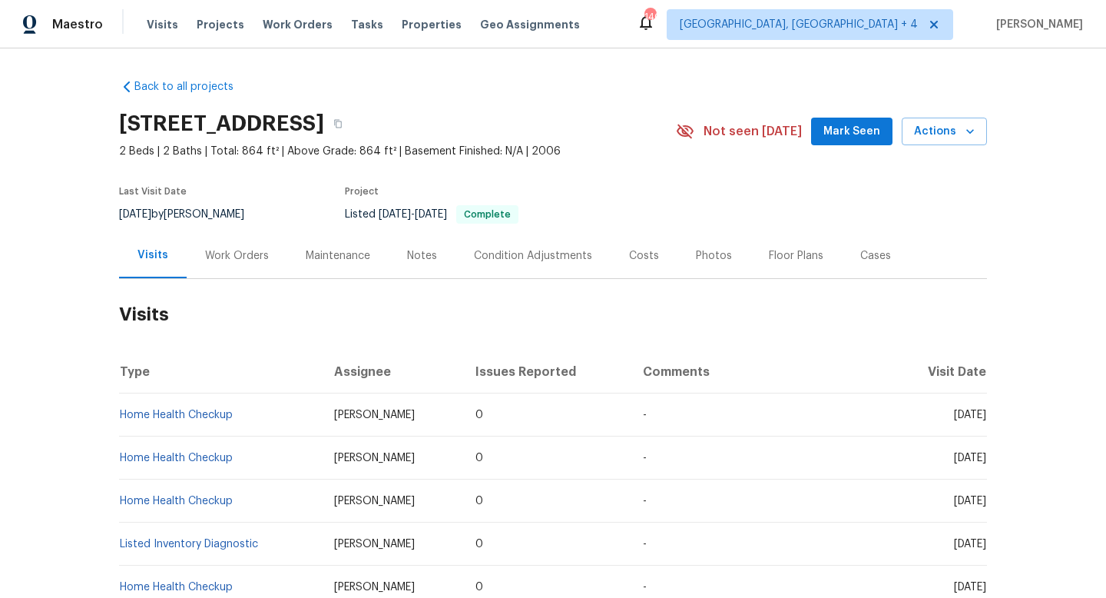
click at [253, 239] on div "Work Orders" at bounding box center [237, 255] width 101 height 45
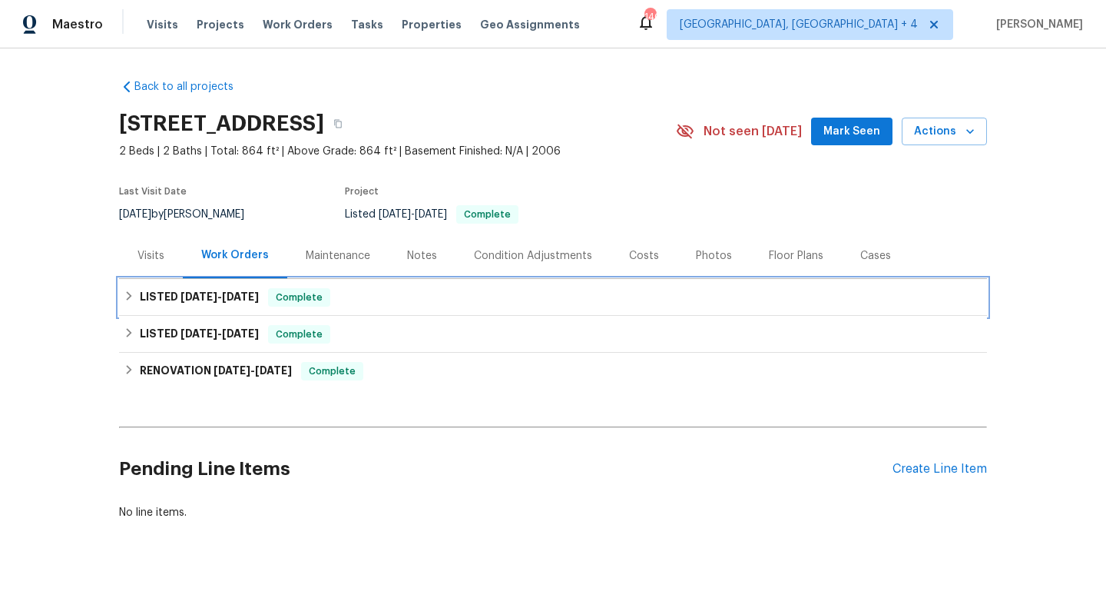
click at [191, 303] on h6 "LISTED 5/21/25 - 5/21/25" at bounding box center [199, 297] width 119 height 18
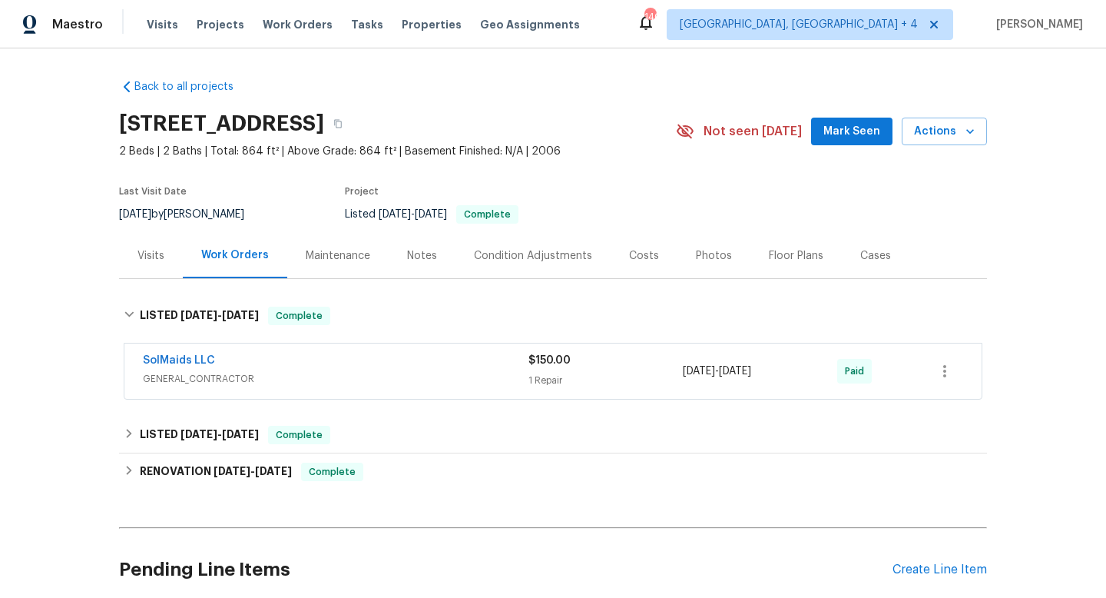
click at [151, 214] on span "7/28/2025" at bounding box center [135, 214] width 32 height 11
copy div "7/28/2025 by Karen Mattingley"
drag, startPoint x: 128, startPoint y: 360, endPoint x: 939, endPoint y: 369, distance: 810.5
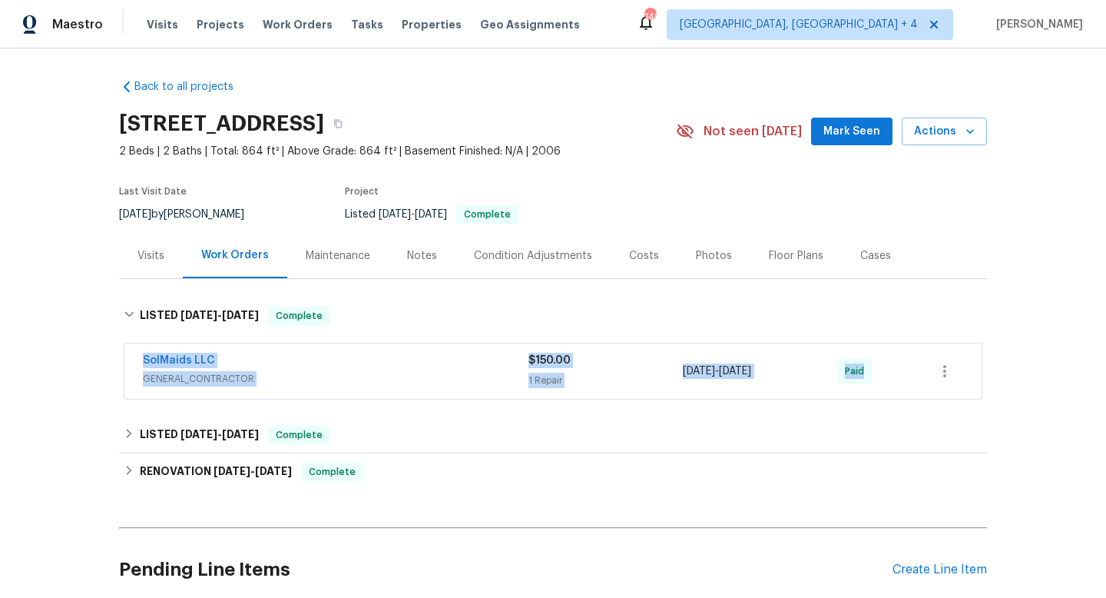
click at [943, 370] on div "SolMaids LLC GENERAL_CONTRACTOR $150.00 1 Repair 5/21/2025 - 5/21/2025 Paid" at bounding box center [552, 370] width 857 height 55
copy div "SolMaids LLC GENERAL_CONTRACTOR $150.00 1 Repair 5/21/2025 - 5/21/2025 Paid LIS…"
click at [296, 378] on span "GENERAL_CONTRACTOR" at bounding box center [336, 378] width 386 height 15
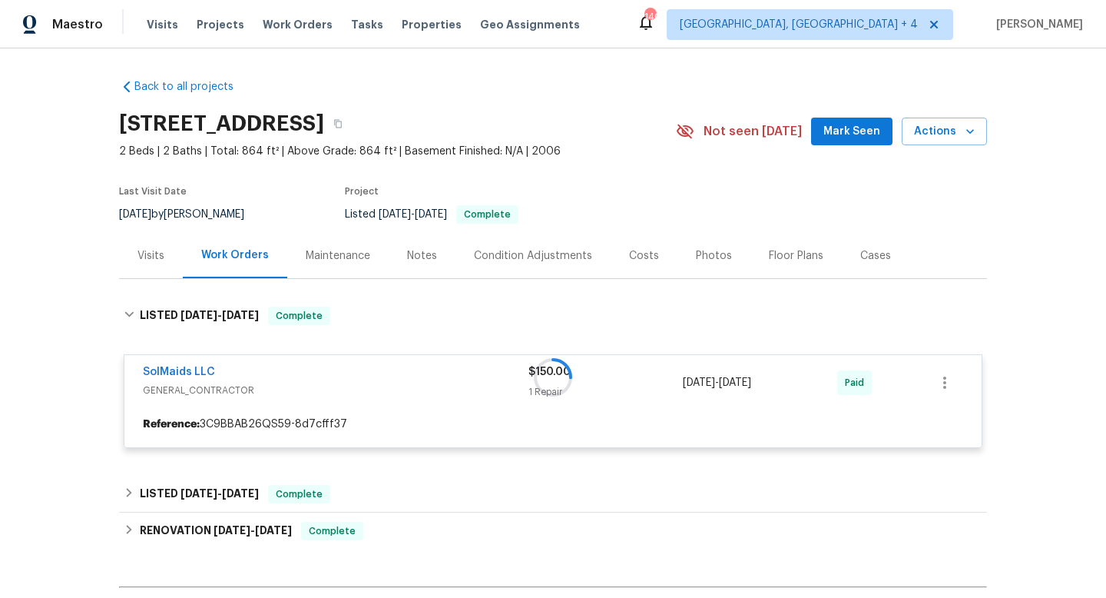
scroll to position [187, 0]
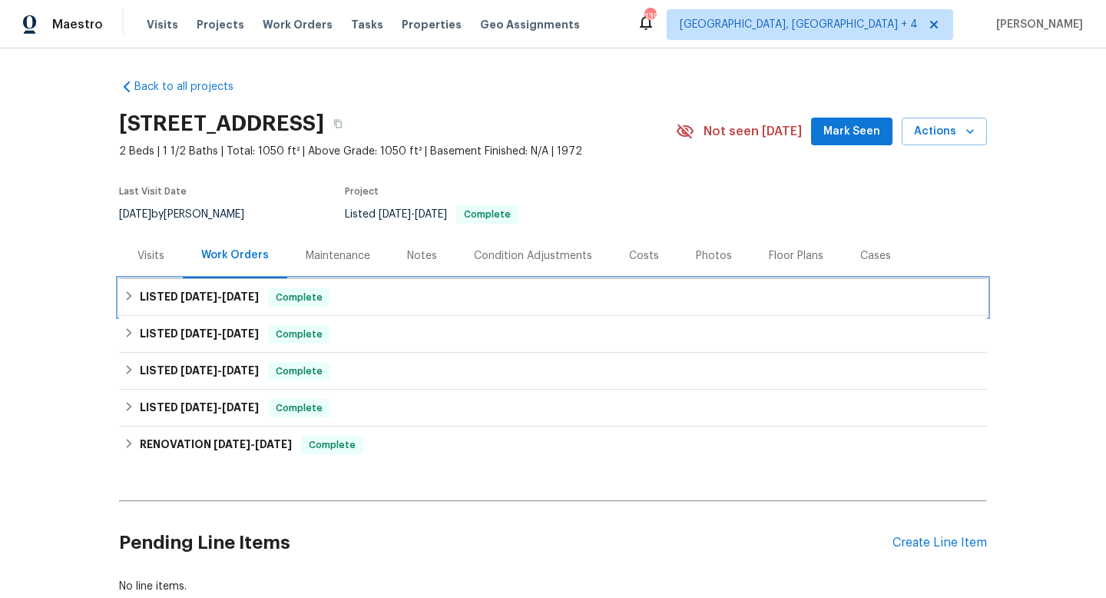
click at [240, 303] on h6 "LISTED 5/21/25 - 5/23/25" at bounding box center [199, 297] width 119 height 18
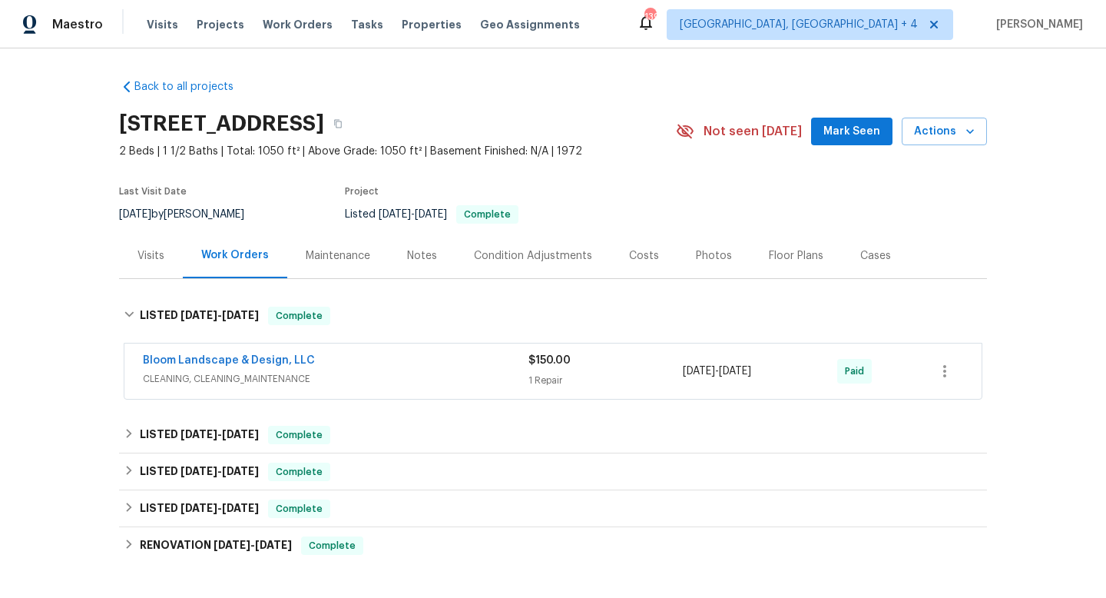
click at [145, 263] on div "Visits" at bounding box center [151, 255] width 64 height 45
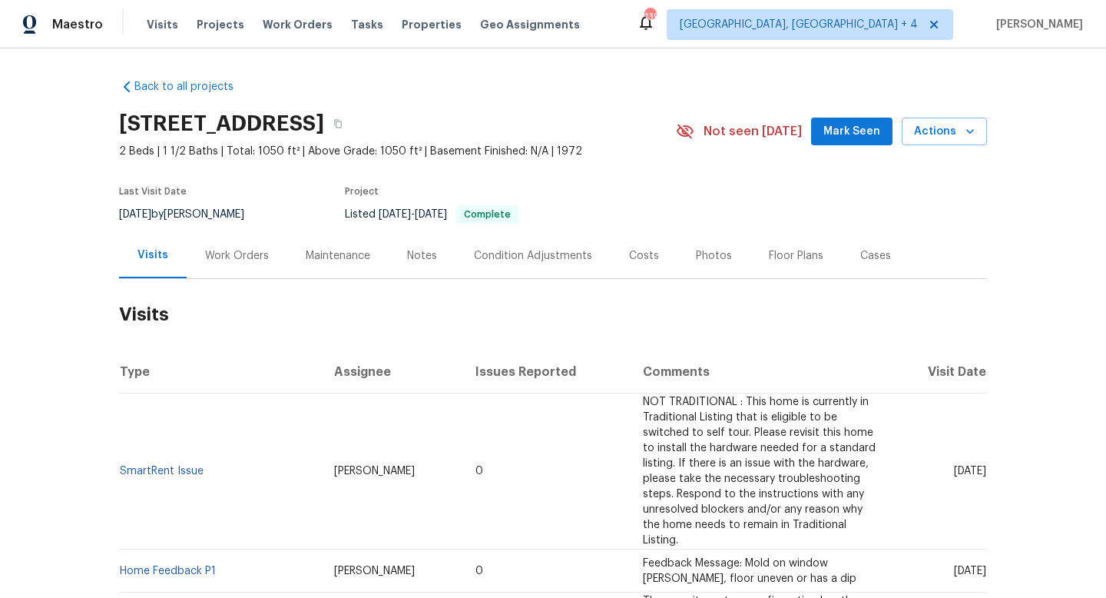
scroll to position [48, 0]
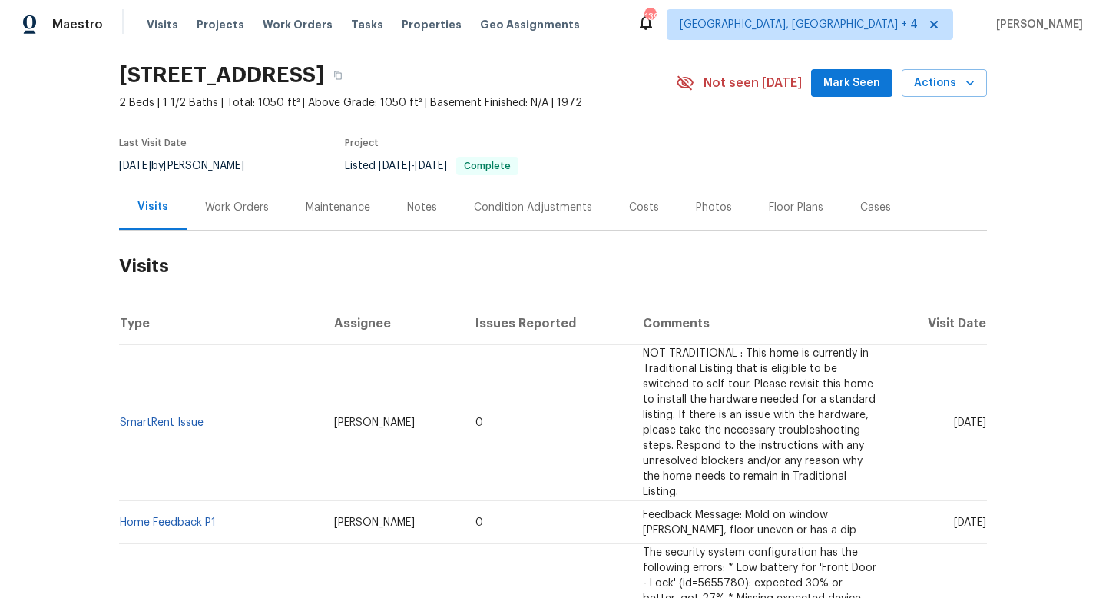
click at [217, 215] on div "Work Orders" at bounding box center [237, 206] width 101 height 45
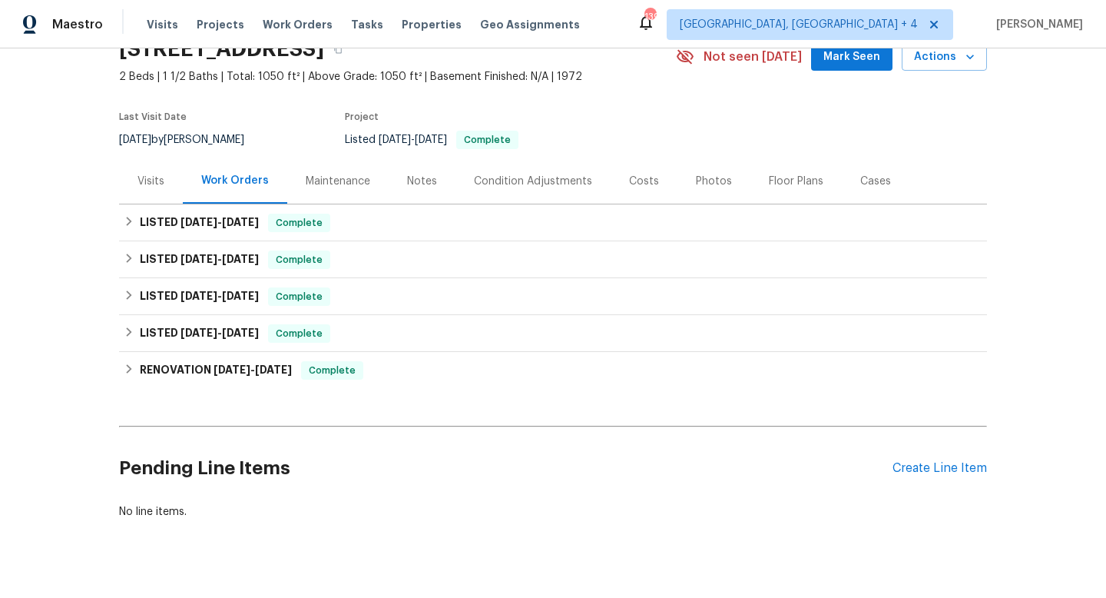
scroll to position [73, 0]
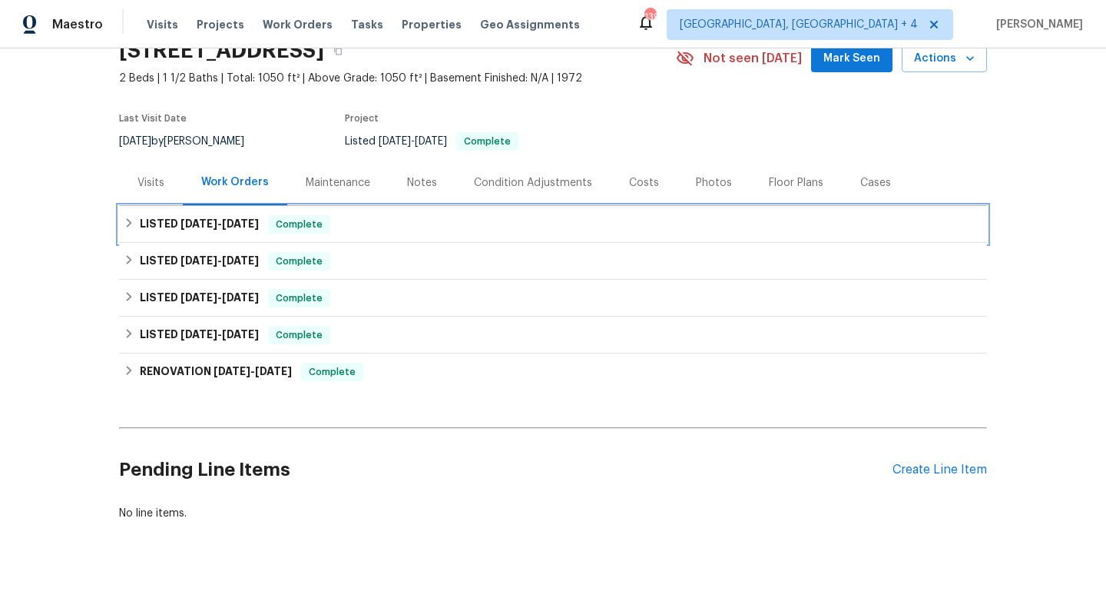
click at [437, 234] on div "LISTED 5/21/25 - 5/23/25 Complete" at bounding box center [553, 224] width 868 height 37
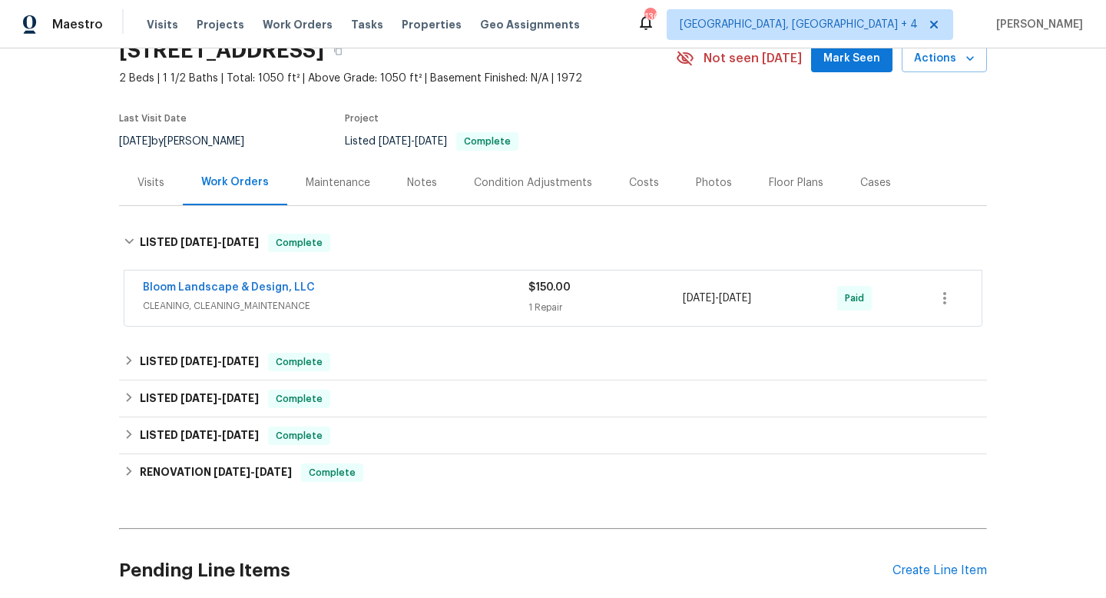
click at [876, 176] on div "Cases" at bounding box center [875, 182] width 31 height 15
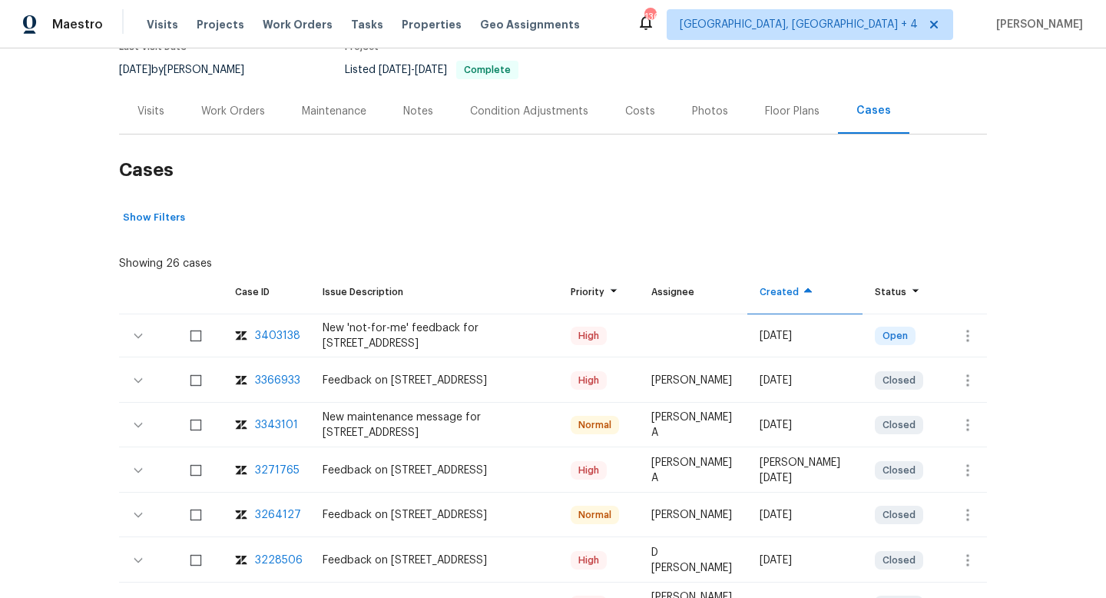
scroll to position [149, 0]
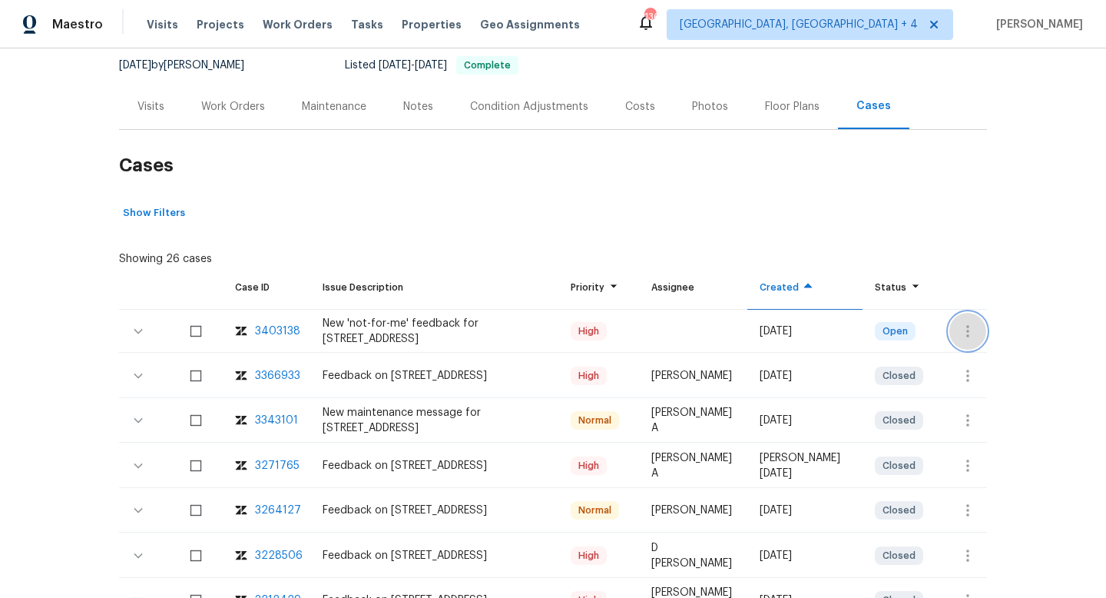
click at [970, 337] on icon "button" at bounding box center [968, 331] width 18 height 18
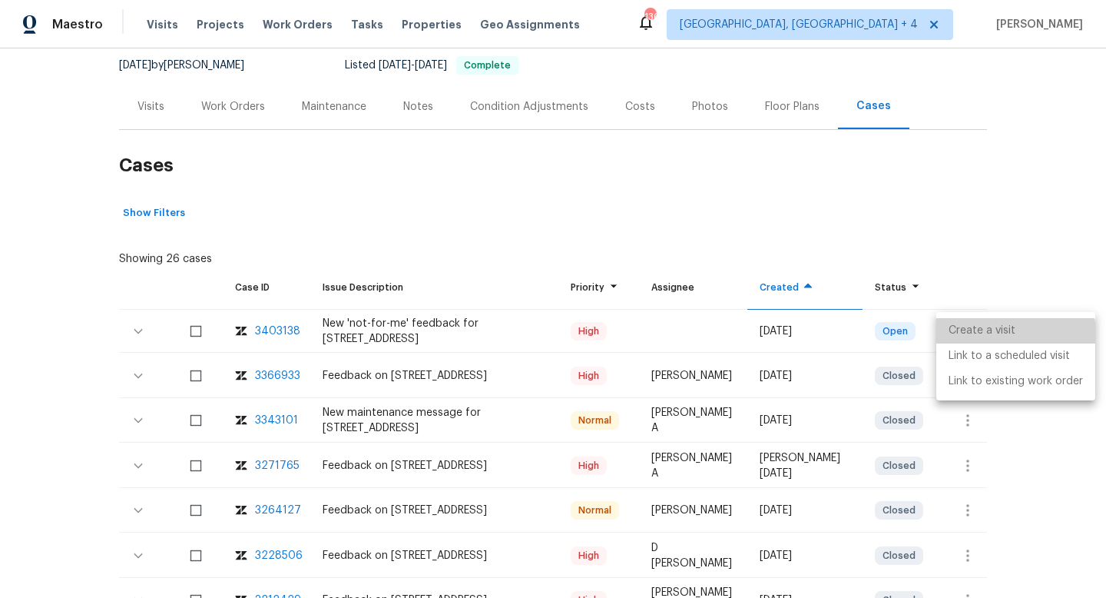
click at [969, 336] on li "Create a visit" at bounding box center [1015, 330] width 159 height 25
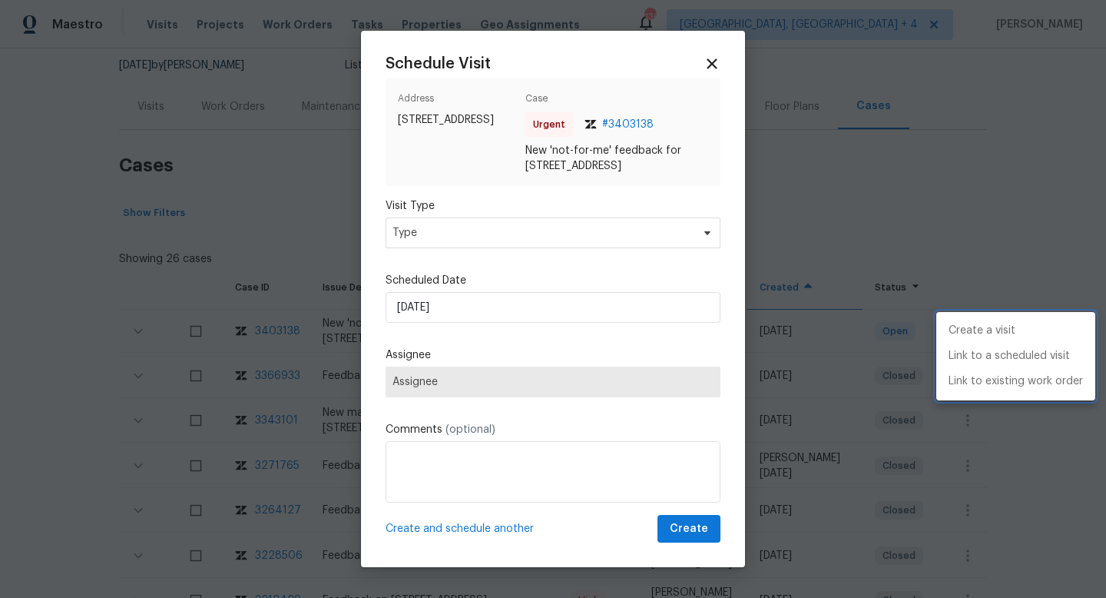
click at [405, 230] on div at bounding box center [553, 299] width 1106 height 598
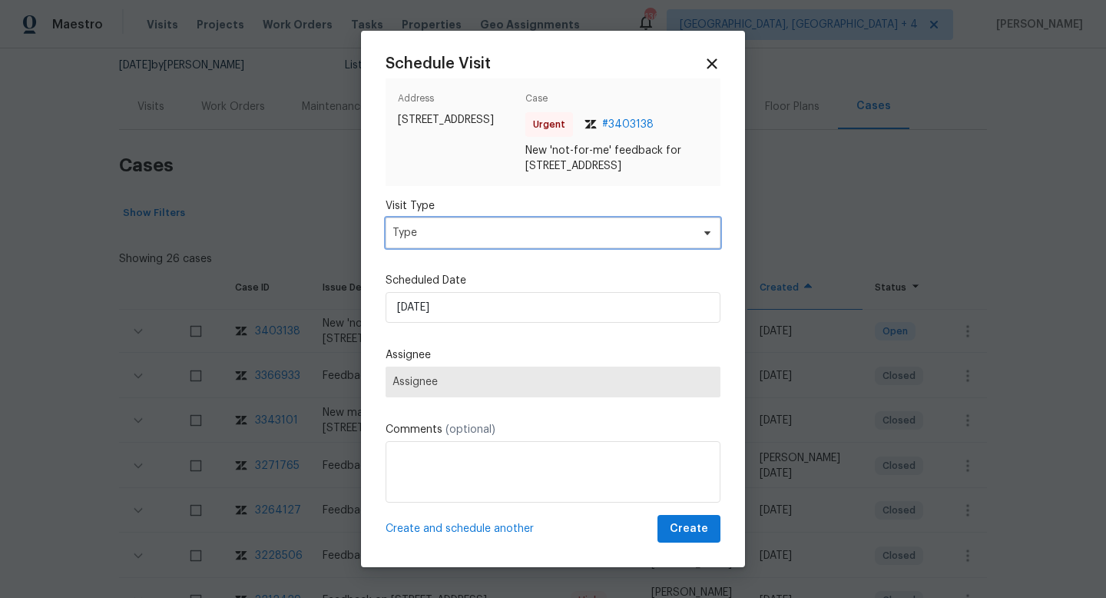
click at [405, 230] on span "Type" at bounding box center [542, 232] width 299 height 15
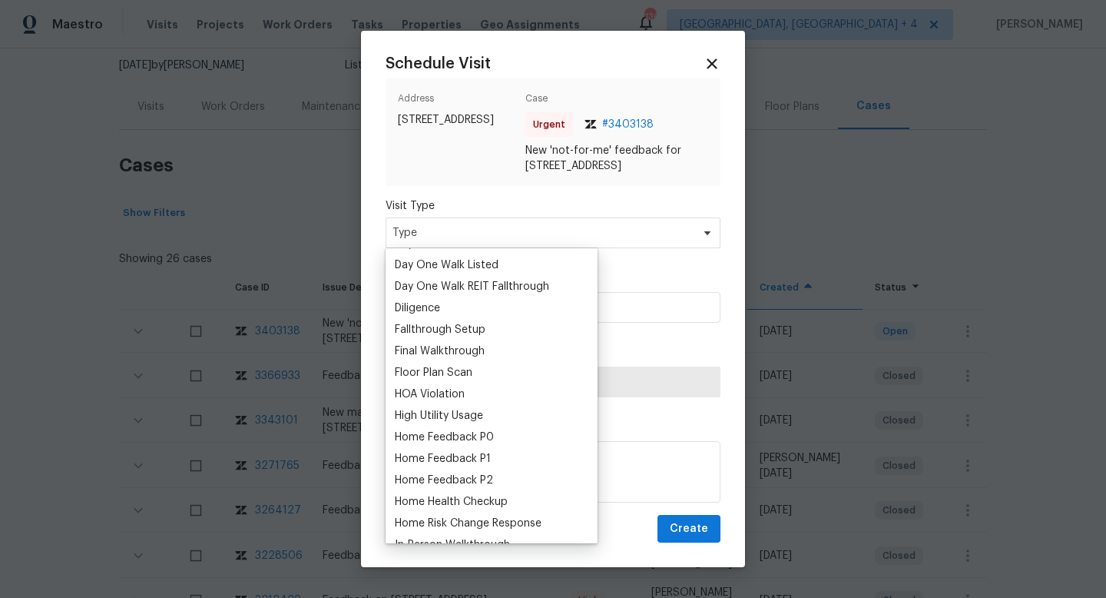
scroll to position [320, 0]
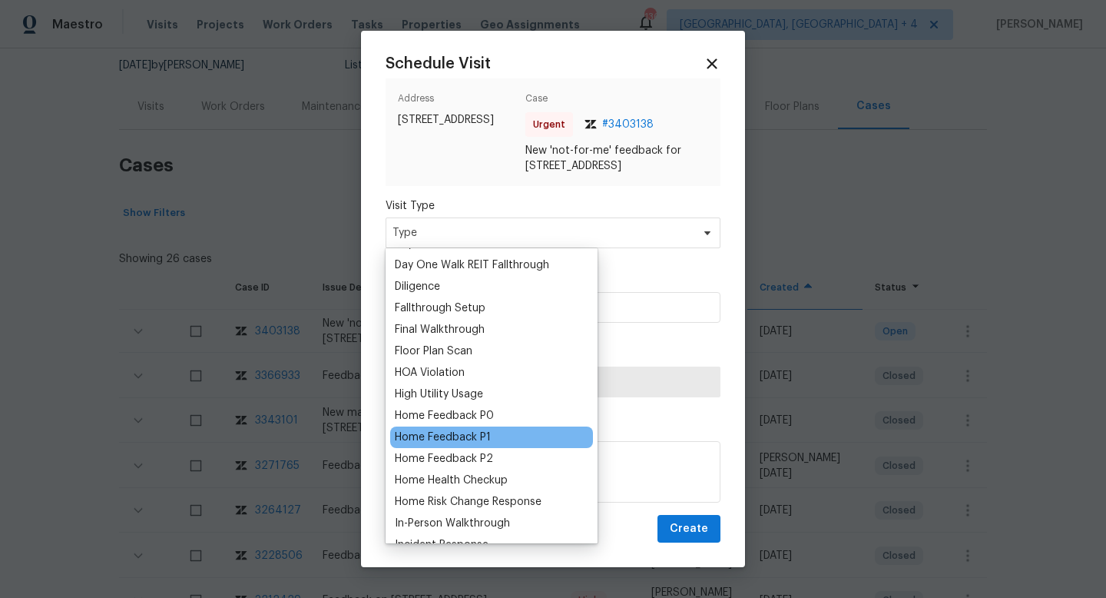
click at [442, 436] on div "Home Feedback P1" at bounding box center [443, 436] width 96 height 15
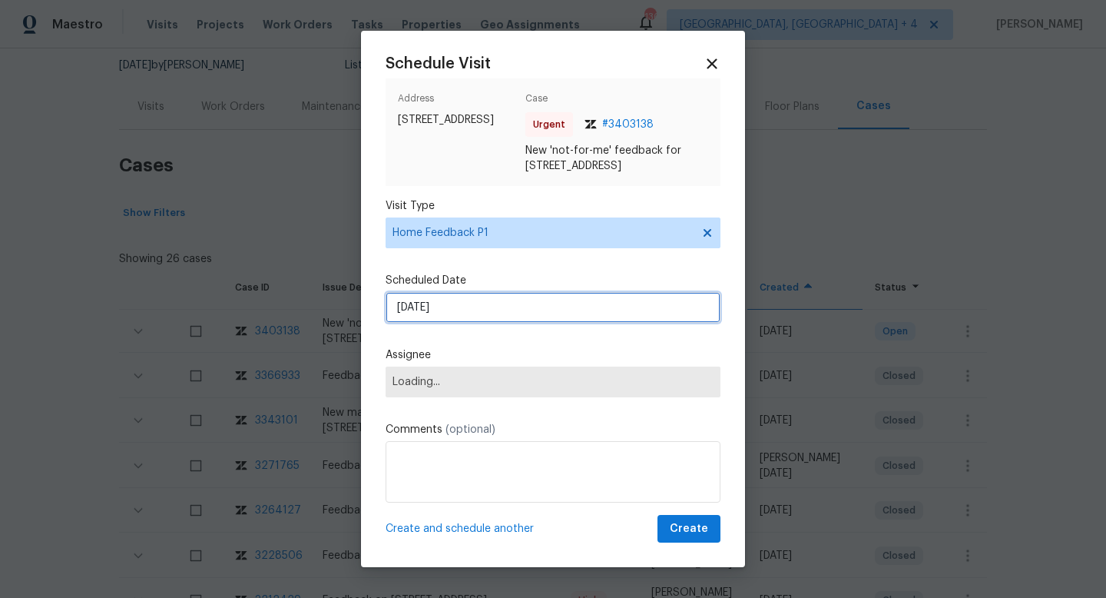
click at [426, 313] on input "11/08/2025" at bounding box center [553, 307] width 335 height 31
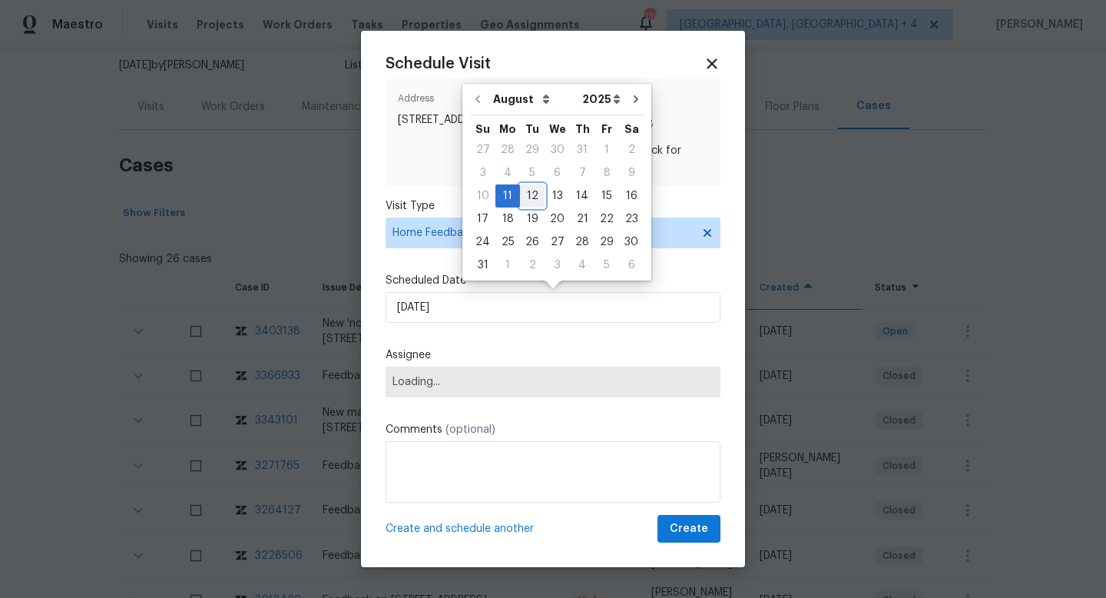
click at [530, 192] on div "12" at bounding box center [532, 196] width 25 height 22
type input "12/08/2025"
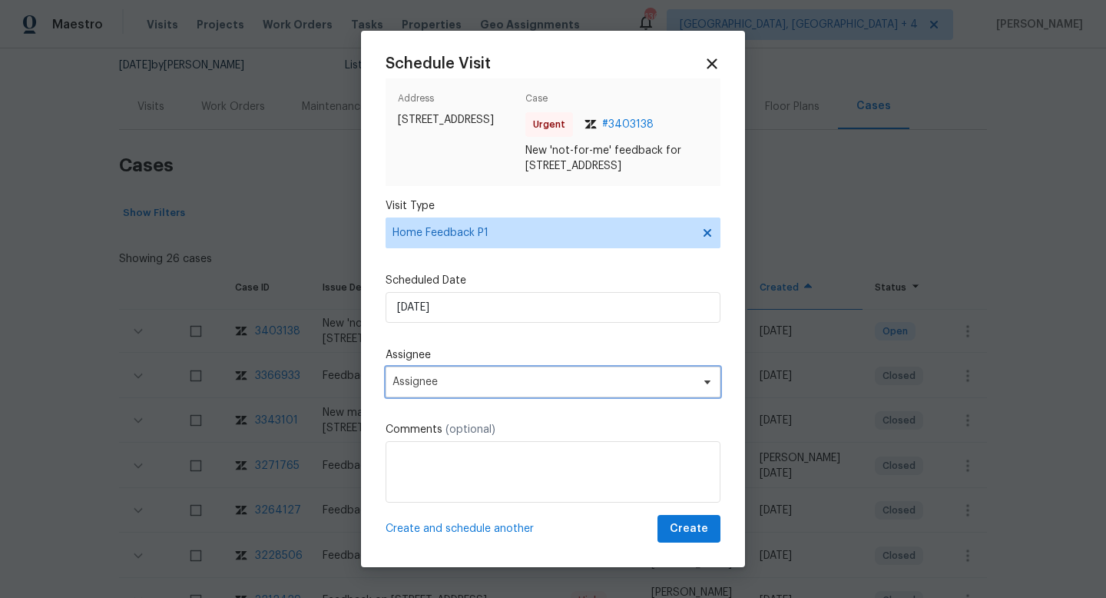
click at [446, 373] on span "Assignee" at bounding box center [553, 381] width 335 height 31
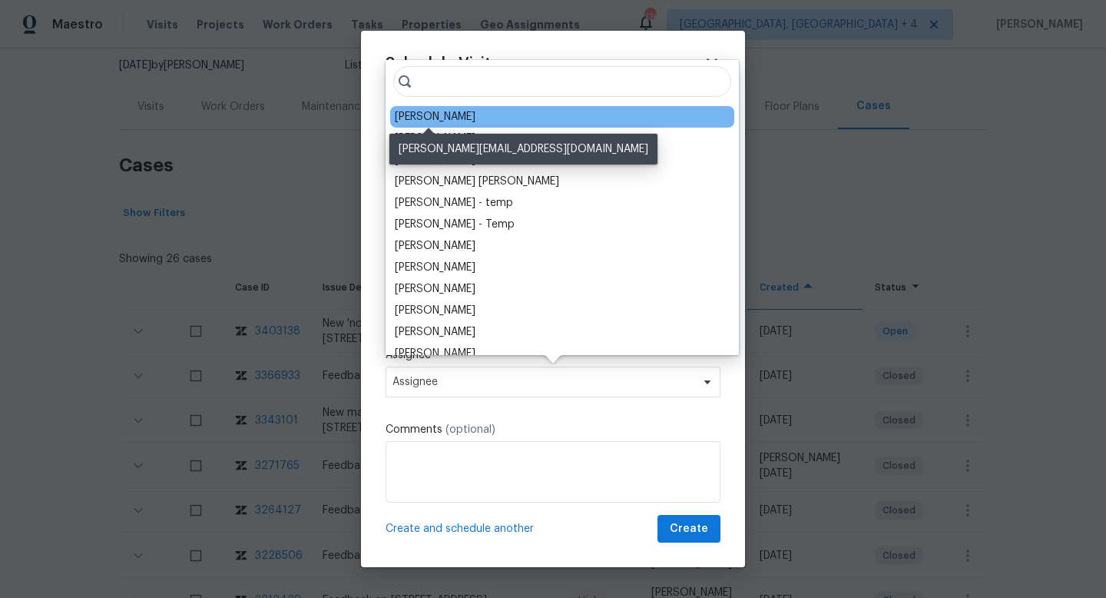
click at [422, 115] on div "Joseph White" at bounding box center [435, 116] width 81 height 15
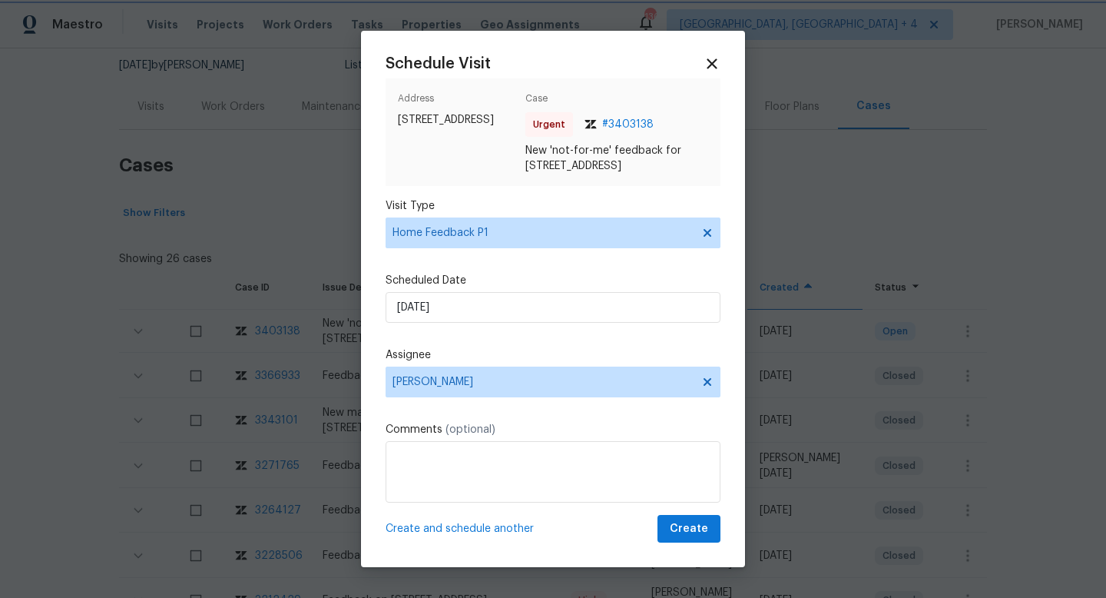
click at [776, 126] on div at bounding box center [553, 299] width 1106 height 598
click at [474, 484] on textarea at bounding box center [553, 471] width 335 height 61
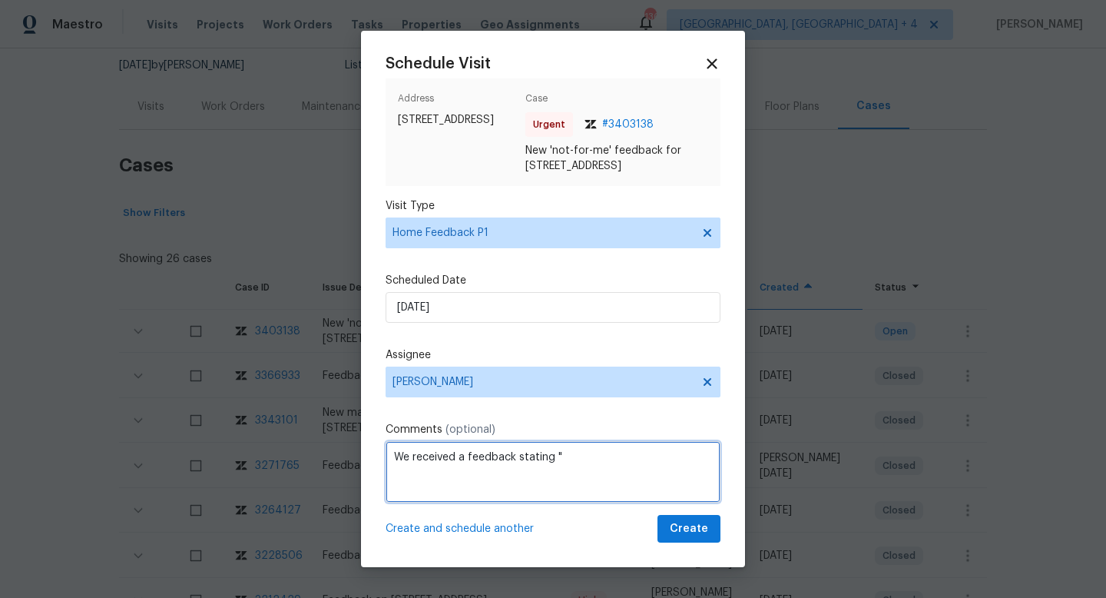
paste textarea "Door code didn’t work. Couldn’t get into property"
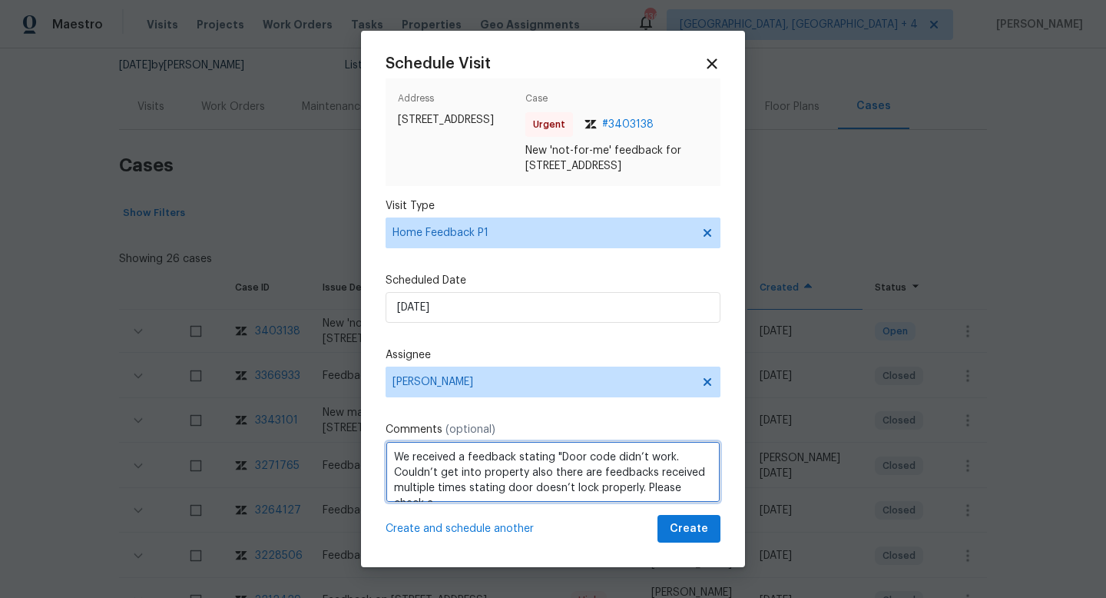
scroll to position [7, 0]
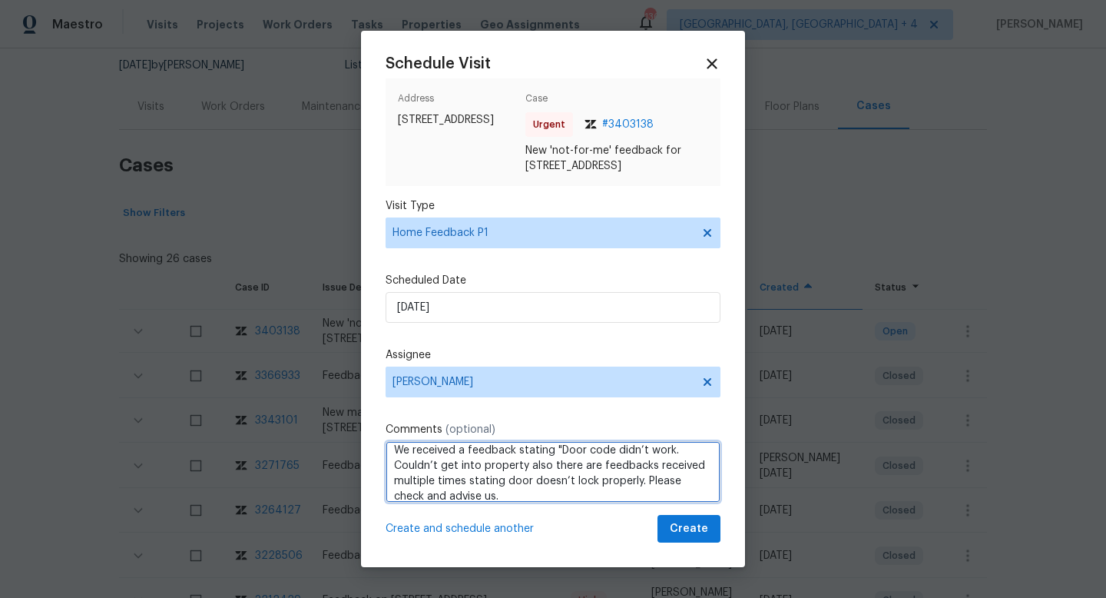
type textarea "We received a feedback stating "Door code didn’t work. Couldn’t get into proper…"
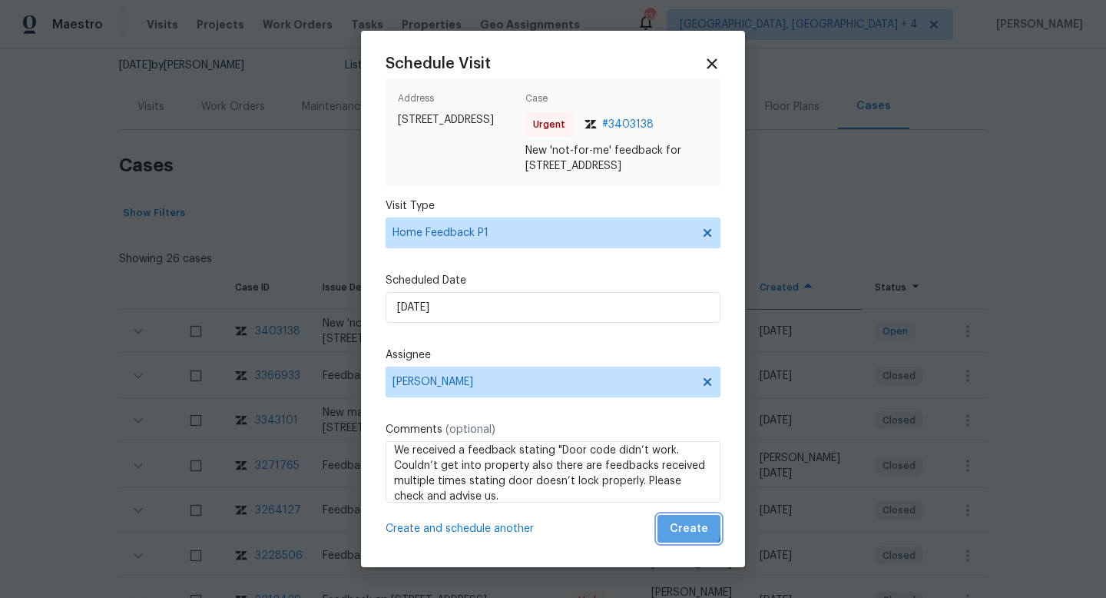
click at [686, 526] on span "Create" at bounding box center [689, 528] width 38 height 19
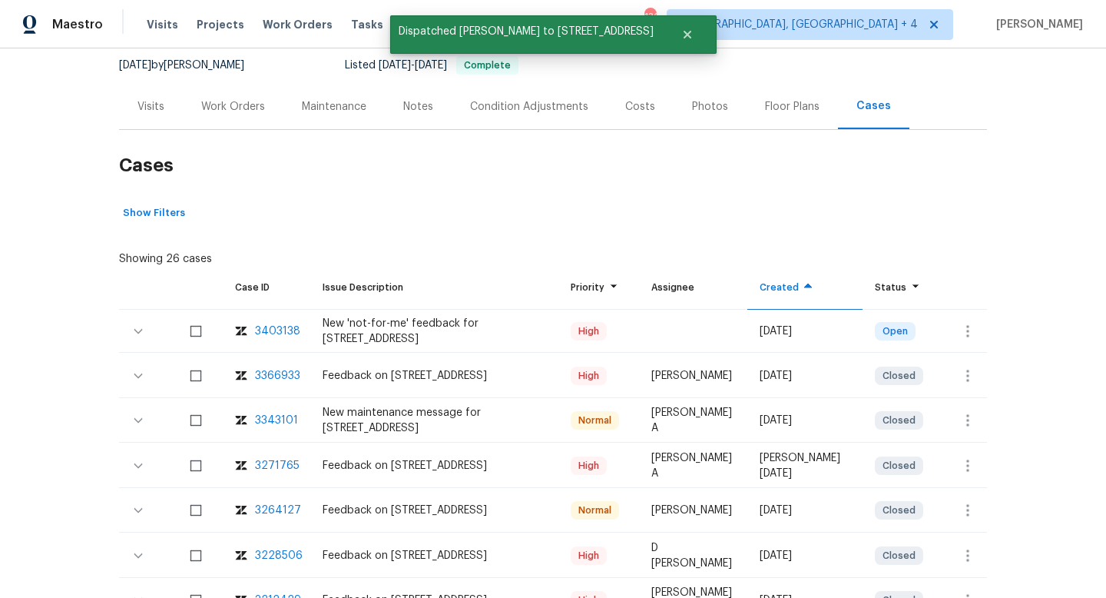
click at [139, 109] on div "Visits" at bounding box center [151, 106] width 27 height 15
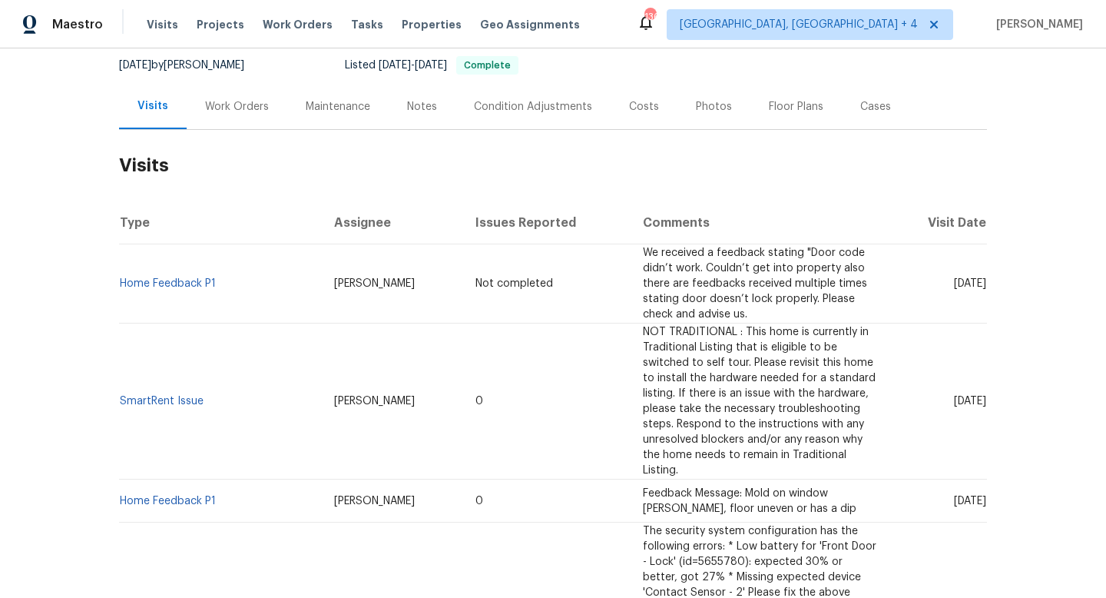
click at [194, 61] on div "7/31/2025 by Joseph White" at bounding box center [191, 65] width 144 height 18
copy div "7/31/2025 by Joseph White"
click at [242, 114] on div "Work Orders" at bounding box center [237, 106] width 64 height 15
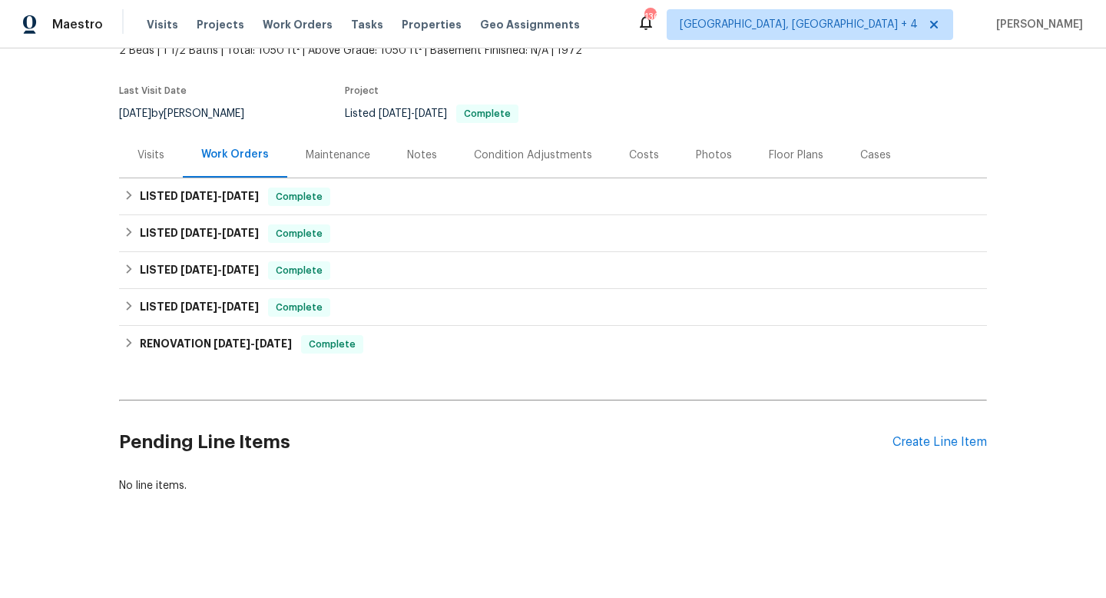
scroll to position [101, 0]
click at [191, 187] on h6 "LISTED 5/21/25 - 5/23/25" at bounding box center [199, 196] width 119 height 18
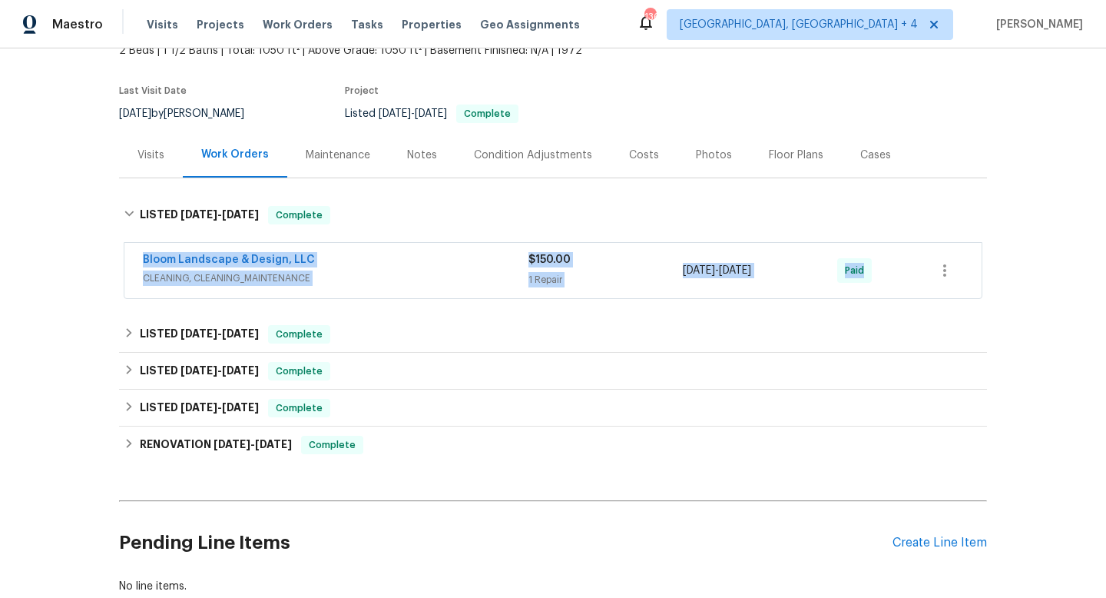
drag, startPoint x: 135, startPoint y: 259, endPoint x: 861, endPoint y: 275, distance: 726.1
click at [861, 275] on div "Bloom Landscape & Design, LLC CLEANING, CLEANING_MAINTENANCE $150.00 1 Repair 5…" at bounding box center [552, 270] width 857 height 55
copy div "Bloom Landscape & Design, LLC CLEANING, CLEANING_MAINTENANCE $150.00 1 Repair 5…"
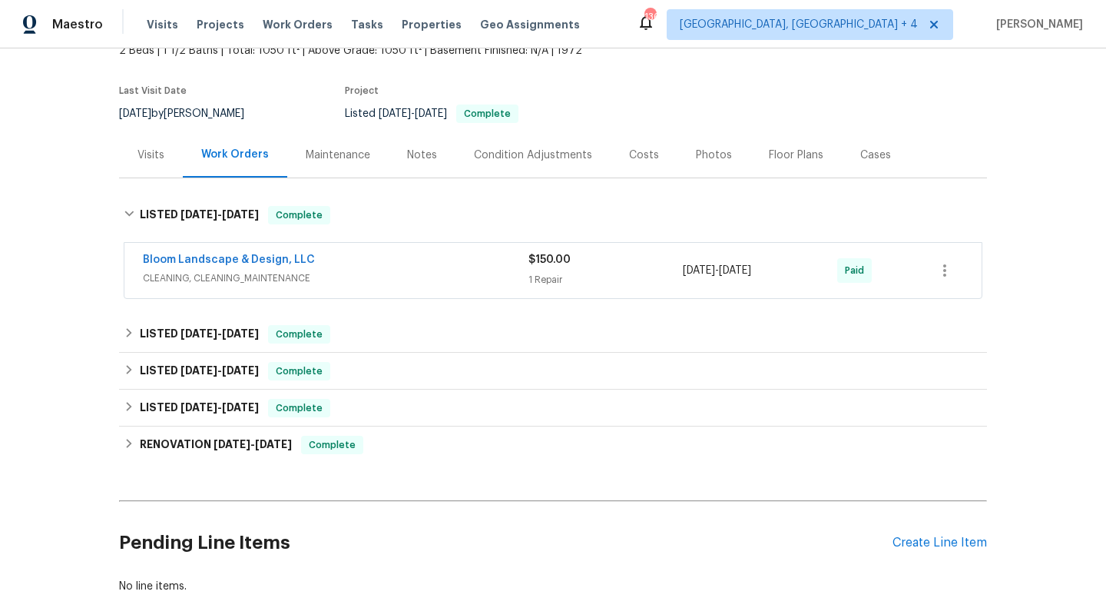
click at [156, 154] on div "Visits" at bounding box center [151, 154] width 27 height 15
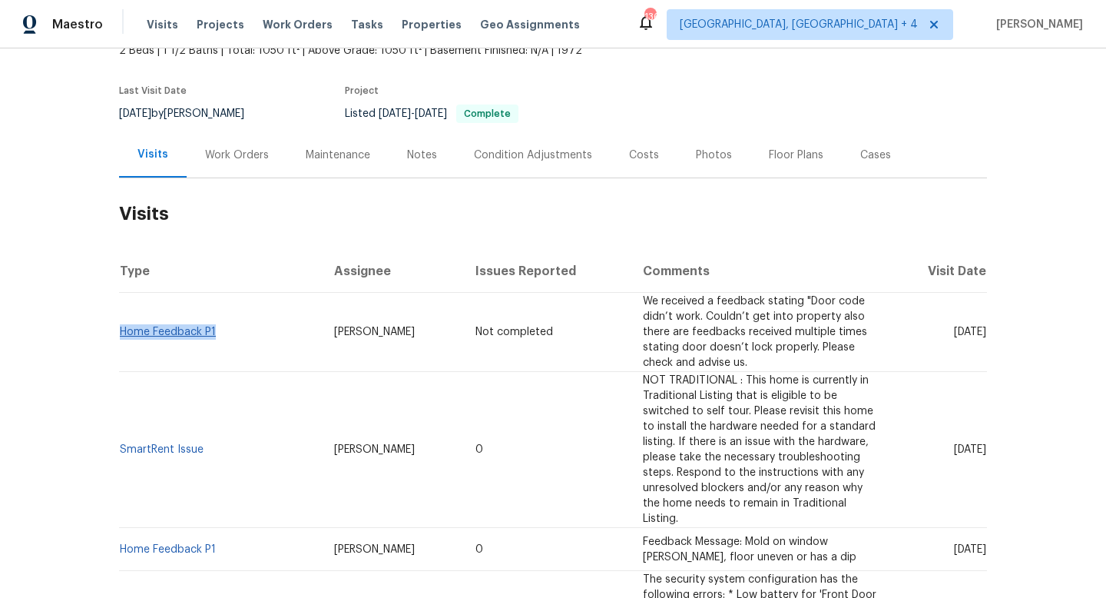
drag, startPoint x: 233, startPoint y: 334, endPoint x: 123, endPoint y: 335, distance: 109.9
click at [123, 335] on td "Home Feedback P1" at bounding box center [220, 332] width 203 height 79
copy link "Home Feedback P1"
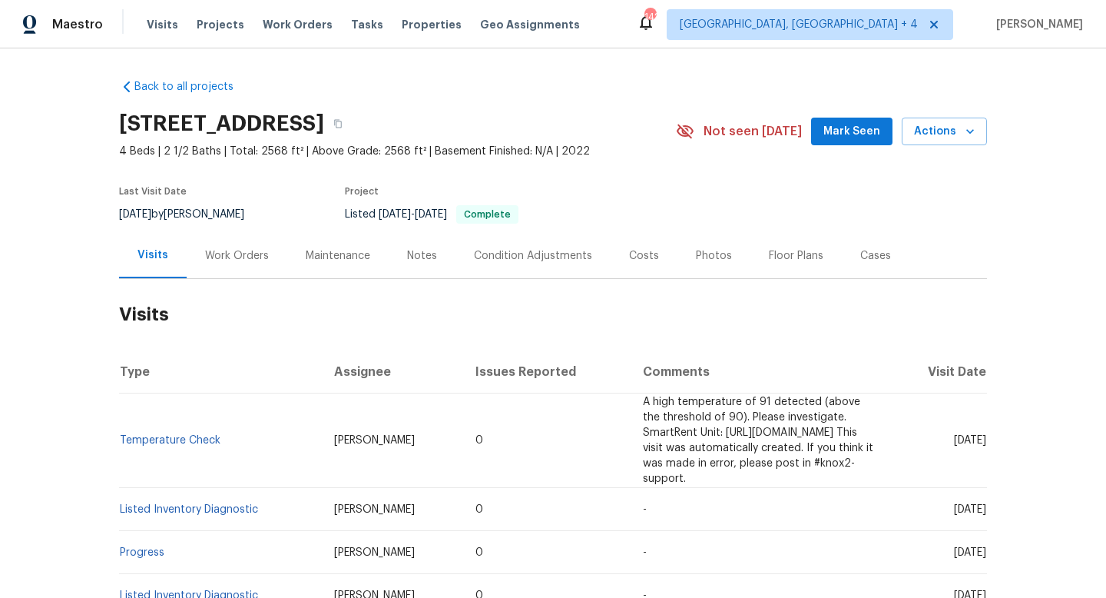
click at [232, 277] on div "Work Orders" at bounding box center [237, 255] width 101 height 45
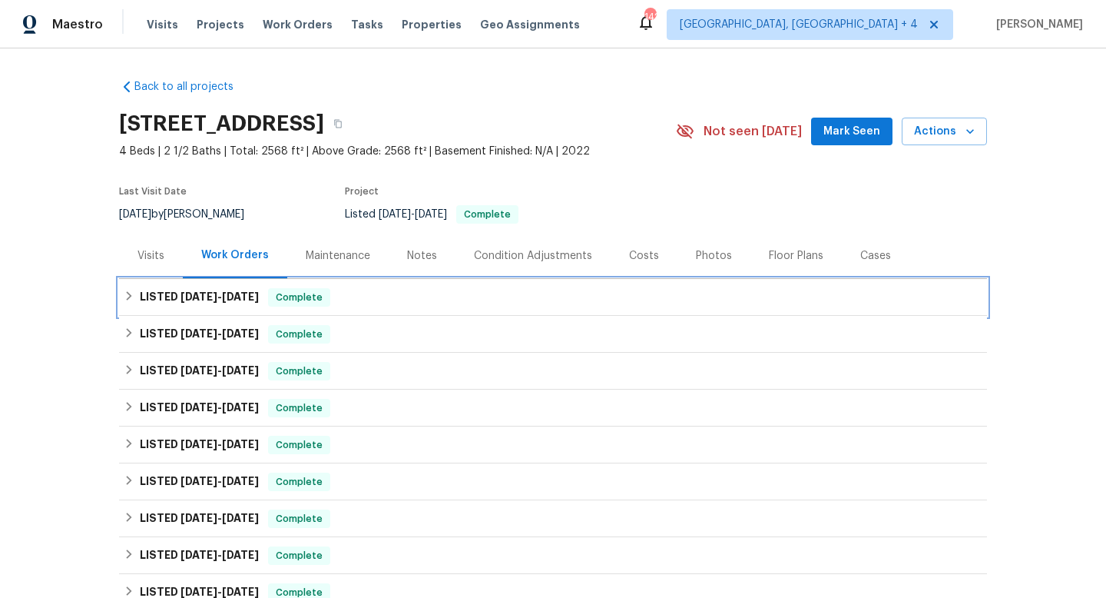
click at [231, 304] on h6 "LISTED 7/10/25 - 7/11/25" at bounding box center [199, 297] width 119 height 18
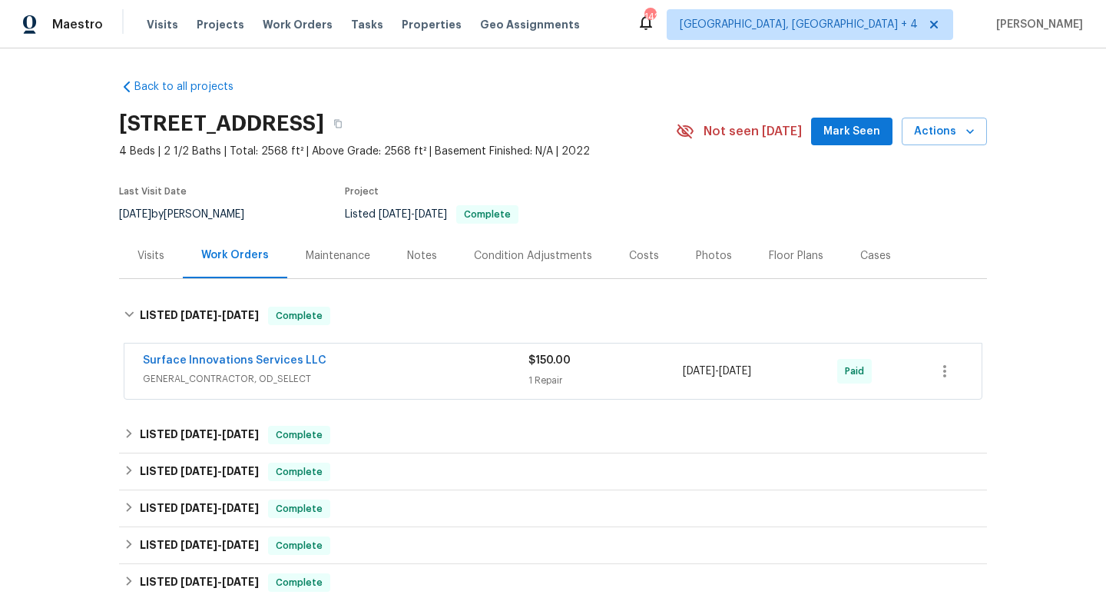
click at [354, 381] on span "GENERAL_CONTRACTOR, OD_SELECT" at bounding box center [336, 378] width 386 height 15
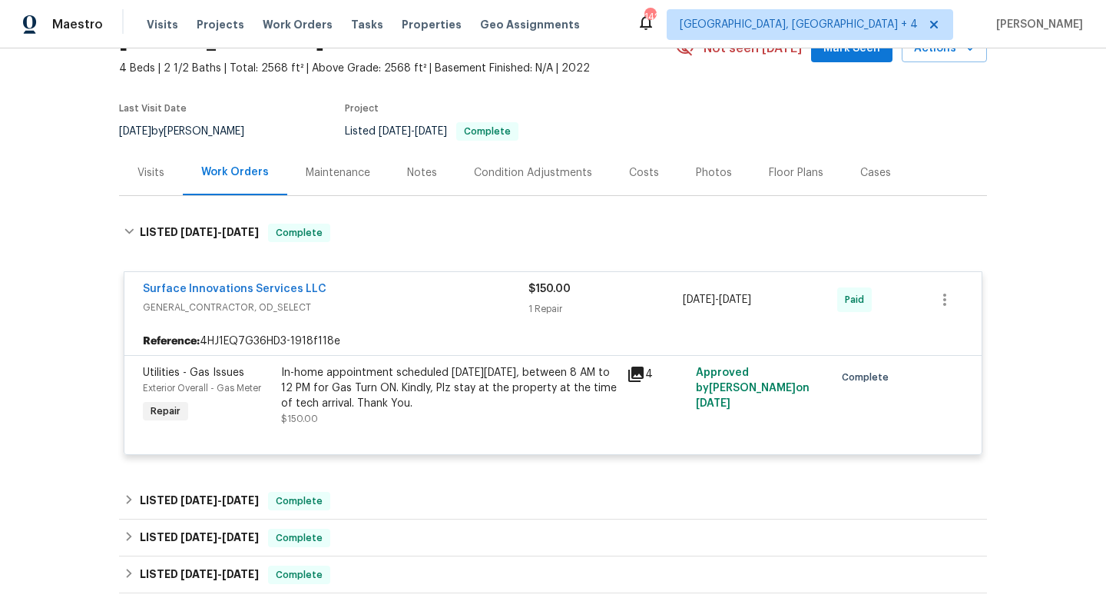
scroll to position [87, 0]
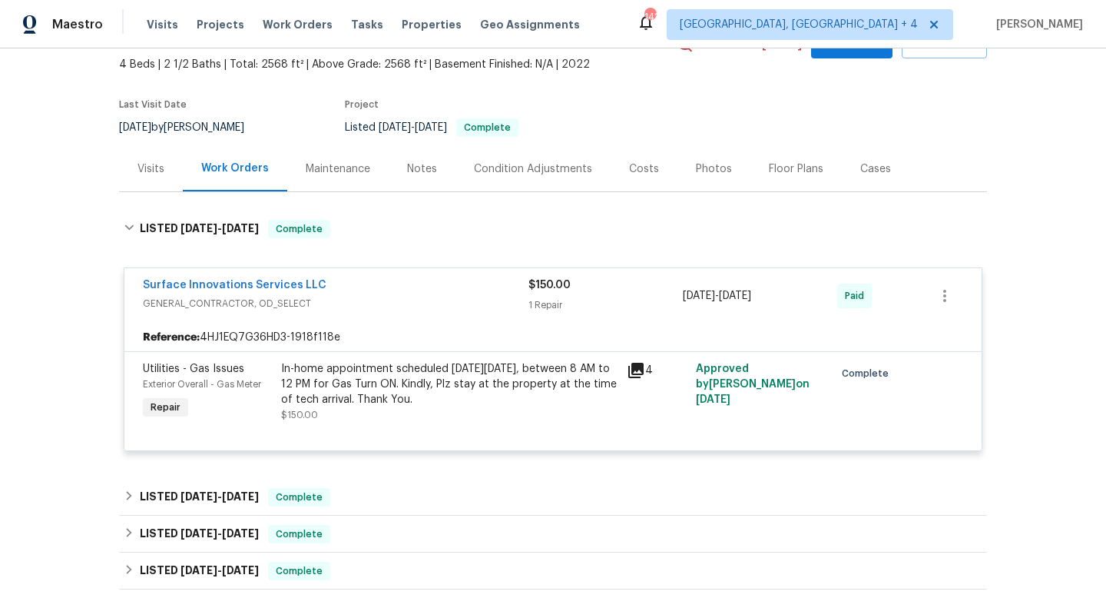
click at [159, 176] on div "Visits" at bounding box center [151, 168] width 64 height 45
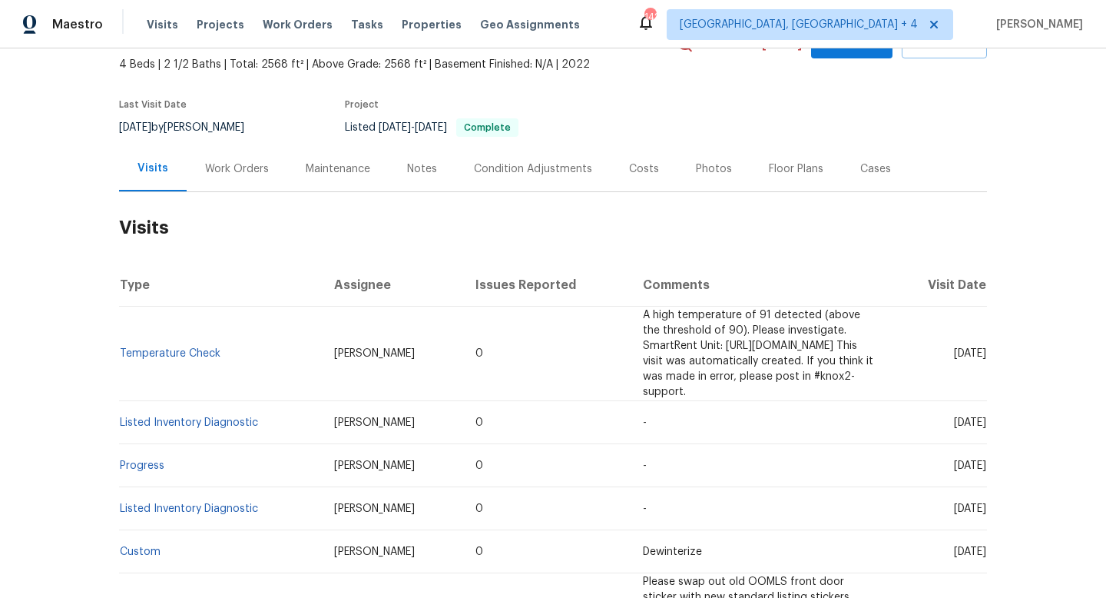
click at [175, 128] on div "7/22/2025 by Joseph Wolfe" at bounding box center [191, 127] width 144 height 18
copy div "7/22/2025 by Joseph Wolfe"
click at [223, 174] on div "Work Orders" at bounding box center [237, 168] width 64 height 15
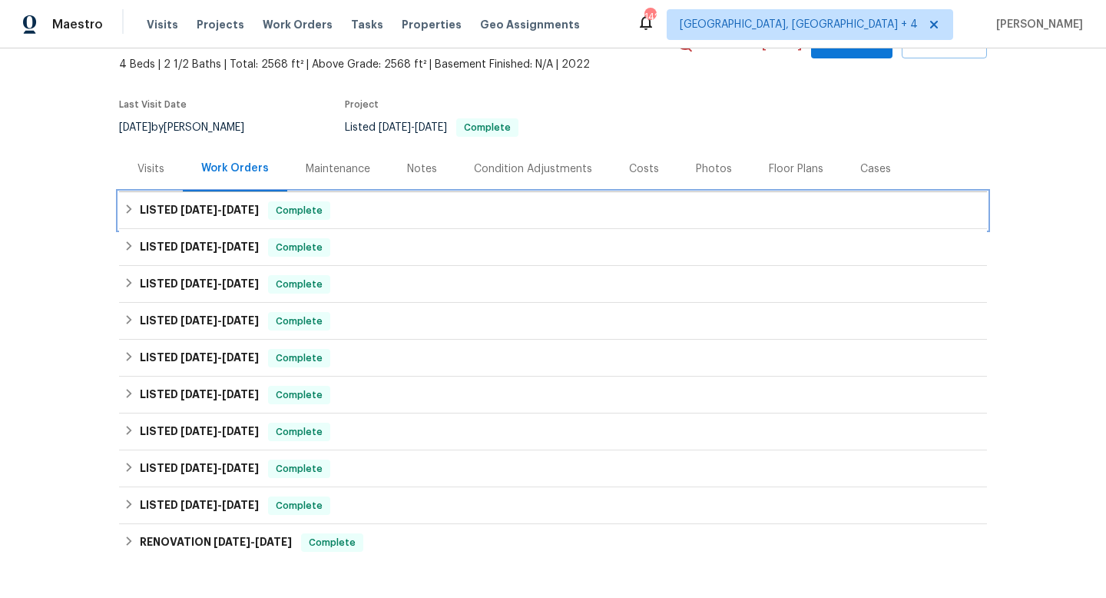
click at [207, 219] on h6 "LISTED 7/10/25 - 7/11/25" at bounding box center [199, 210] width 119 height 18
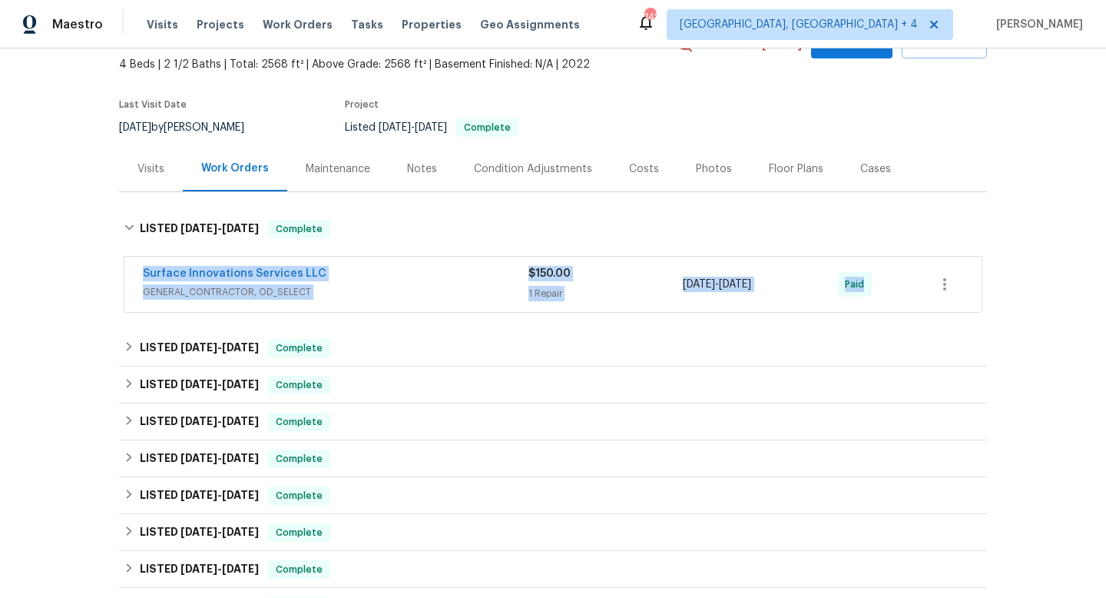
drag, startPoint x: 134, startPoint y: 267, endPoint x: 943, endPoint y: 277, distance: 808.2
click at [947, 283] on div "Surface Innovations Services LLC GENERAL_CONTRACTOR, OD_SELECT $150.00 1 Repair…" at bounding box center [552, 284] width 857 height 55
copy div "Surface Innovations Services LLC GENERAL_CONTRACTOR, OD_SELECT $150.00 1 Repair…"
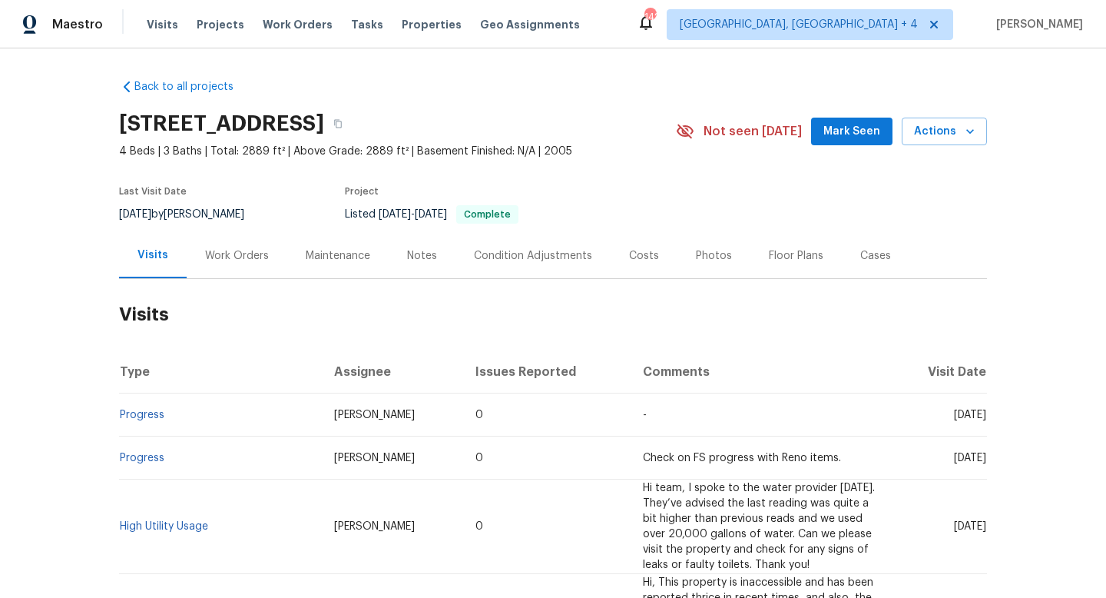
click at [194, 214] on div "[DATE] by [PERSON_NAME]" at bounding box center [191, 214] width 144 height 18
copy div "[DATE] by [PERSON_NAME]"
click at [214, 267] on div "Work Orders" at bounding box center [237, 255] width 101 height 45
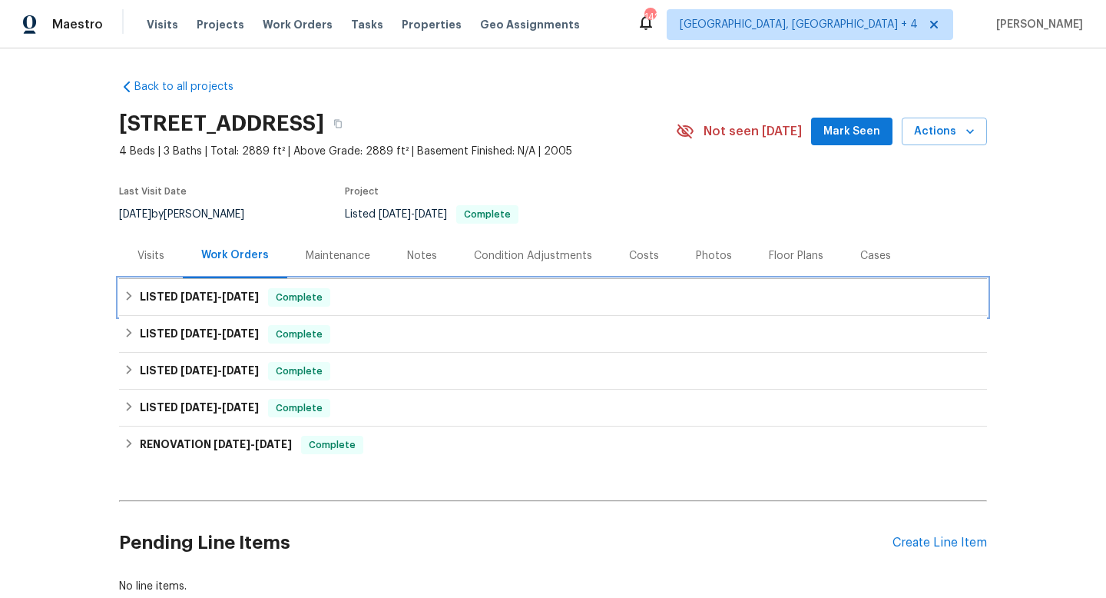
click at [204, 307] on div "LISTED [DATE] - [DATE] Complete" at bounding box center [553, 297] width 868 height 37
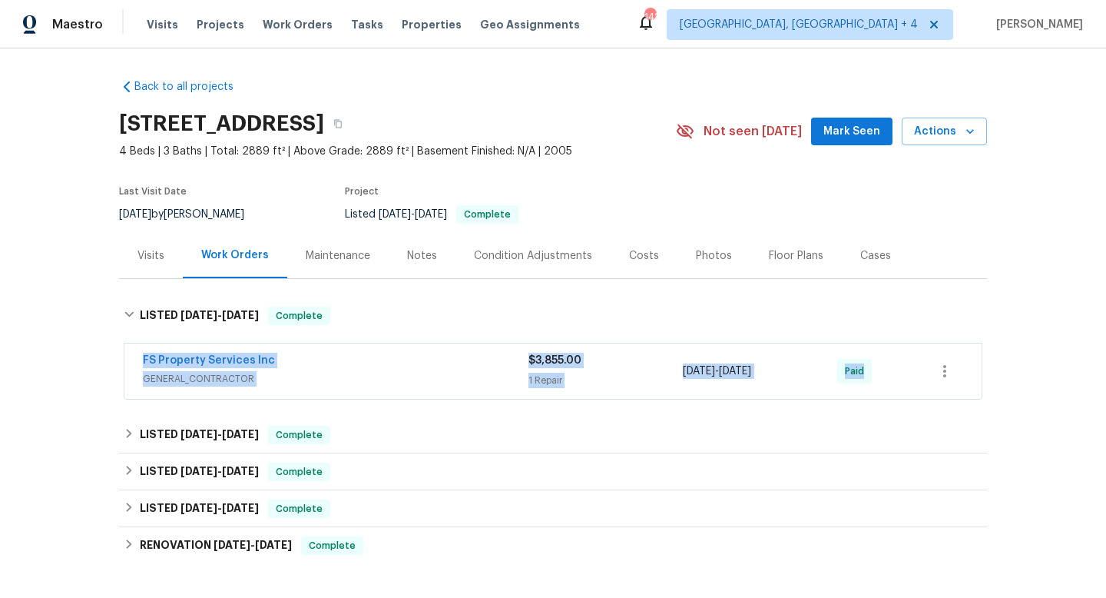
drag, startPoint x: 128, startPoint y: 356, endPoint x: 881, endPoint y: 393, distance: 753.7
click at [884, 394] on div "FS Property Services Inc GENERAL_CONTRACTOR $3,855.00 1 Repair 7/14/2025 - 7/16…" at bounding box center [552, 370] width 857 height 55
copy div "FS Property Services Inc GENERAL_CONTRACTOR $3,855.00 1 Repair 7/14/2025 - 7/16…"
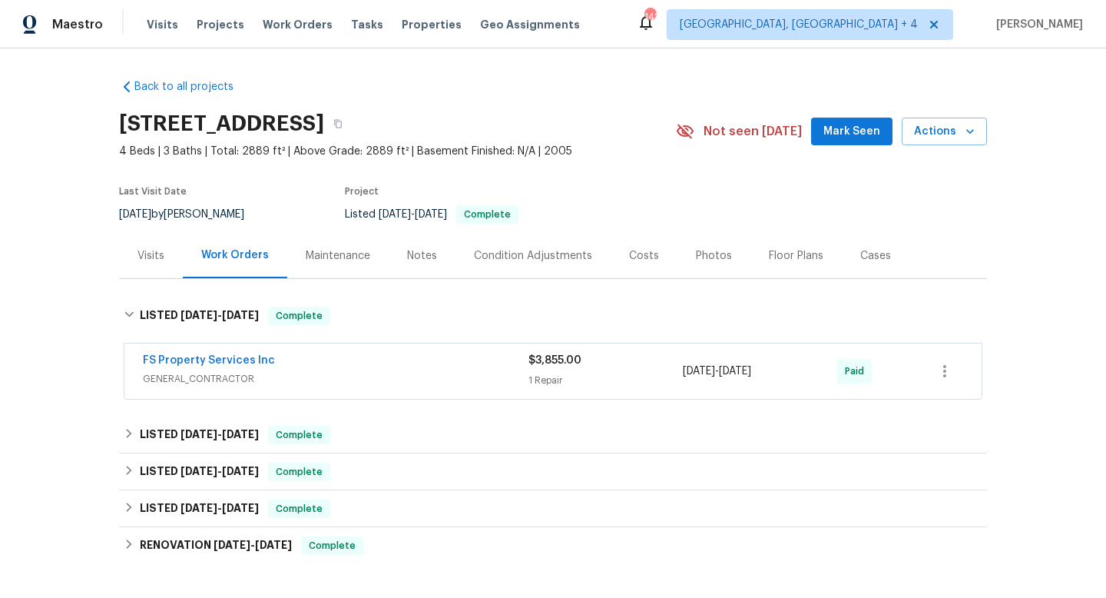
click at [157, 251] on div "Visits" at bounding box center [151, 255] width 27 height 15
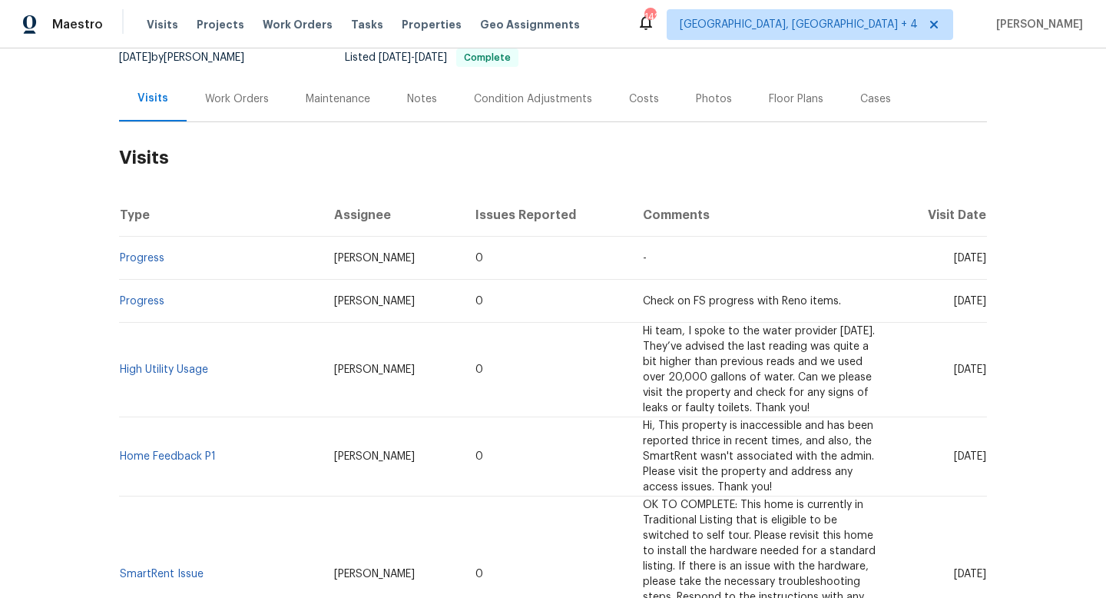
scroll to position [160, 0]
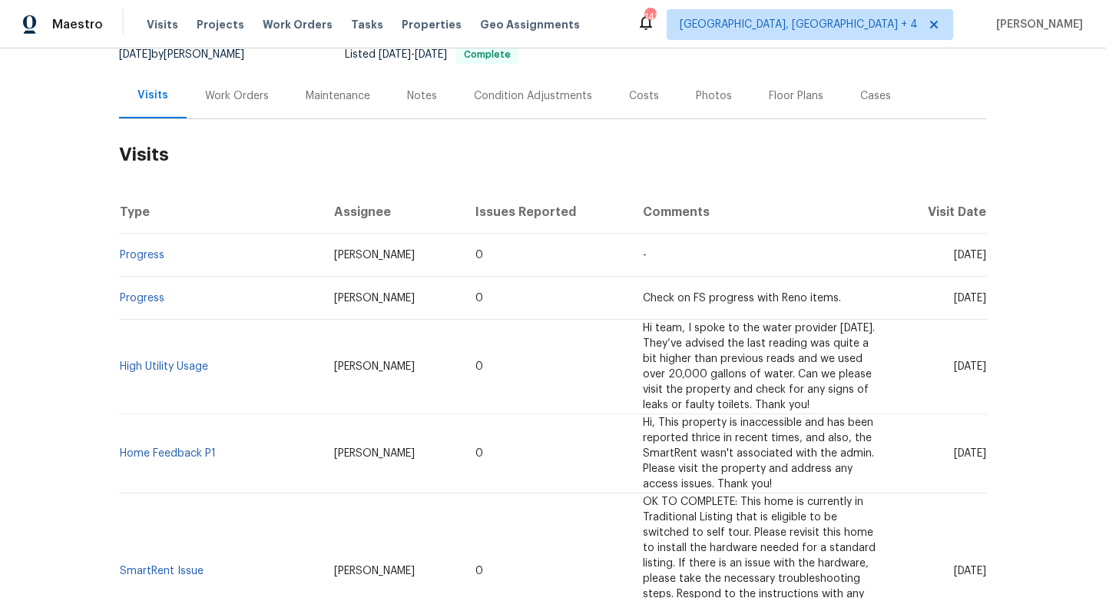
click at [873, 93] on div "Cases" at bounding box center [875, 95] width 31 height 15
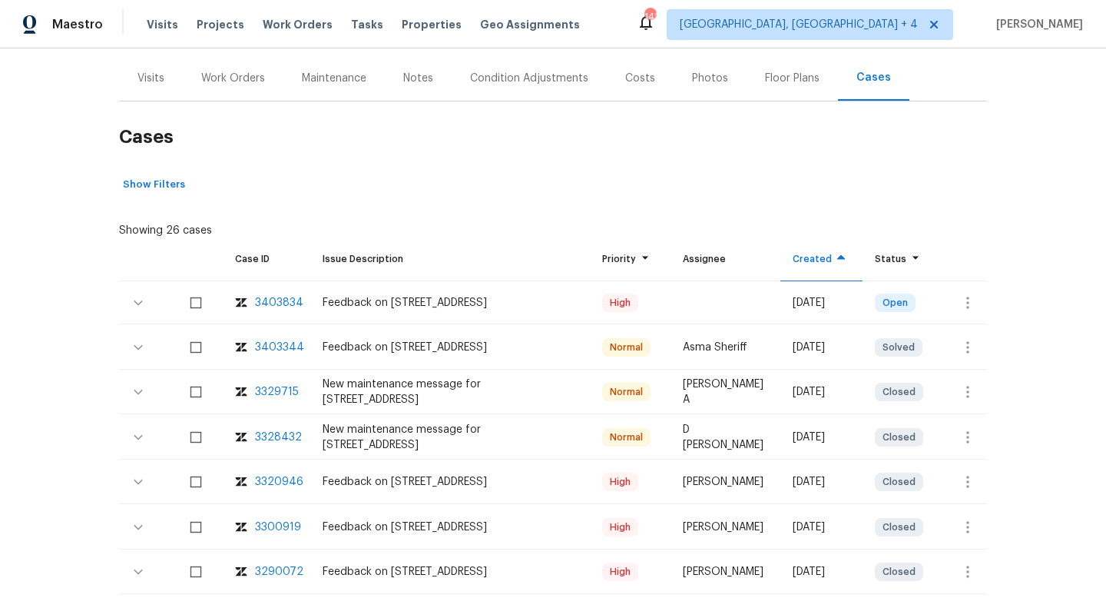
scroll to position [192, 0]
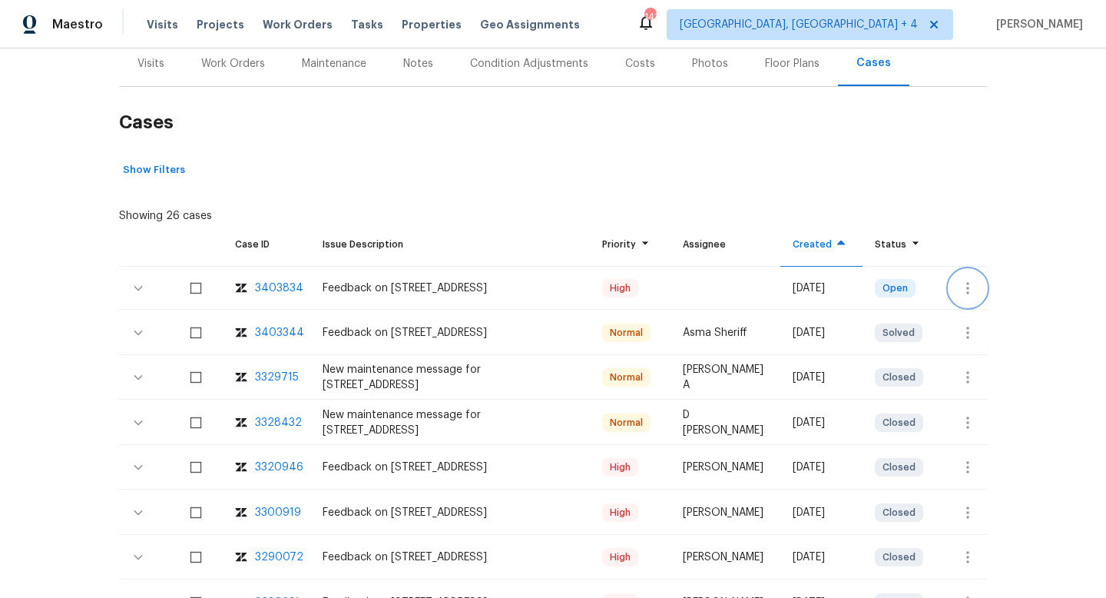
click at [963, 287] on icon "button" at bounding box center [968, 288] width 18 height 18
click at [963, 280] on li "Create a visit" at bounding box center [1015, 287] width 159 height 25
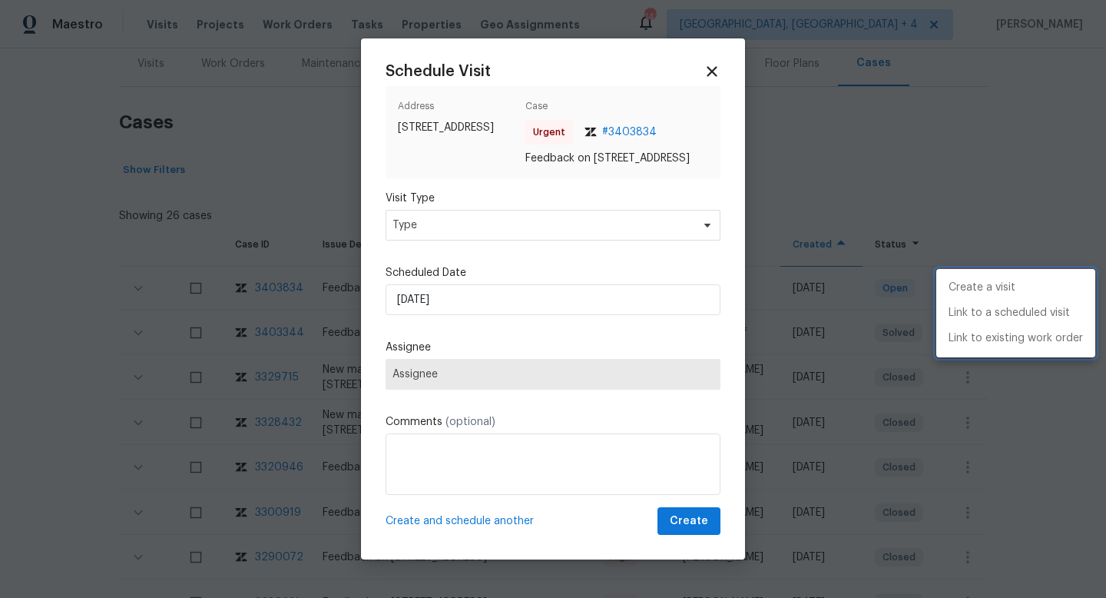
click at [430, 227] on div at bounding box center [553, 299] width 1106 height 598
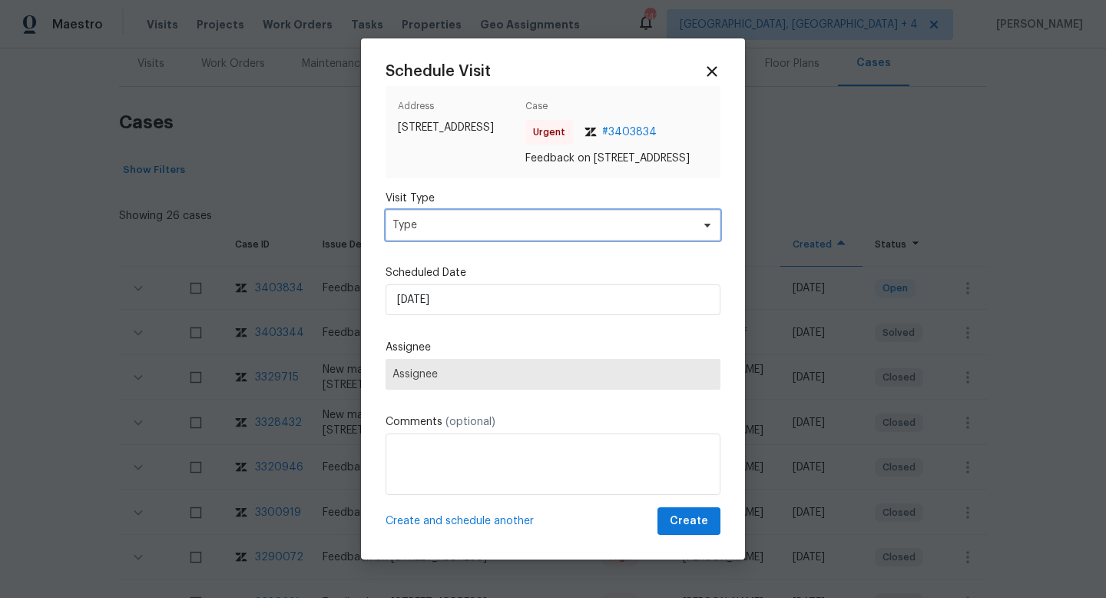
click at [430, 226] on span "Type" at bounding box center [542, 224] width 299 height 15
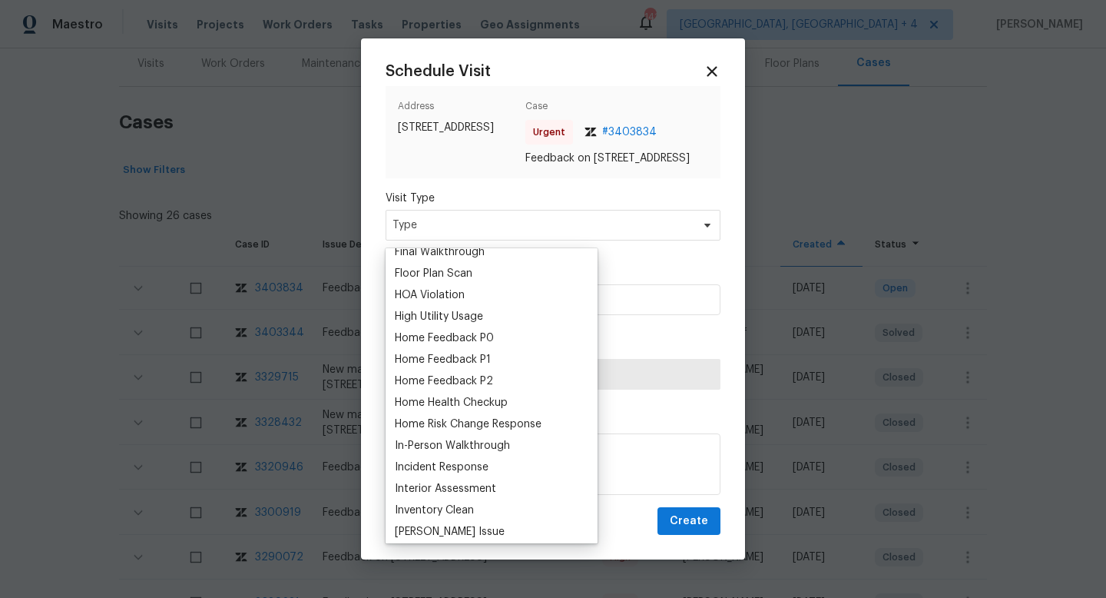
scroll to position [399, 0]
click at [442, 354] on div "Home Feedback P1" at bounding box center [443, 357] width 96 height 15
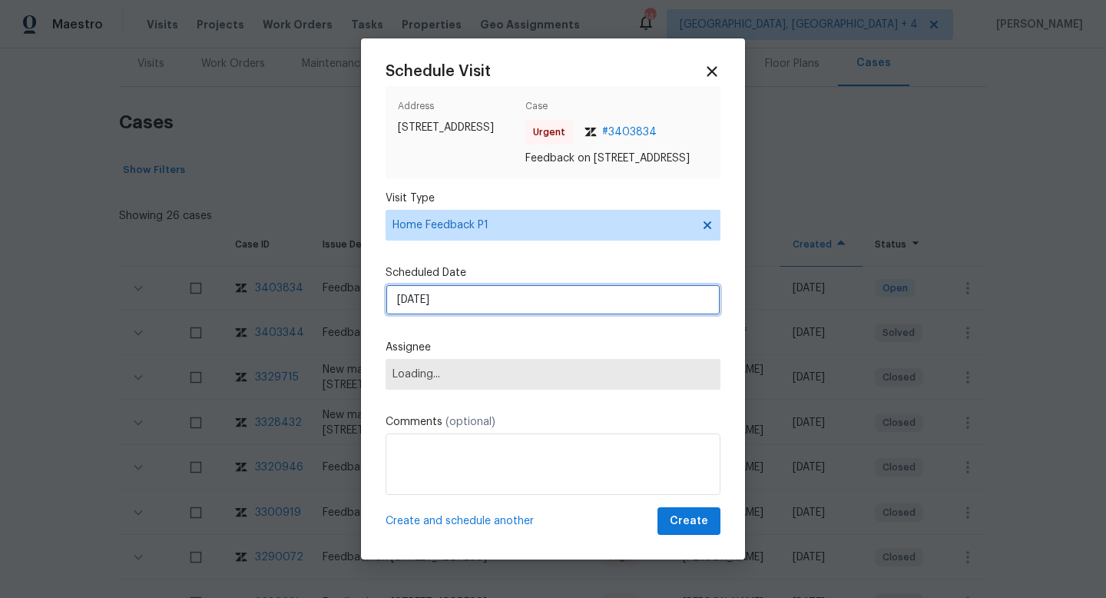
click at [456, 303] on input "11/08/2025" at bounding box center [553, 299] width 335 height 31
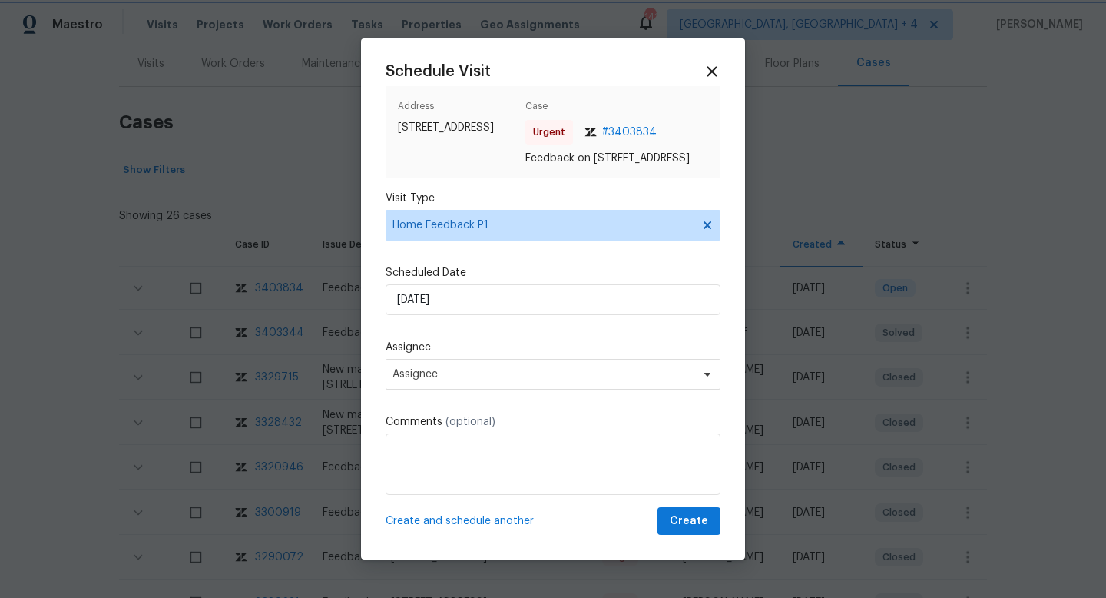
click at [469, 324] on div "Schedule Visit Address 1004 Cabin Hill Way, Garner, NC 27529 Case Urgent # 3403…" at bounding box center [553, 299] width 335 height 472
click at [440, 280] on label "Scheduled Date" at bounding box center [553, 272] width 335 height 15
click at [439, 315] on input "11/08/2025" at bounding box center [553, 299] width 335 height 31
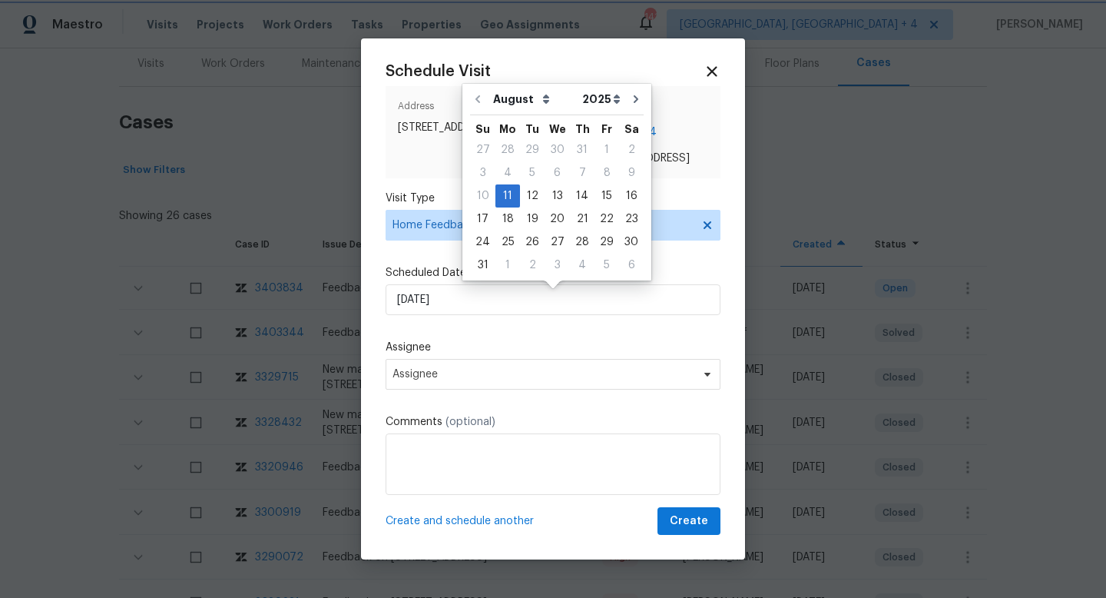
click at [460, 353] on label "Assignee" at bounding box center [553, 347] width 335 height 15
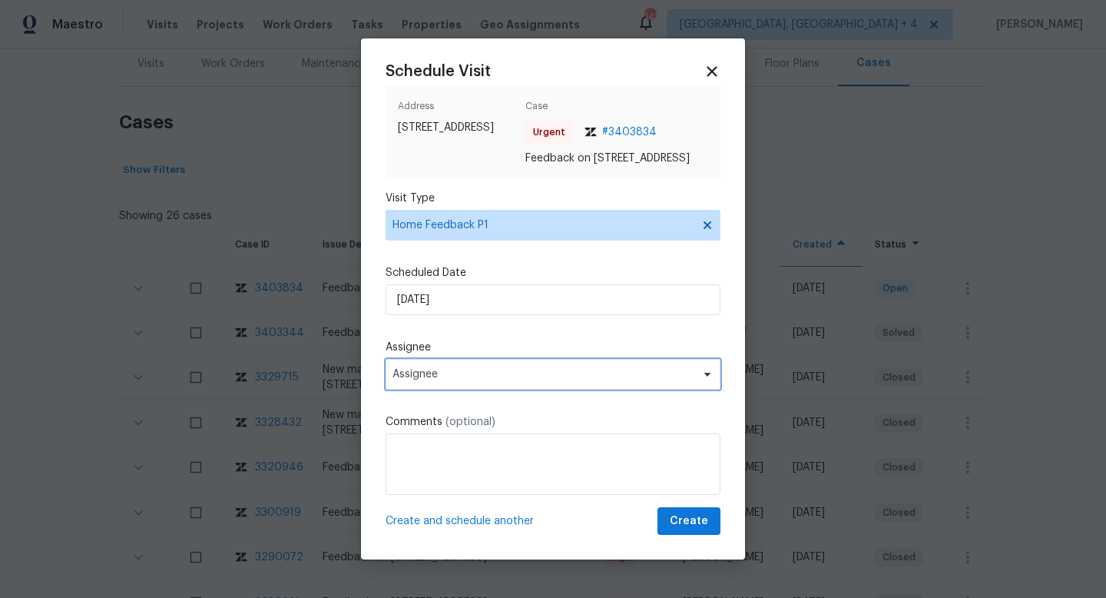
click at [438, 378] on span "Assignee" at bounding box center [543, 374] width 301 height 12
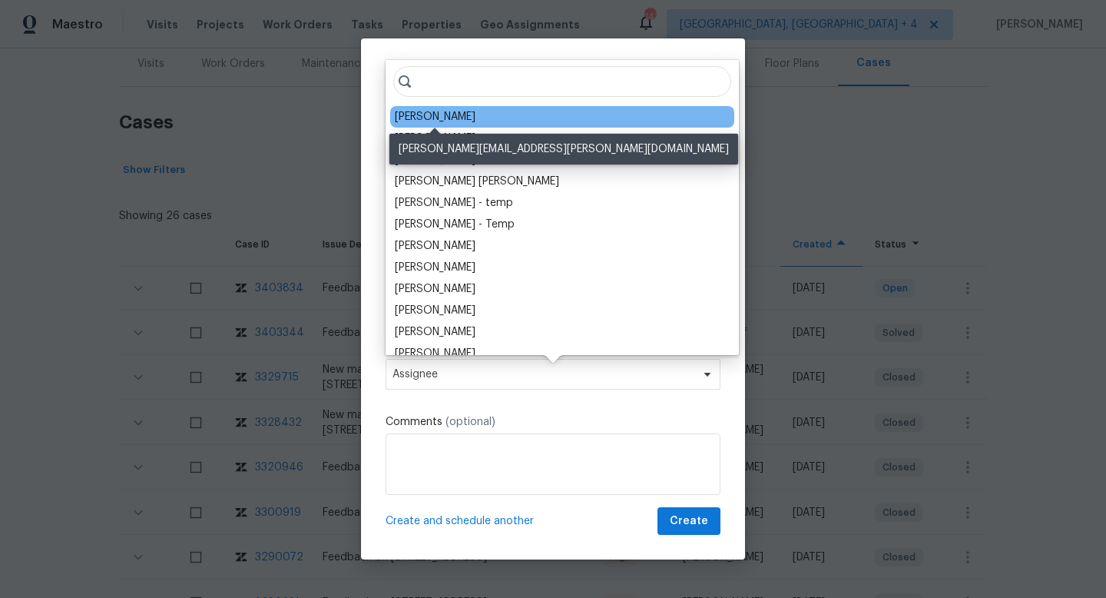
click at [459, 121] on div "Amanda Horton" at bounding box center [435, 116] width 81 height 15
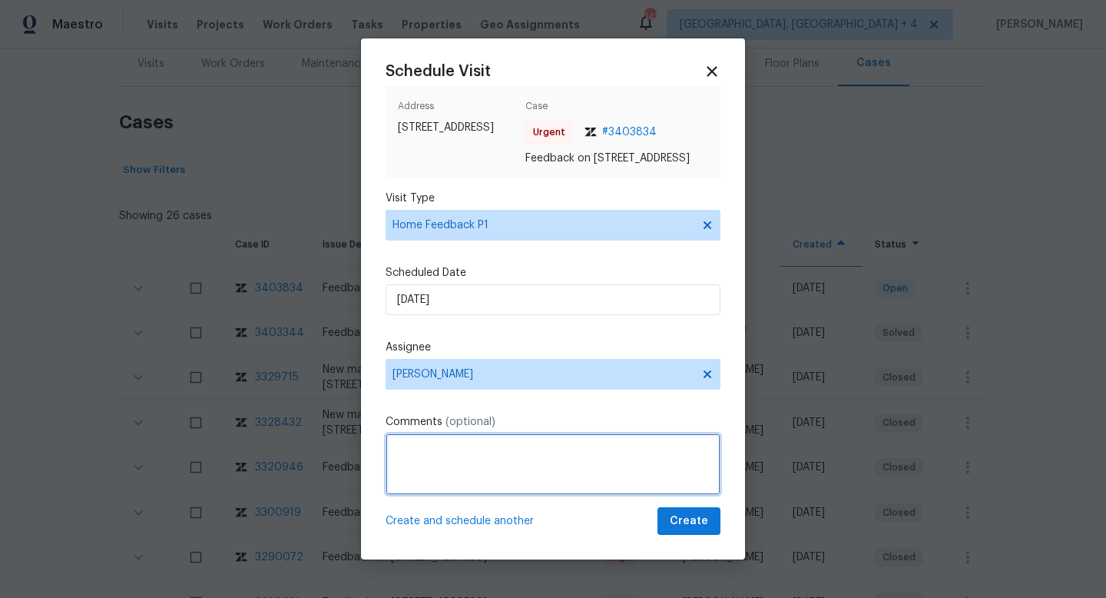
click at [446, 475] on textarea at bounding box center [553, 463] width 335 height 61
paste textarea "try remote, rotative and static code, system wont give access, aparently this i…"
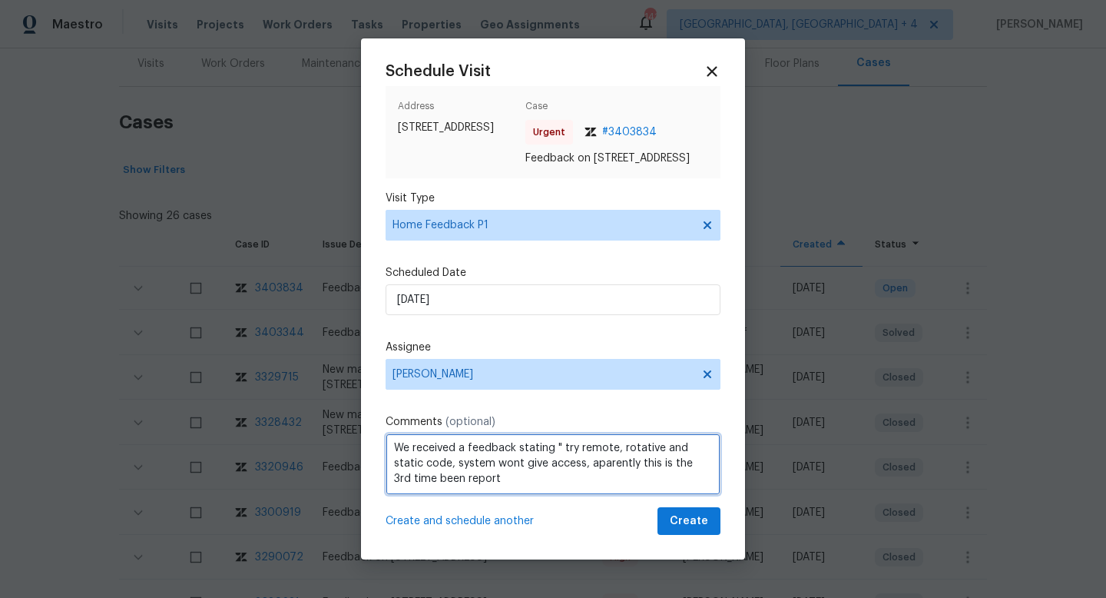
scroll to position [2, 0]
click at [458, 485] on textarea "We received a feedback stating " try remote, rotative and static code, system w…" at bounding box center [553, 463] width 335 height 61
click at [507, 479] on textarea "We received a feedback stating " try remote, rotative and static code, system w…" at bounding box center [553, 463] width 335 height 61
type textarea "We received a feedback stating " try remote, rotative and static code, system w…"
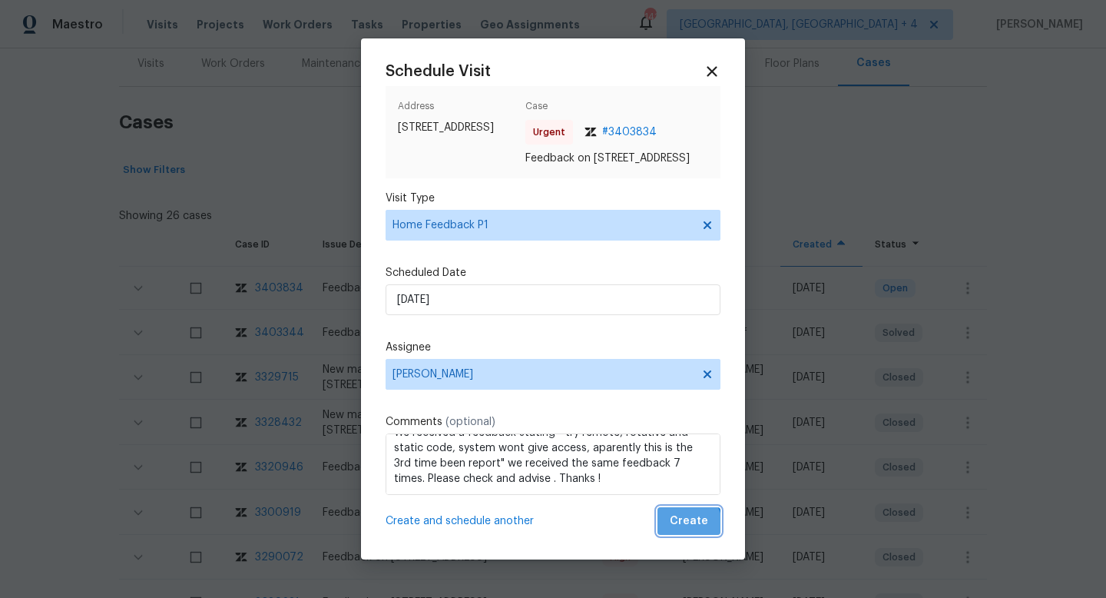
click at [691, 531] on span "Create" at bounding box center [689, 521] width 38 height 19
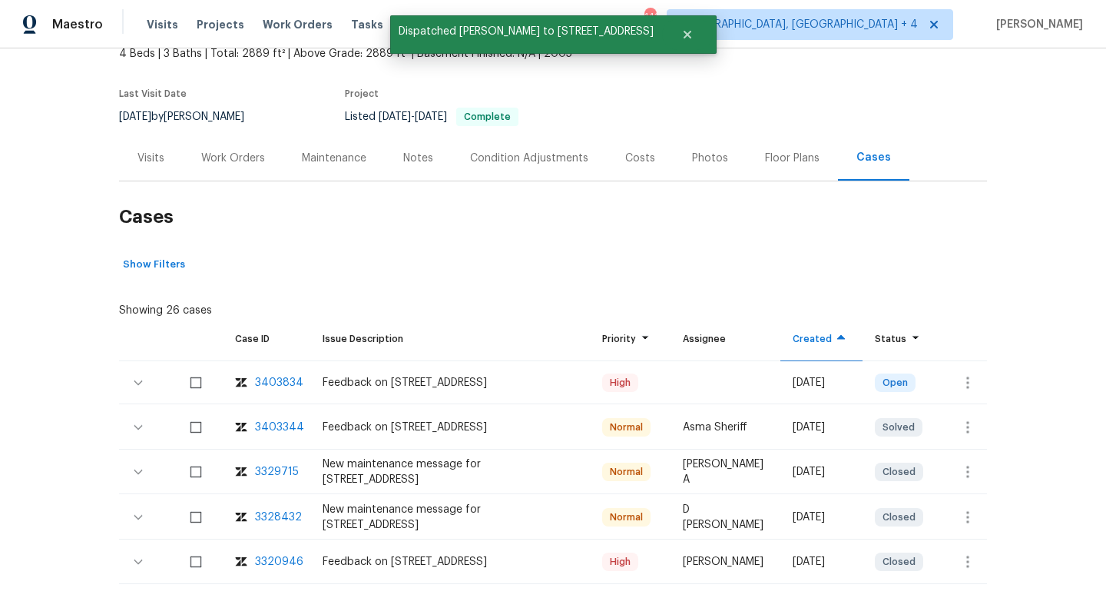
scroll to position [100, 0]
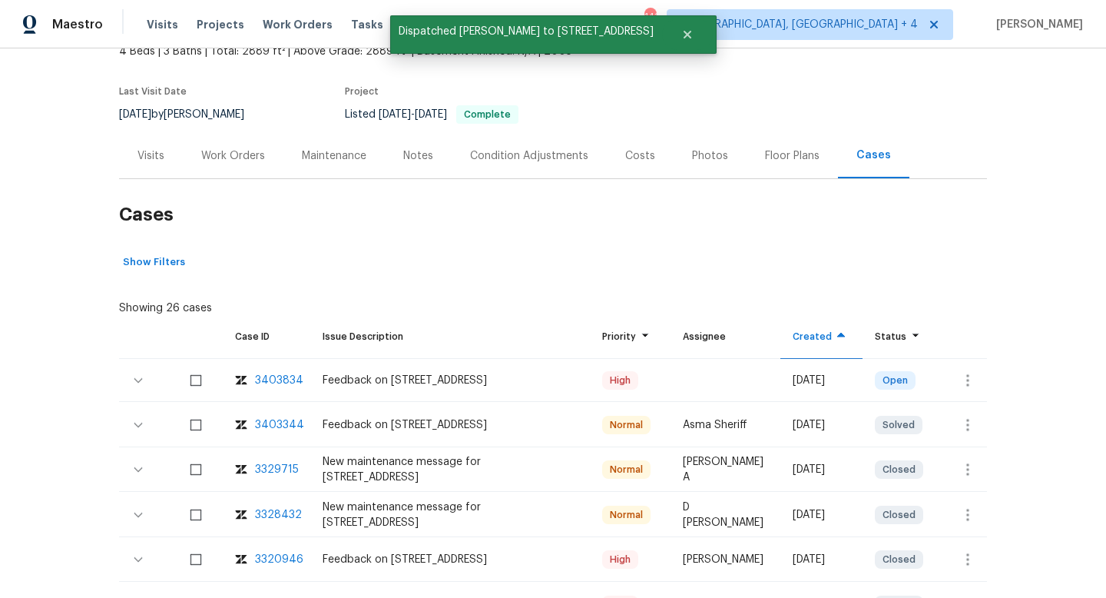
click at [152, 158] on div "Visits" at bounding box center [151, 155] width 27 height 15
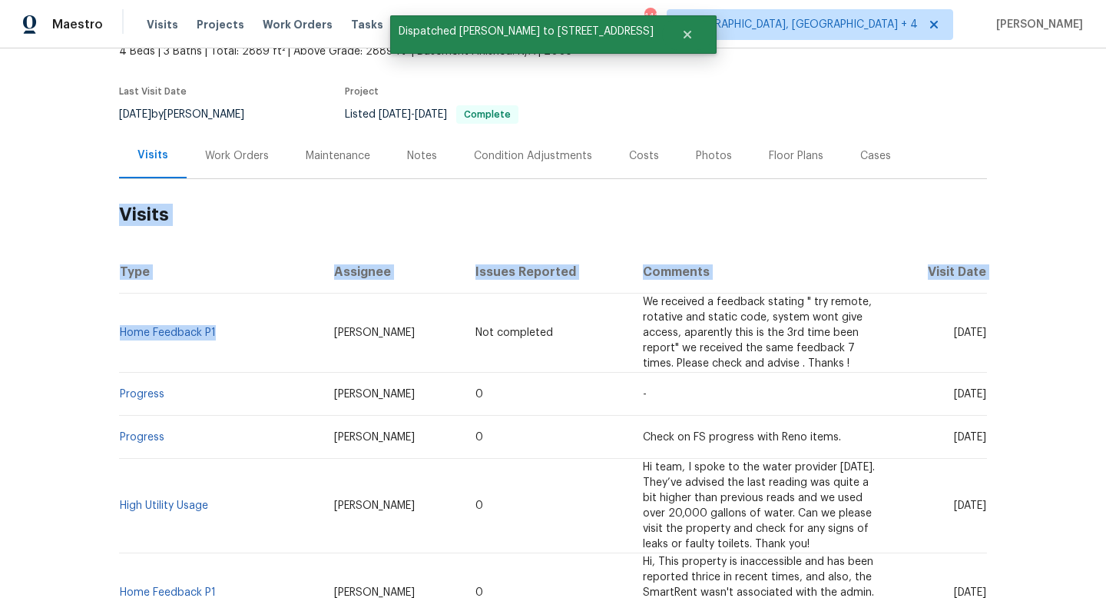
drag, startPoint x: 243, startPoint y: 339, endPoint x: 103, endPoint y: 339, distance: 139.8
click at [103, 339] on div "Back to all projects 1004 Cabin Hill Way, Garner, NC 27529 4 Beds | 3 Baths | T…" at bounding box center [553, 322] width 1106 height 549
drag, startPoint x: 103, startPoint y: 339, endPoint x: 127, endPoint y: 346, distance: 25.0
click at [127, 346] on div "Back to all projects 1004 Cabin Hill Way, Garner, NC 27529 4 Beds | 3 Baths | T…" at bounding box center [553, 322] width 1106 height 549
click at [81, 330] on div "Back to all projects 1004 Cabin Hill Way, Garner, NC 27529 4 Beds | 3 Baths | T…" at bounding box center [553, 322] width 1106 height 549
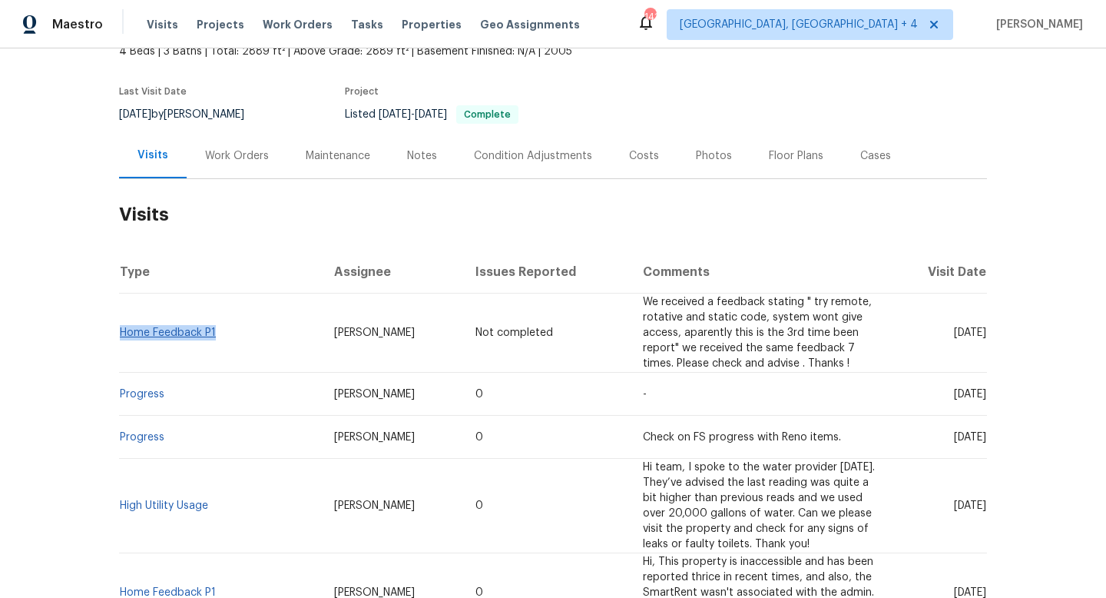
drag, startPoint x: 259, startPoint y: 331, endPoint x: 121, endPoint y: 330, distance: 138.3
click at [121, 330] on td "Home Feedback P1" at bounding box center [220, 332] width 203 height 79
copy link "Home Feedback P1"
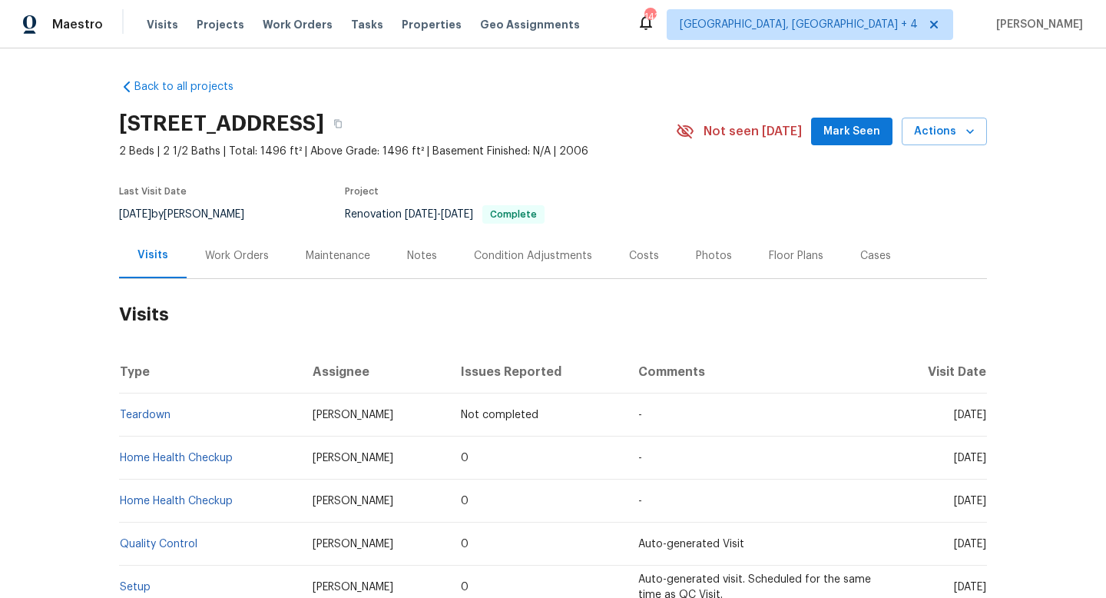
click at [217, 258] on div "Work Orders" at bounding box center [237, 255] width 64 height 15
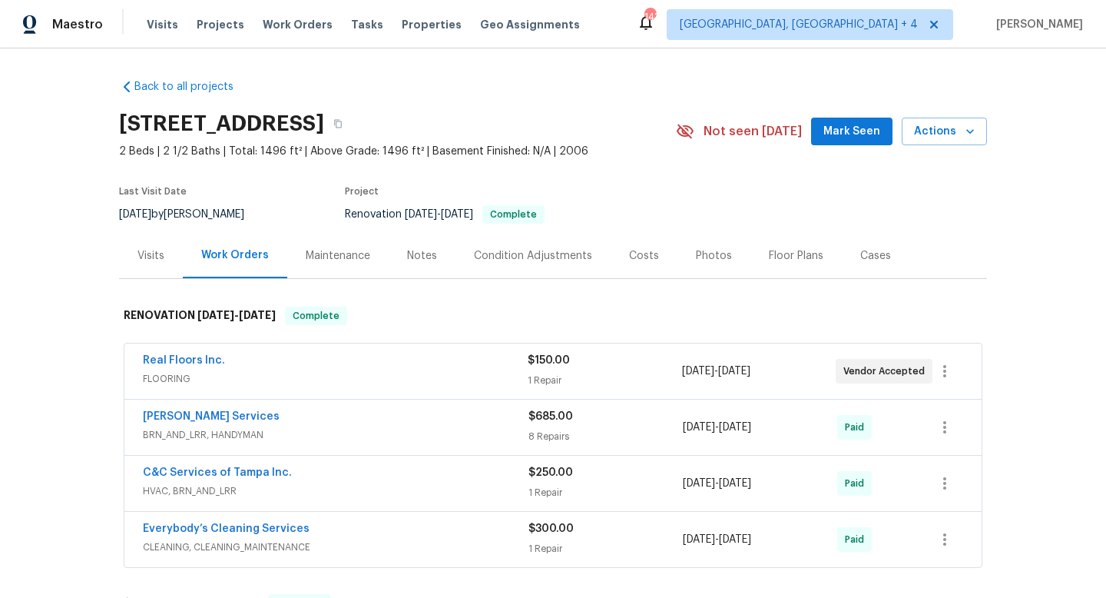
click at [283, 375] on span "FLOORING" at bounding box center [335, 378] width 385 height 15
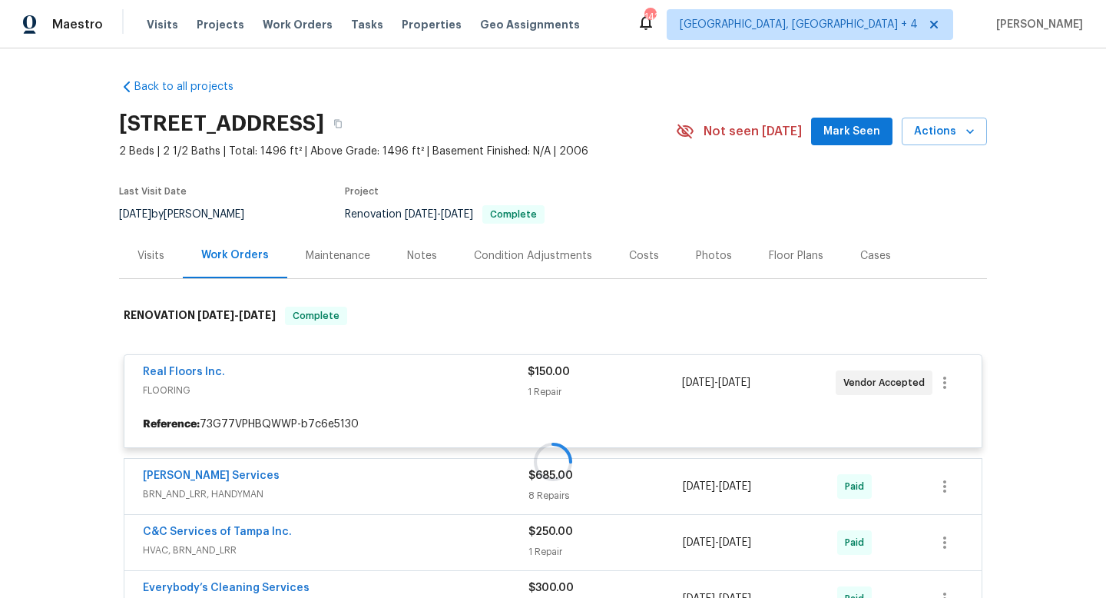
scroll to position [257, 0]
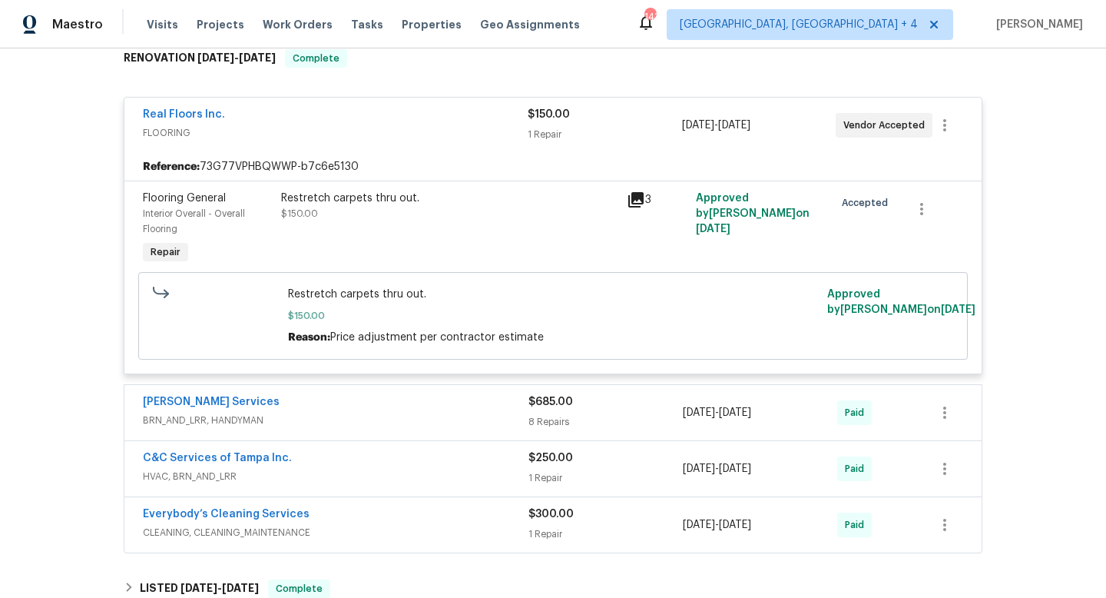
click at [333, 435] on div "[PERSON_NAME] Services BRN_AND_LRR, HANDYMAN $685.00 8 Repairs [DATE] - [DATE] …" at bounding box center [552, 412] width 857 height 55
click at [334, 420] on span "BRN_AND_LRR, HANDYMAN" at bounding box center [336, 420] width 386 height 15
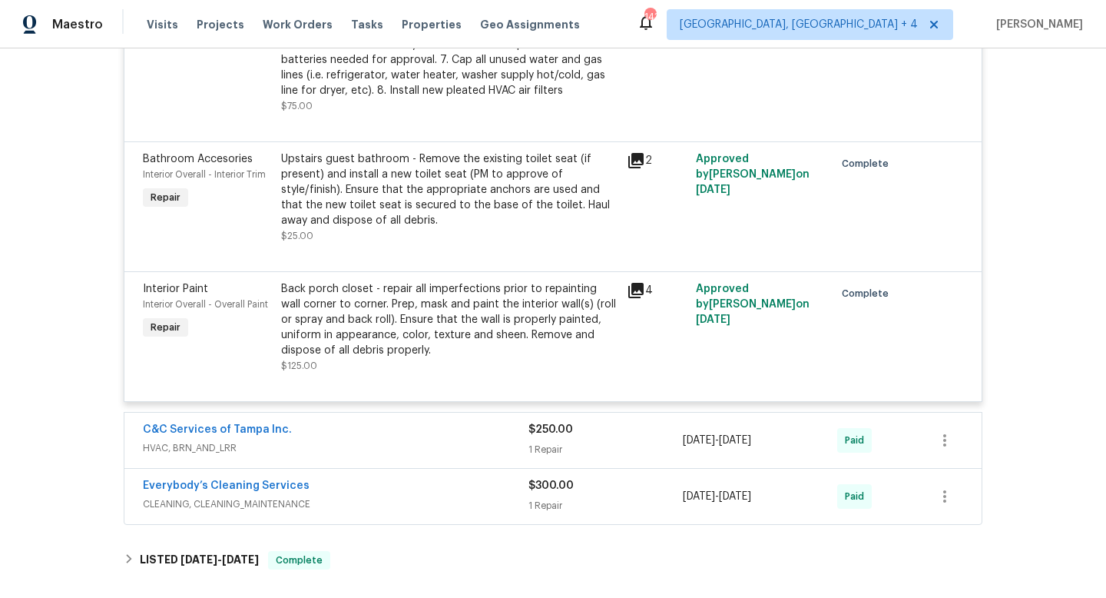
scroll to position [1614, 0]
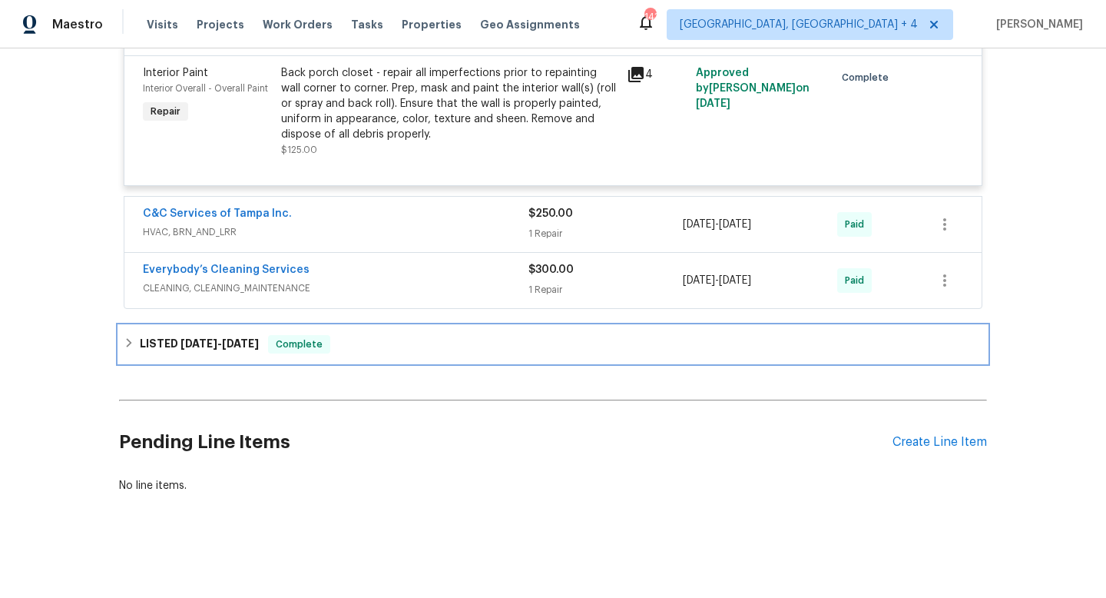
click at [349, 349] on div "LISTED [DATE] - [DATE] Complete" at bounding box center [553, 344] width 859 height 18
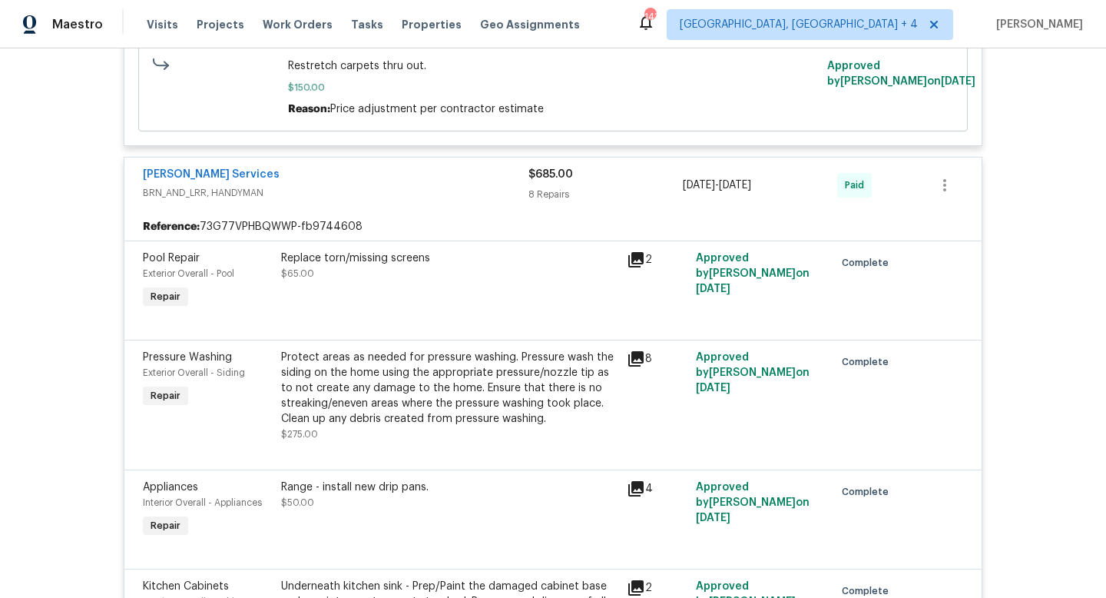
scroll to position [447, 0]
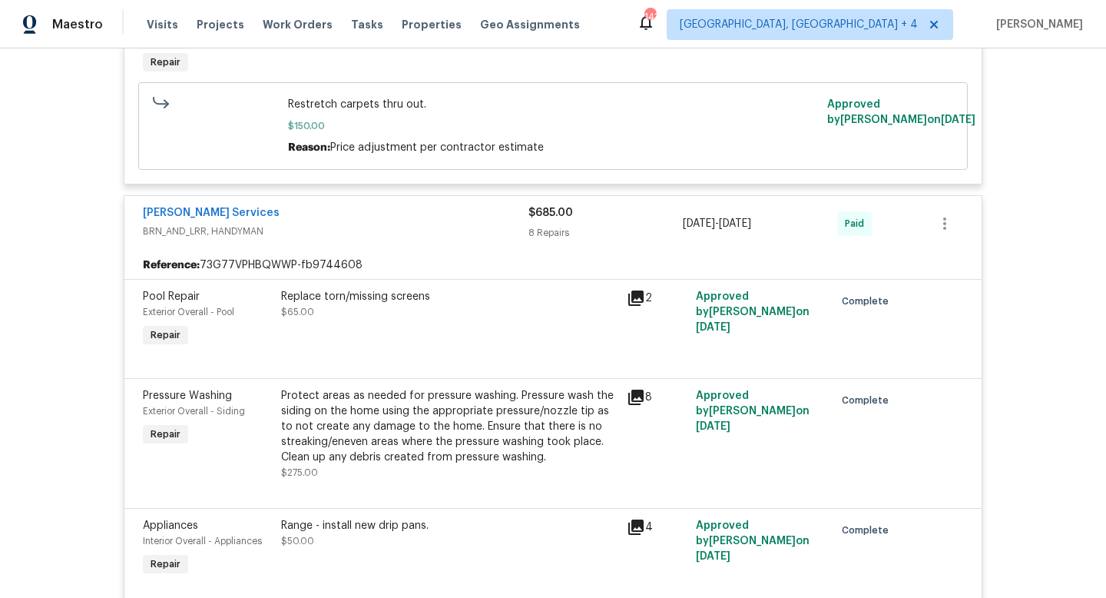
click at [413, 197] on div "Gabler Services BRN_AND_LRR, HANDYMAN $685.00 8 Repairs 3/24/2025 - 3/25/2025 P…" at bounding box center [552, 223] width 857 height 55
click at [408, 210] on div "Gabler Services" at bounding box center [336, 214] width 386 height 18
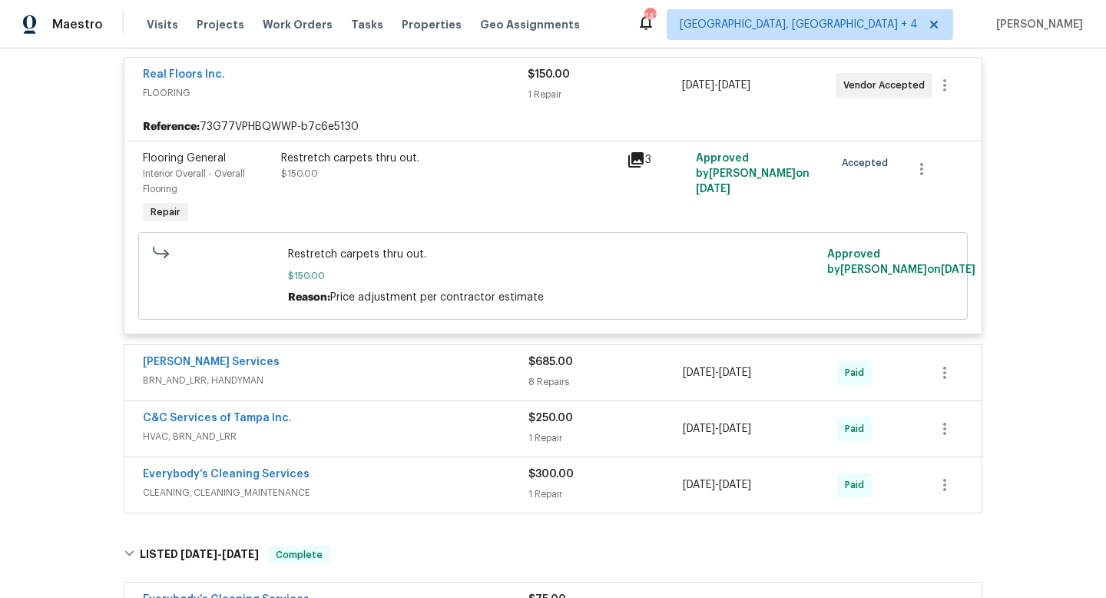
scroll to position [257, 0]
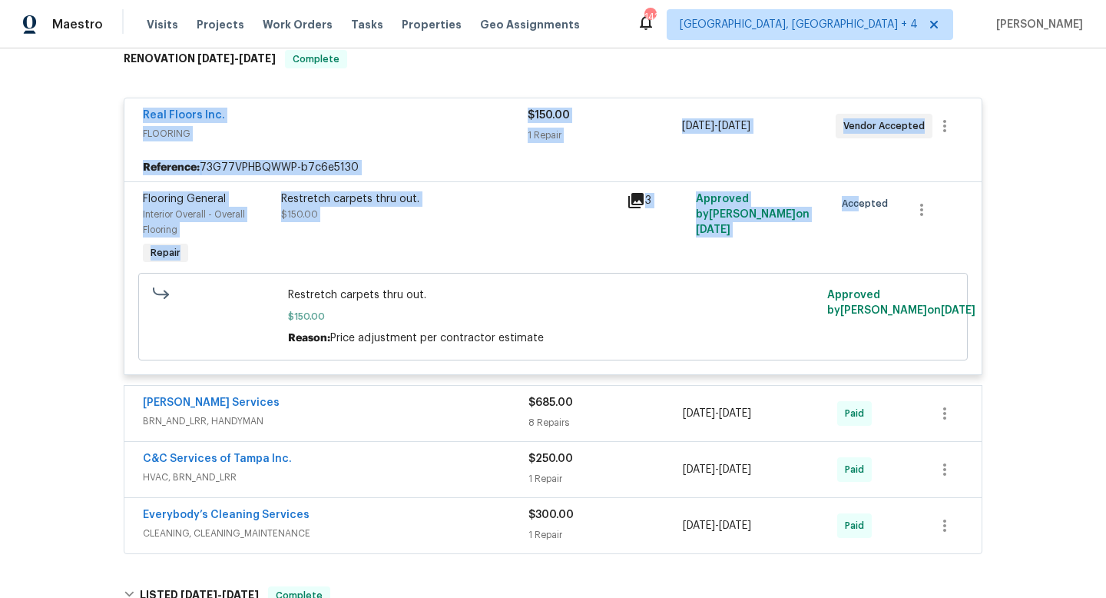
drag, startPoint x: 138, startPoint y: 103, endPoint x: 859, endPoint y: 204, distance: 728.4
click at [859, 204] on div "Real Floors Inc. FLOORING $150.00 1 Repair 3/24/2025 - 3/25/2025 Vendor Accepte…" at bounding box center [553, 236] width 859 height 277
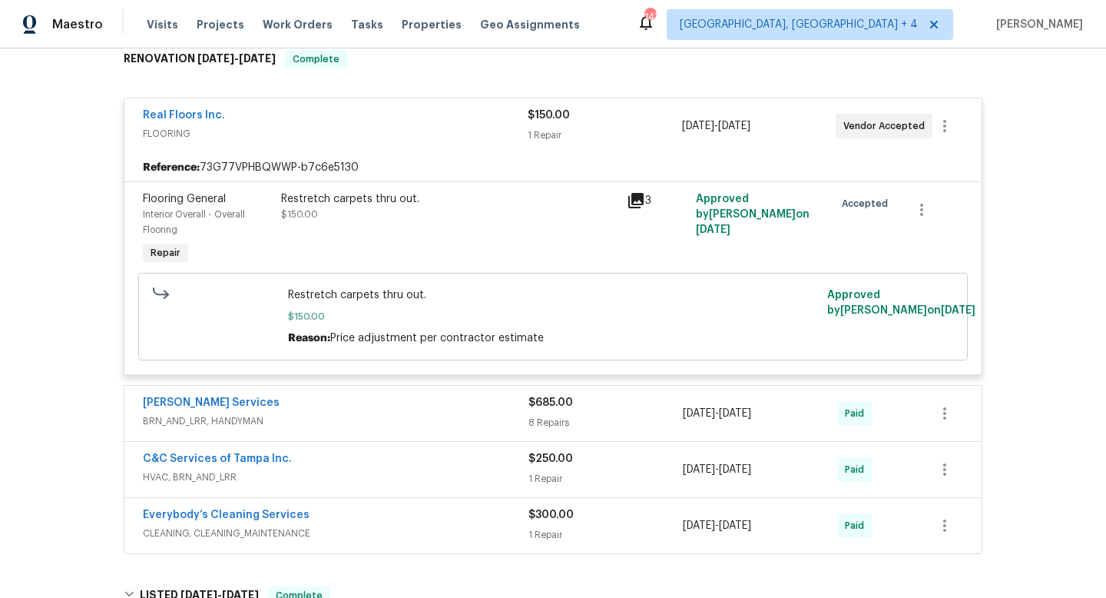
click at [142, 171] on div "Reference: 73G77VPHBQWWP-b7c6e5130" at bounding box center [552, 168] width 857 height 28
drag, startPoint x: 22, startPoint y: 167, endPoint x: 160, endPoint y: 122, distance: 145.5
click at [22, 167] on div "Back to all projects 5413 River Rock Rd, Lakeland, FL 33809 2 Beds | 2 1/2 Bath…" at bounding box center [553, 322] width 1106 height 549
drag, startPoint x: 123, startPoint y: 116, endPoint x: 904, endPoint y: 144, distance: 781.7
click at [911, 146] on div "Real Floors Inc. FLOORING $150.00 1 Repair 3/24/2025 - 3/25/2025 Vendor Accepte…" at bounding box center [553, 236] width 859 height 277
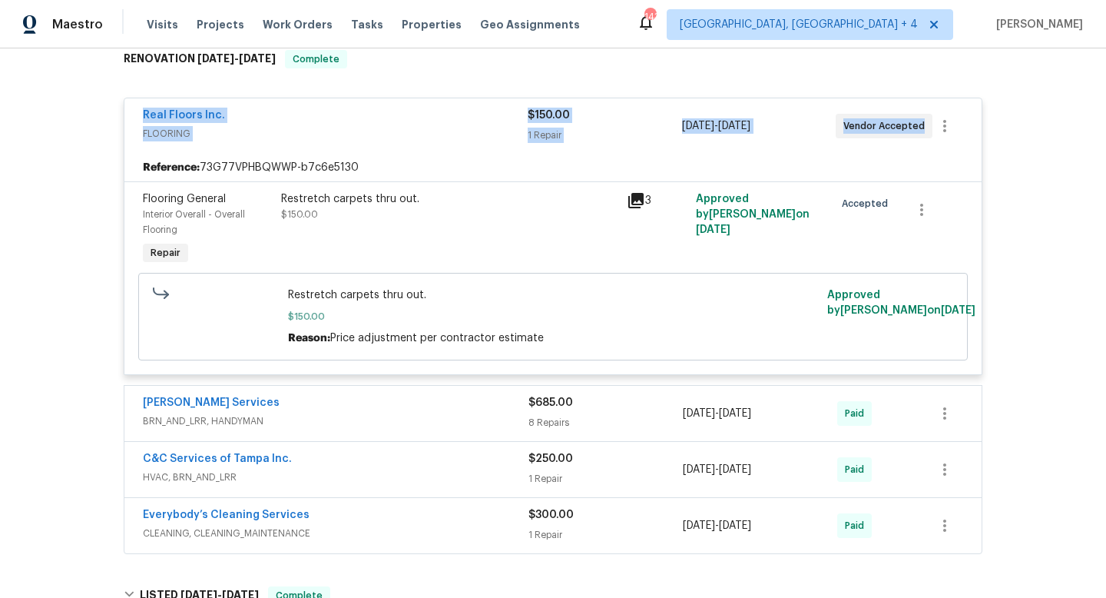
copy div "Real Floors Inc. FLOORING $150.00 1 Repair 3/24/2025 - 3/25/2025 Vendor Accepted"
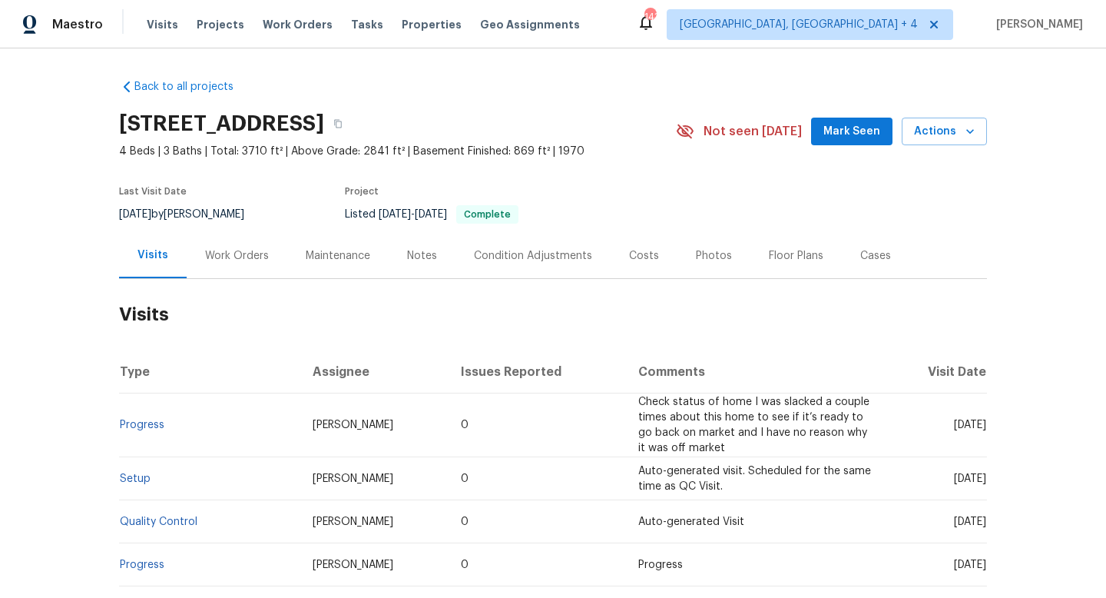
click at [217, 245] on div "Work Orders" at bounding box center [237, 255] width 101 height 45
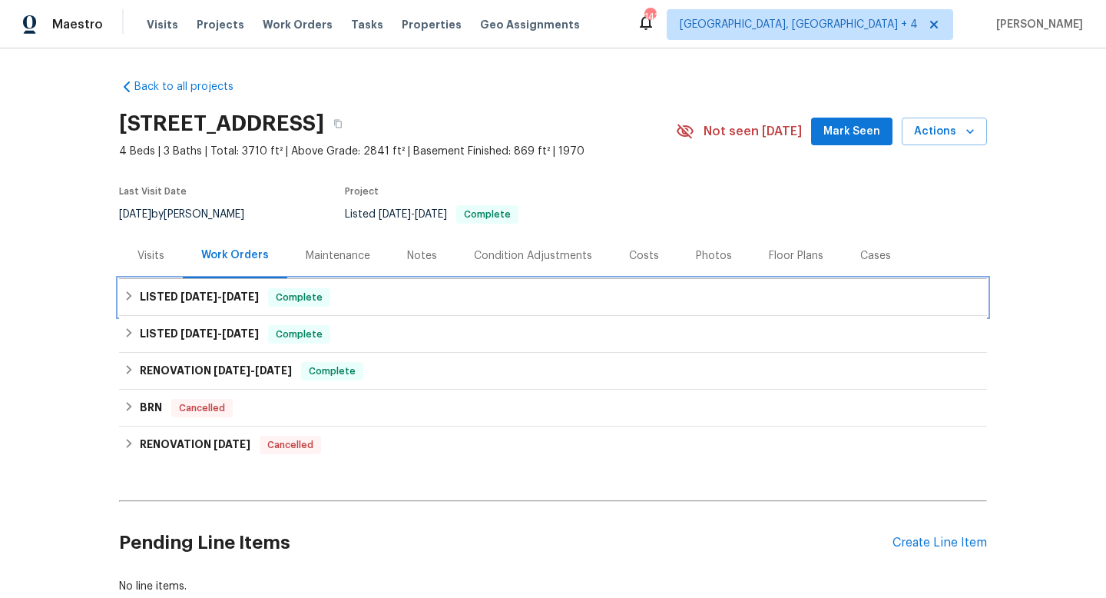
click at [215, 302] on h6 "LISTED [DATE] - [DATE]" at bounding box center [199, 297] width 119 height 18
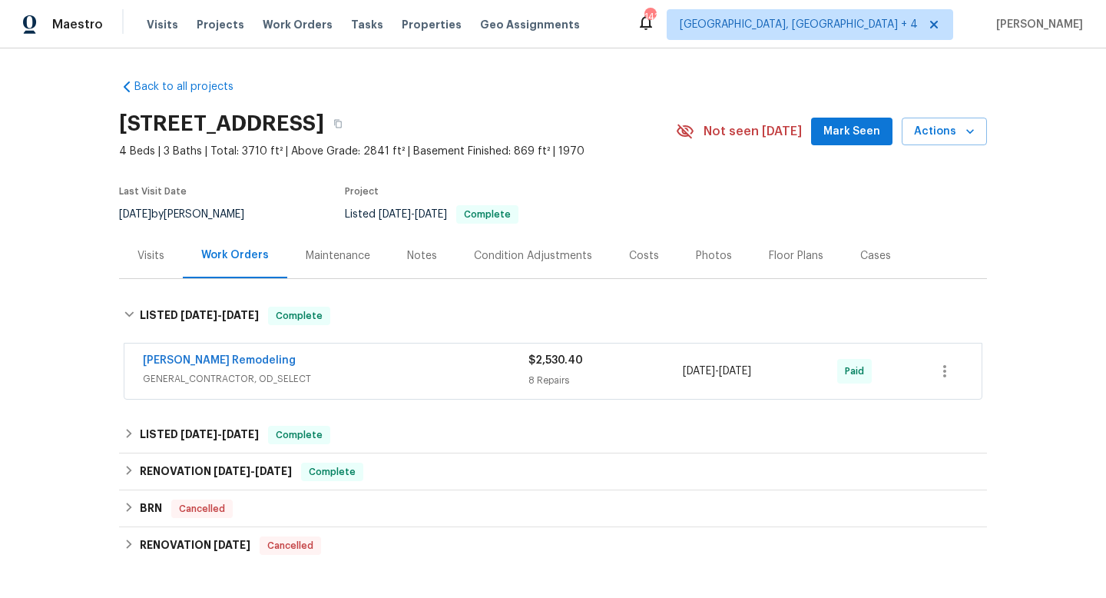
click at [393, 381] on span "GENERAL_CONTRACTOR, OD_SELECT" at bounding box center [336, 378] width 386 height 15
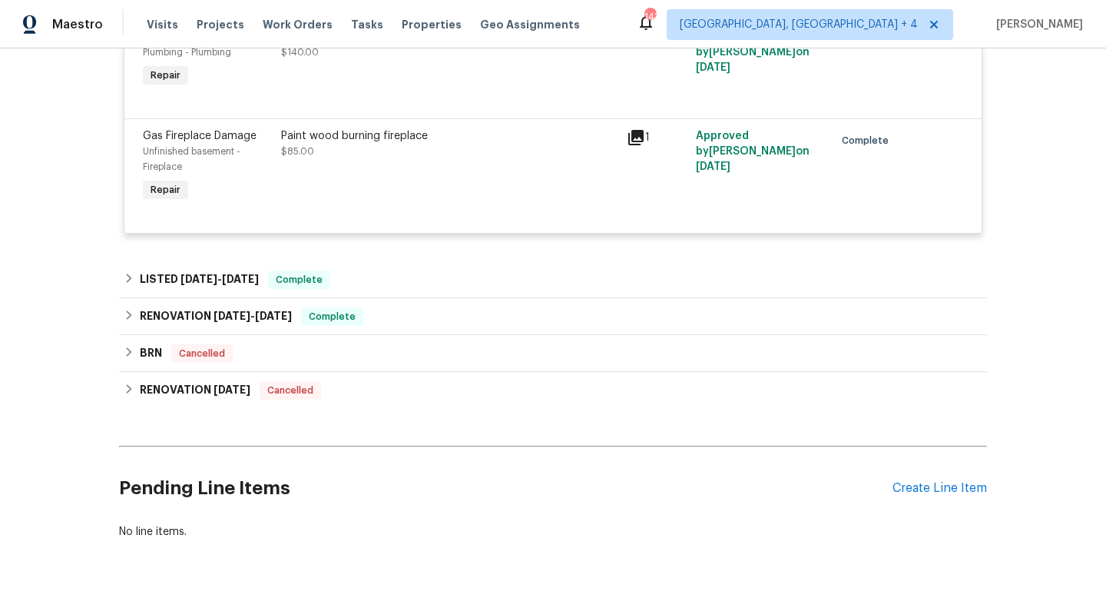
scroll to position [1140, 0]
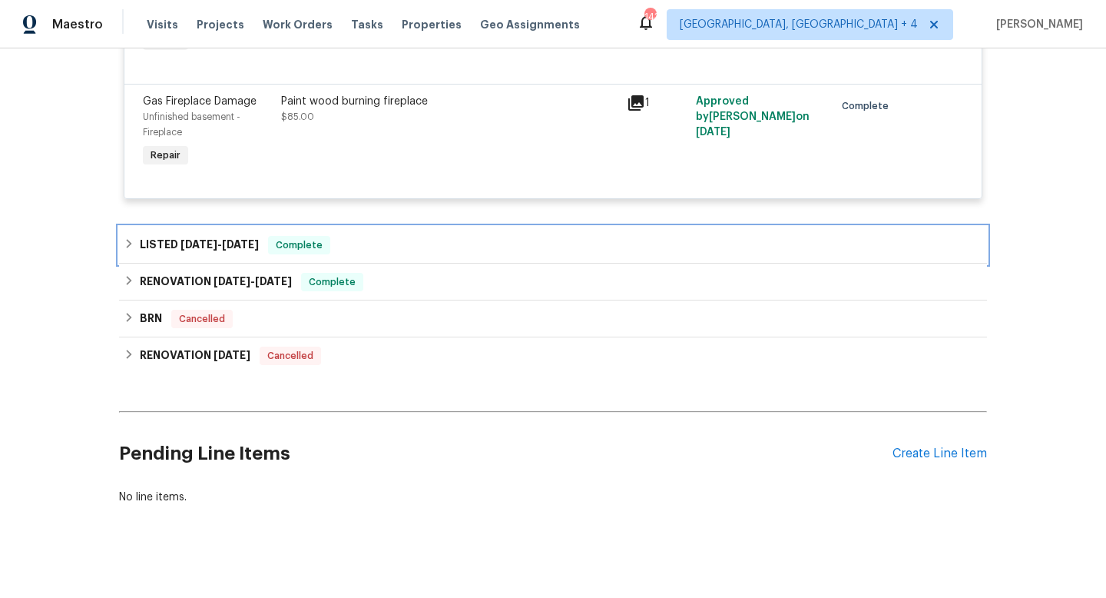
click at [418, 242] on div "LISTED [DATE] - [DATE] Complete" at bounding box center [553, 245] width 859 height 18
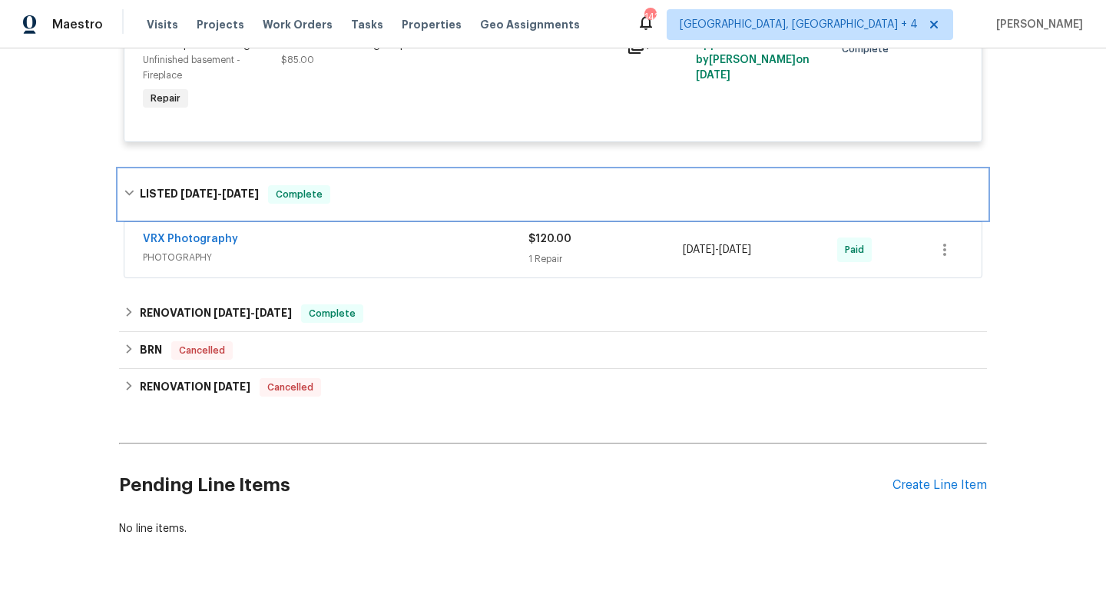
scroll to position [1198, 0]
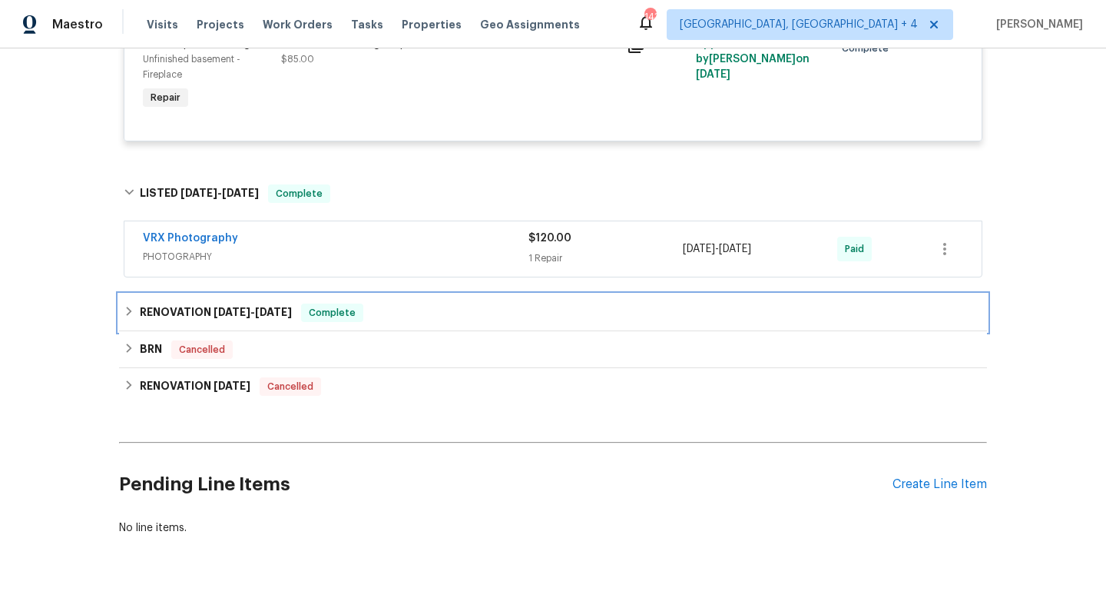
click at [280, 307] on span "[DATE]" at bounding box center [273, 312] width 37 height 11
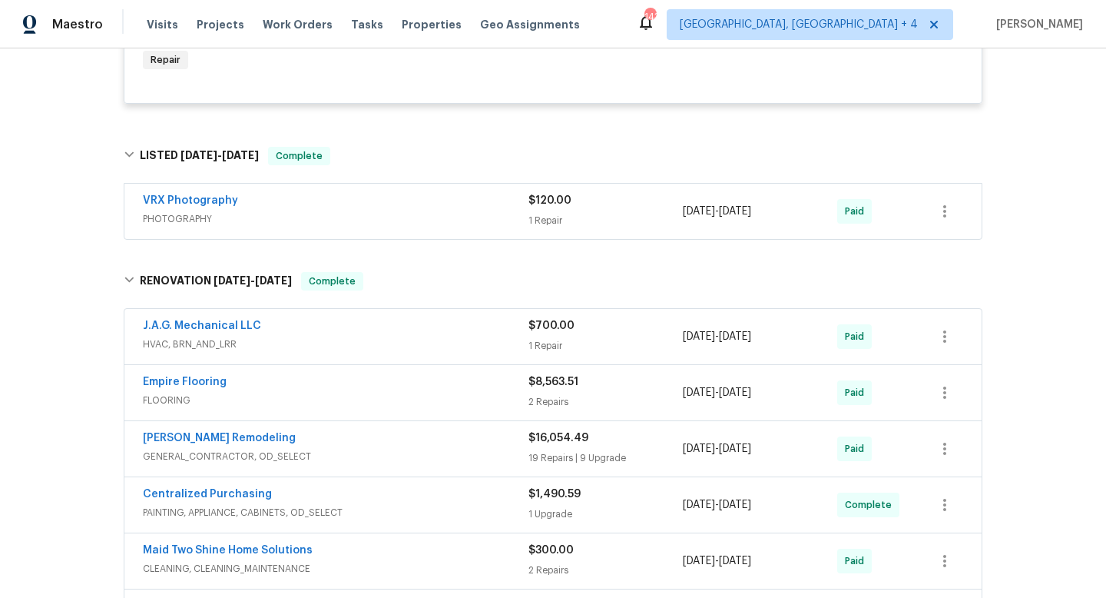
scroll to position [0, 0]
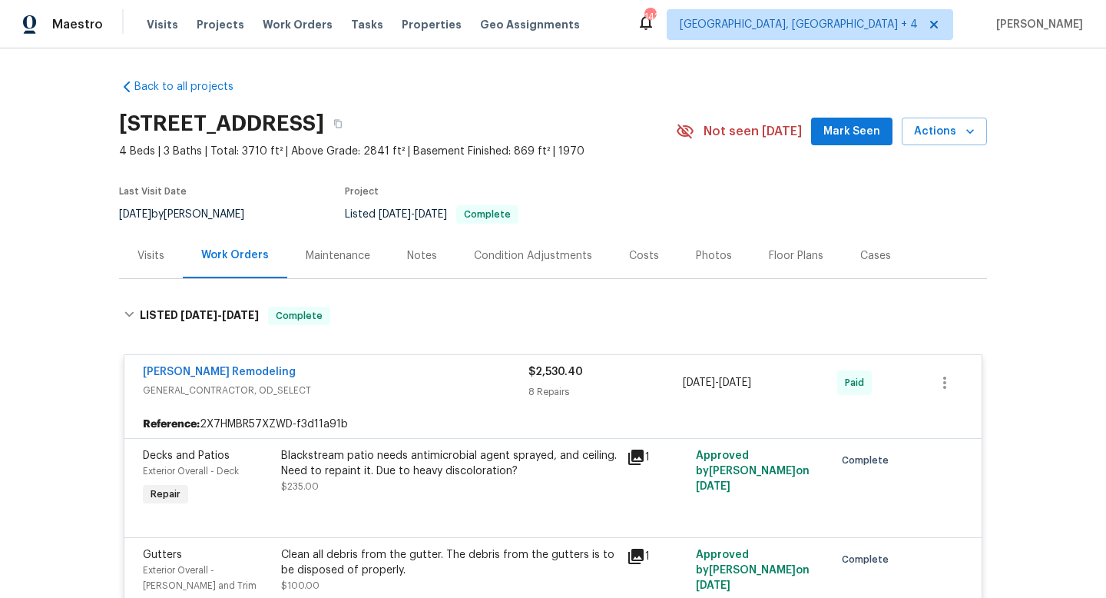
click at [147, 260] on div "Visits" at bounding box center [151, 255] width 27 height 15
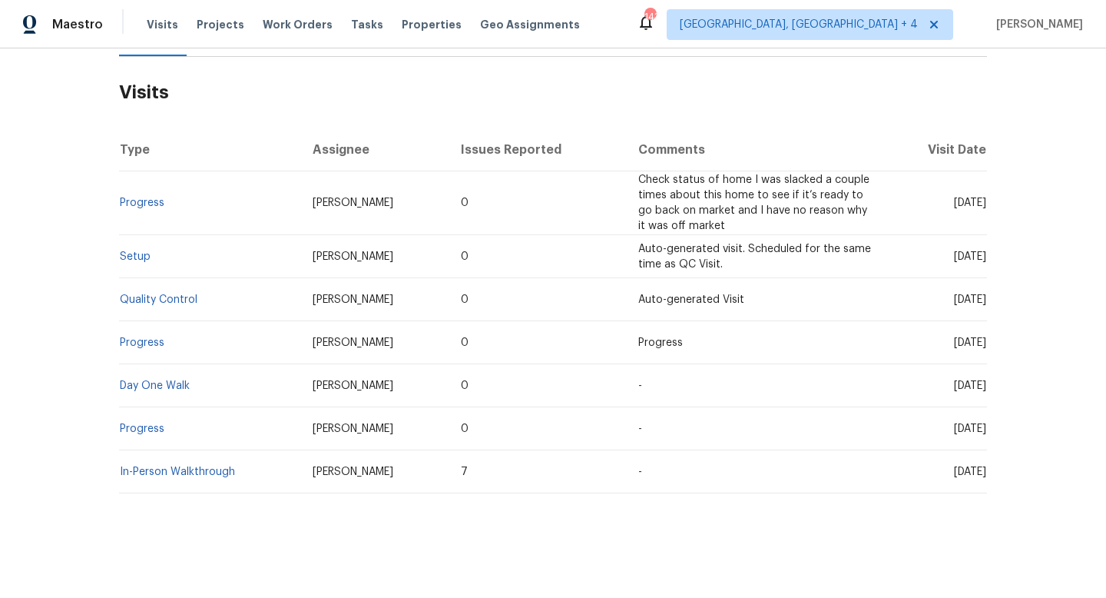
scroll to position [8, 0]
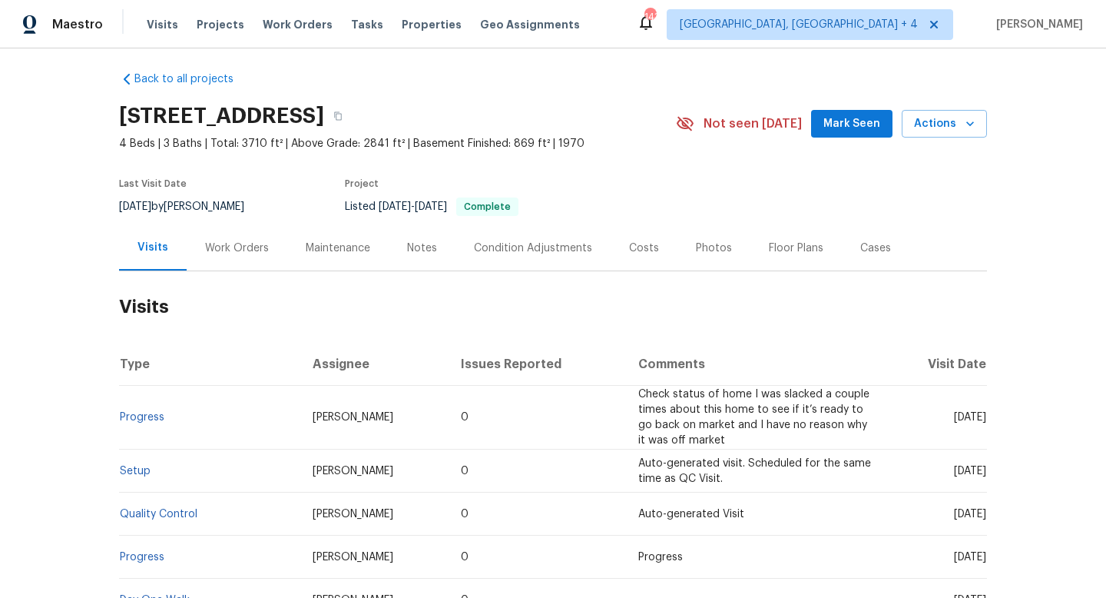
click at [253, 233] on div "Work Orders" at bounding box center [237, 247] width 101 height 45
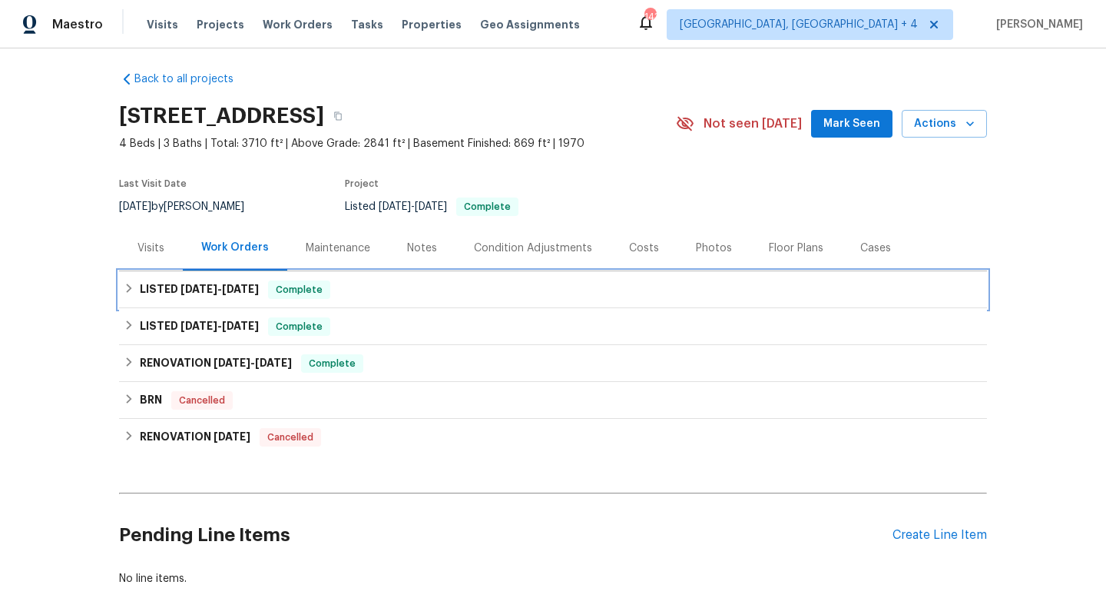
click at [234, 287] on span "[DATE]" at bounding box center [240, 288] width 37 height 11
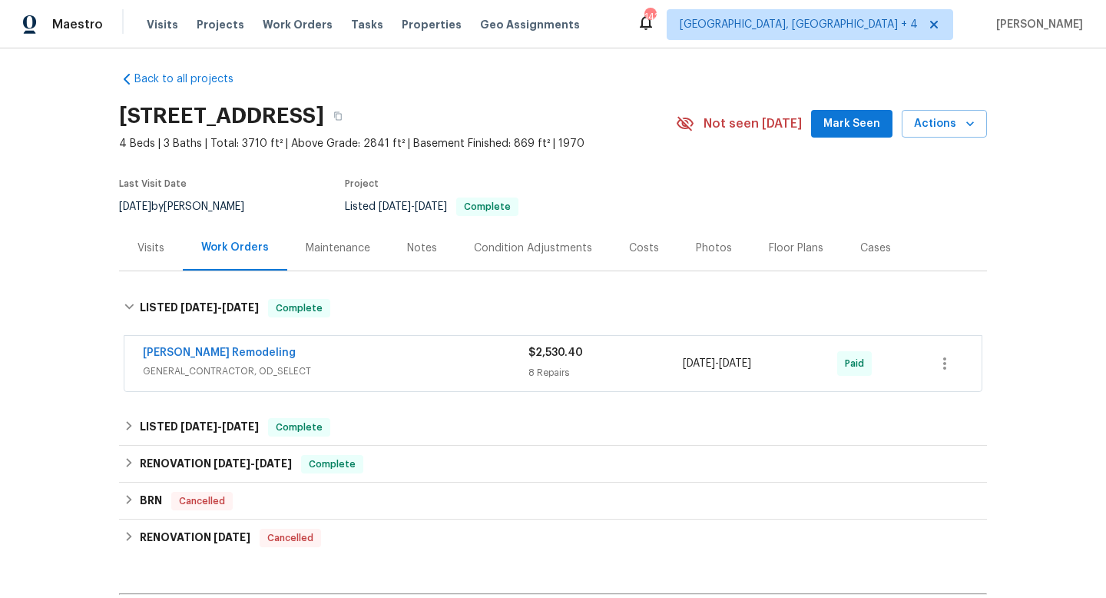
click at [287, 362] on div "[PERSON_NAME] Remodeling" at bounding box center [336, 354] width 386 height 18
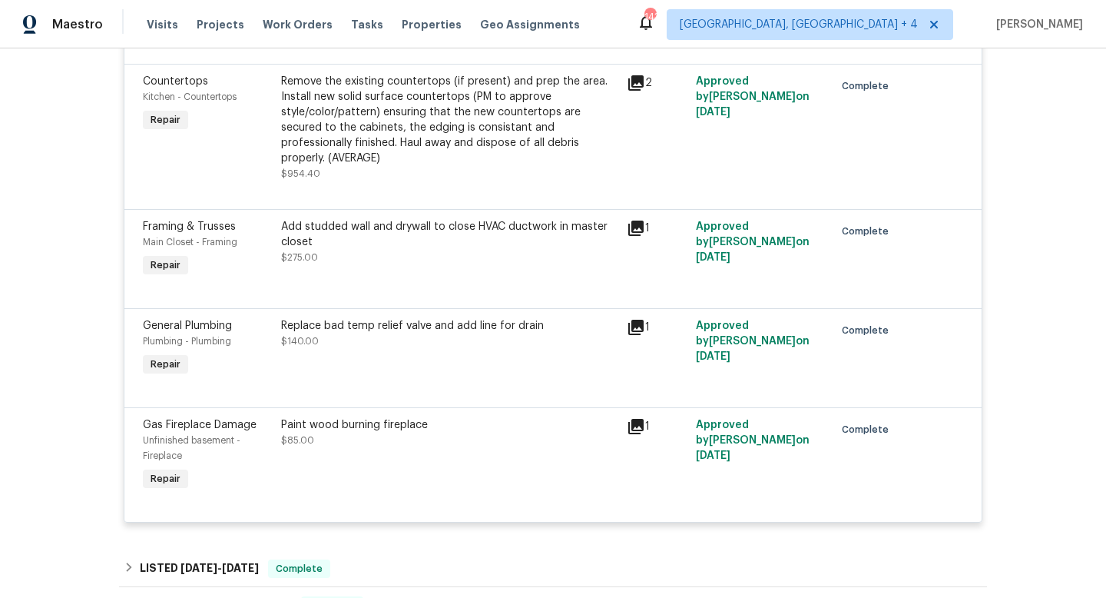
scroll to position [840, 0]
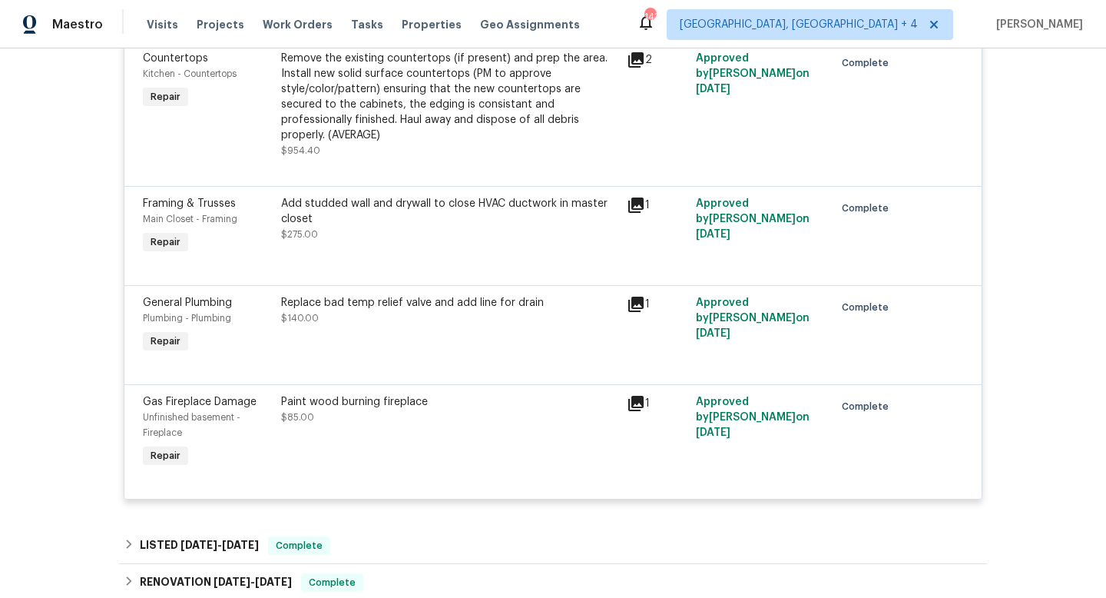
click at [224, 413] on span "Unfinished basement - Fireplace" at bounding box center [192, 425] width 98 height 25
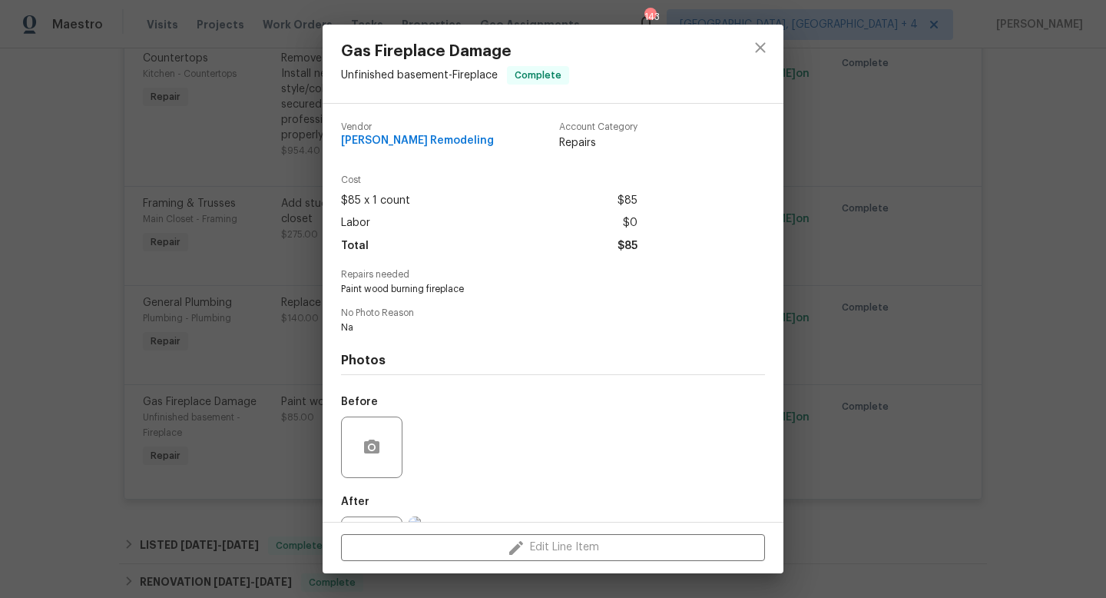
scroll to position [71, 0]
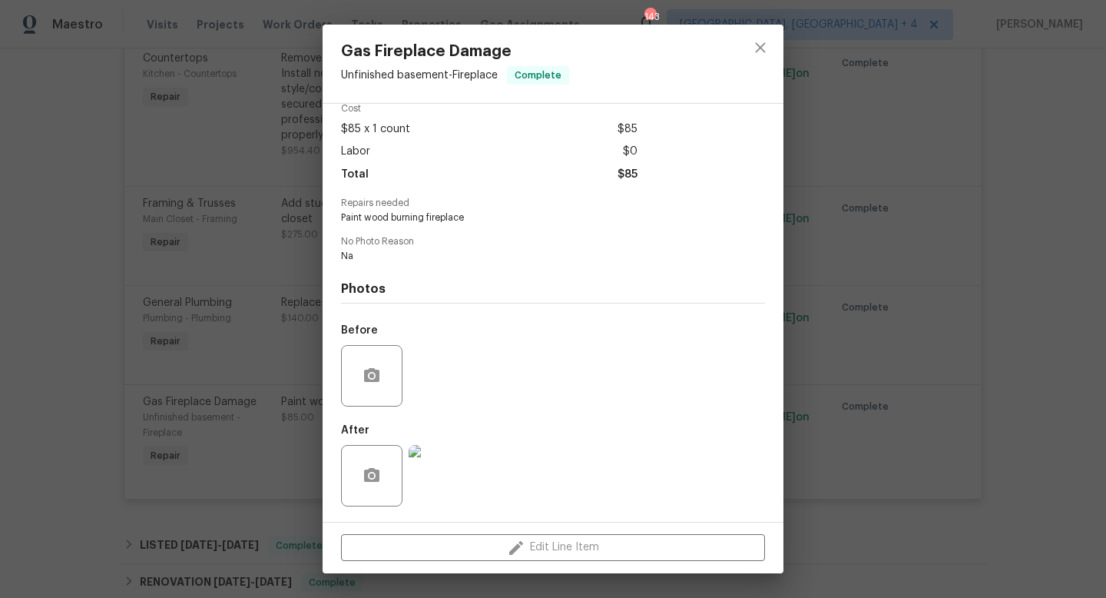
click at [435, 499] on img at bounding box center [439, 475] width 61 height 61
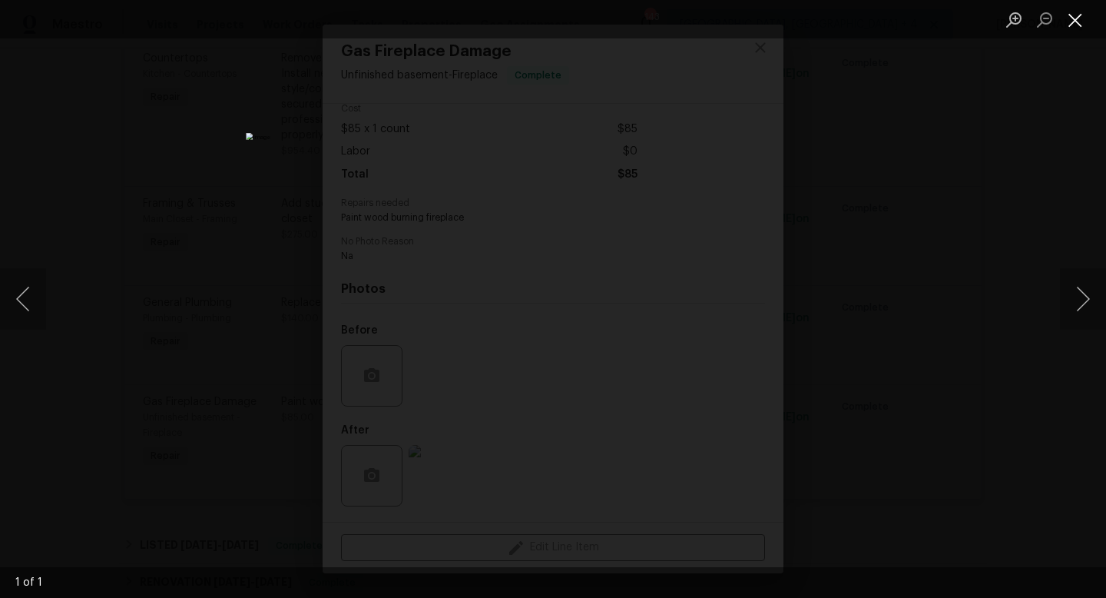
click at [1082, 23] on button "Close lightbox" at bounding box center [1075, 19] width 31 height 27
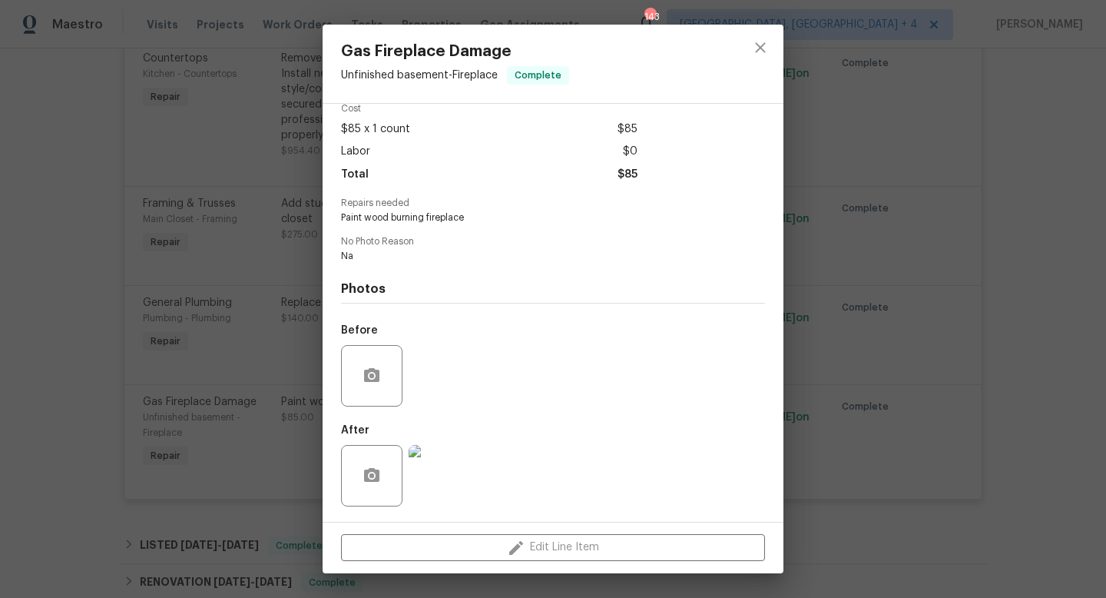
drag, startPoint x: 913, startPoint y: 208, endPoint x: 913, endPoint y: 195, distance: 13.1
click at [913, 208] on div "Gas Fireplace Damage Unfinished basement - Fireplace Complete Vendor Pino Remod…" at bounding box center [553, 299] width 1106 height 598
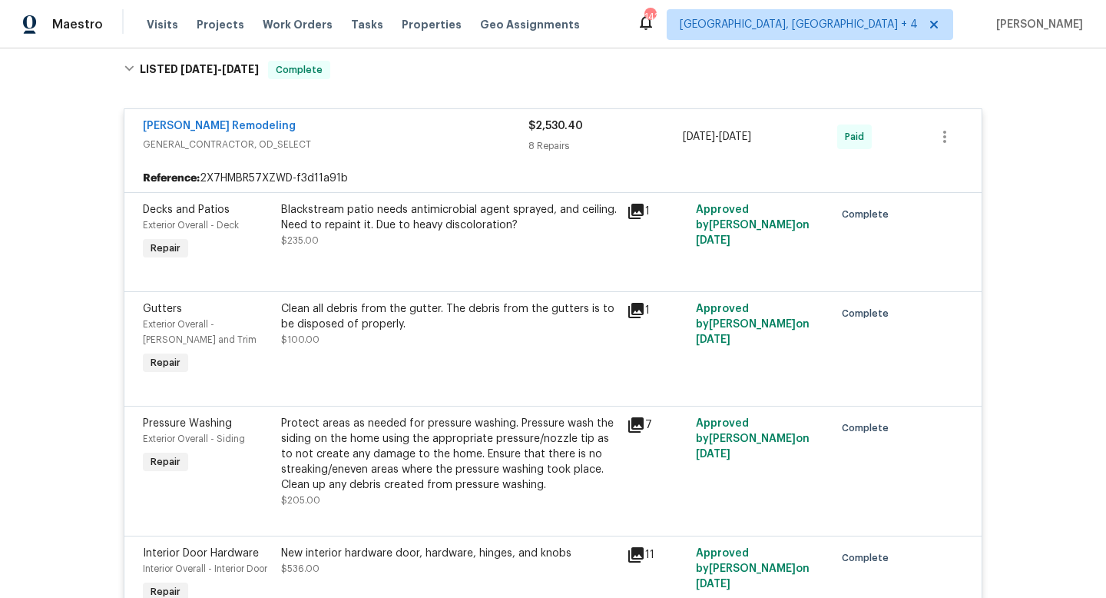
scroll to position [0, 0]
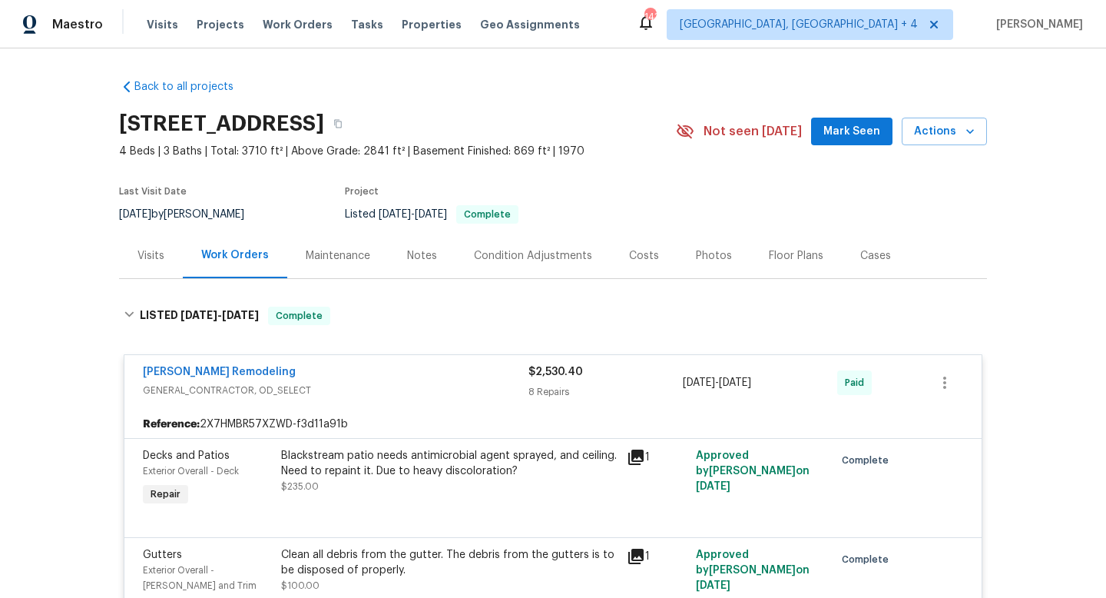
click at [172, 211] on div "7/30/2025 by Ken Romain" at bounding box center [191, 214] width 144 height 18
copy div "7/30/2025 by Ken Romain"
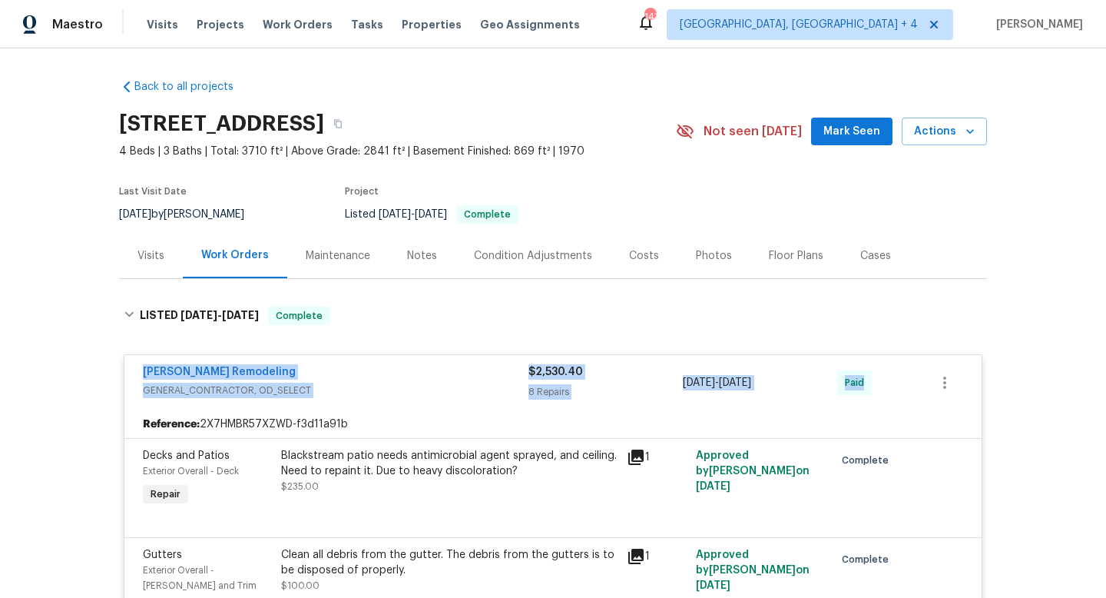
drag, startPoint x: 122, startPoint y: 374, endPoint x: 915, endPoint y: 379, distance: 792.8
copy div "Pino Remodeling GENERAL_CONTRACTOR, OD_SELECT $2,530.40 8 Repairs 6/17/2025 - 6…"
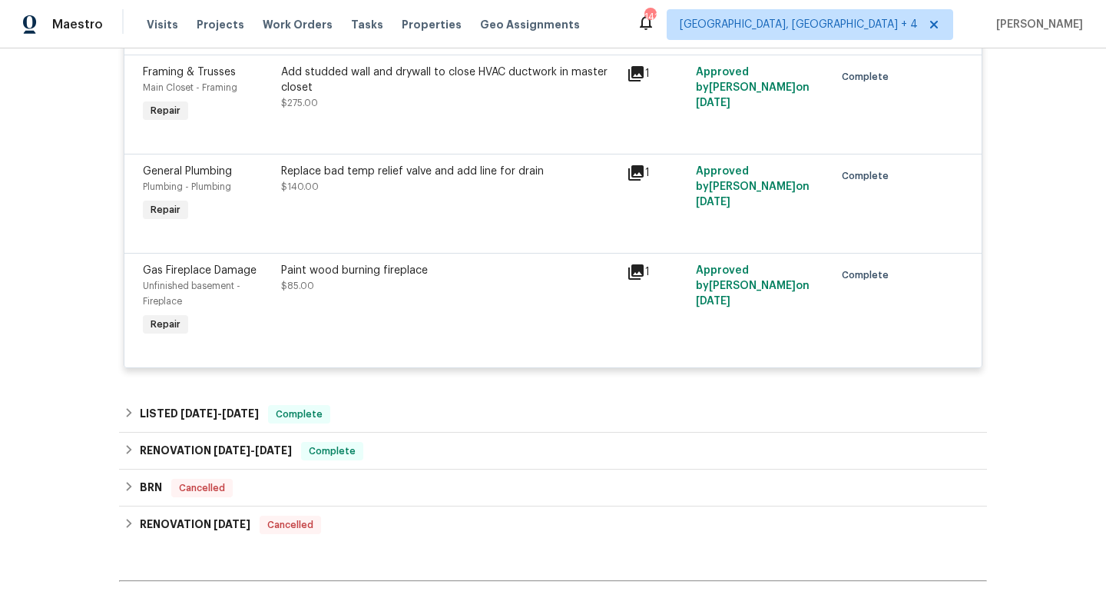
scroll to position [976, 0]
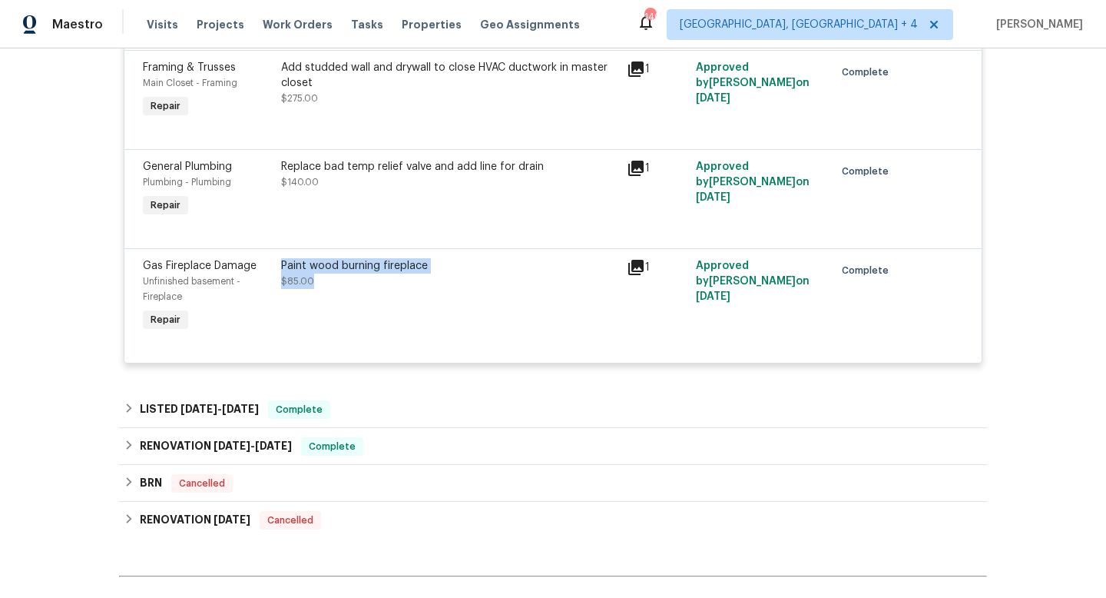
drag, startPoint x: 441, startPoint y: 269, endPoint x: 282, endPoint y: 250, distance: 160.2
click at [282, 258] on div "Paint wood burning fireplace $85.00" at bounding box center [449, 273] width 336 height 31
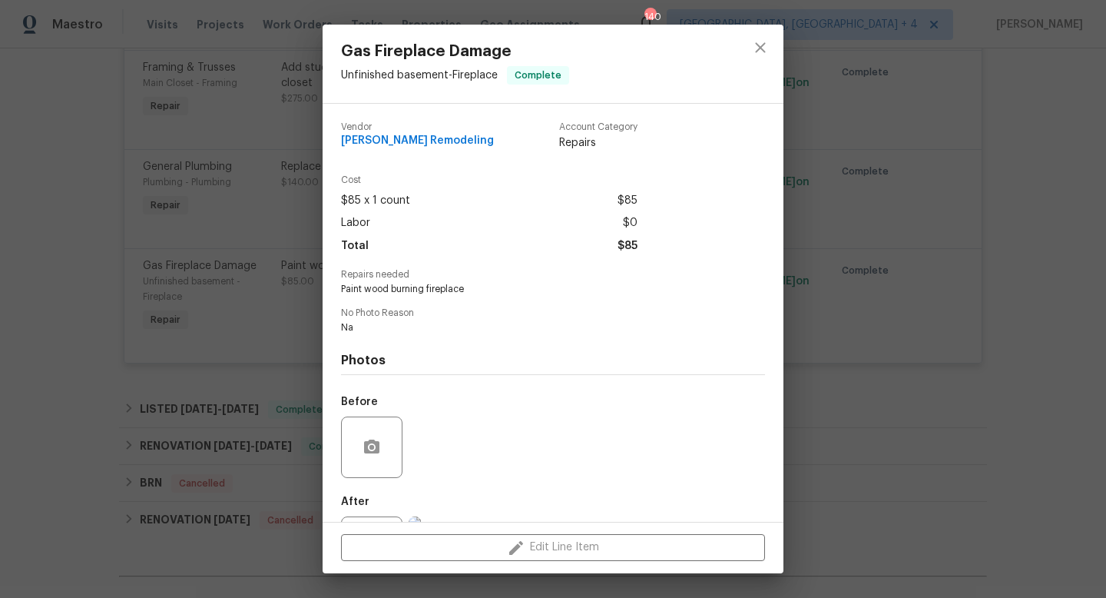
click at [89, 273] on div "Gas Fireplace Damage Unfinished basement - Fireplace Complete Vendor Pino Remod…" at bounding box center [553, 299] width 1106 height 598
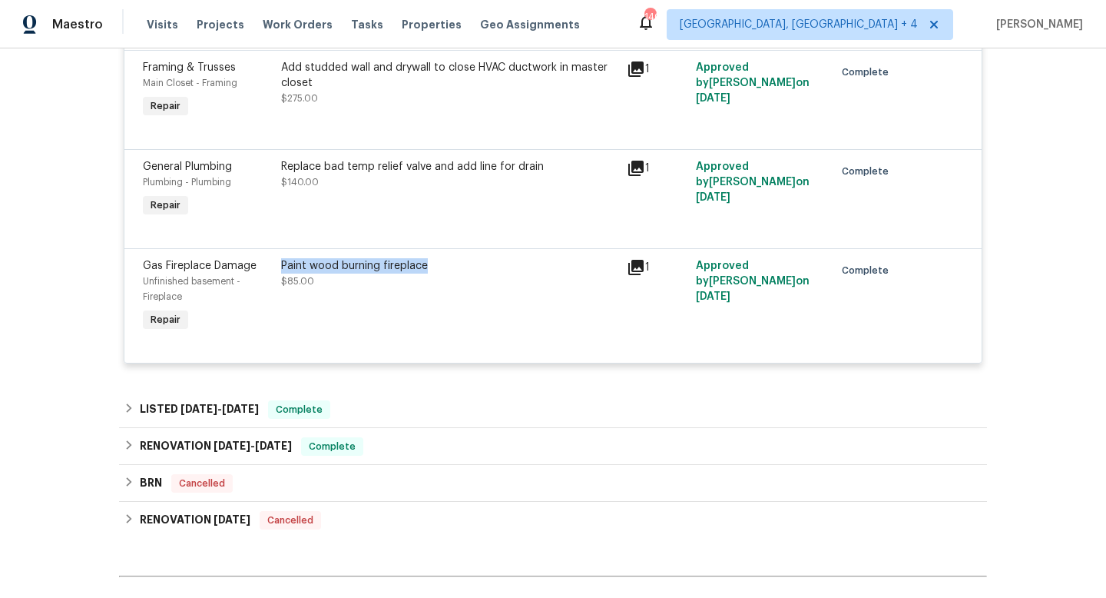
drag, startPoint x: 459, startPoint y: 248, endPoint x: 278, endPoint y: 247, distance: 181.3
click at [278, 253] on div "Paint wood burning fireplace $85.00" at bounding box center [450, 296] width 346 height 86
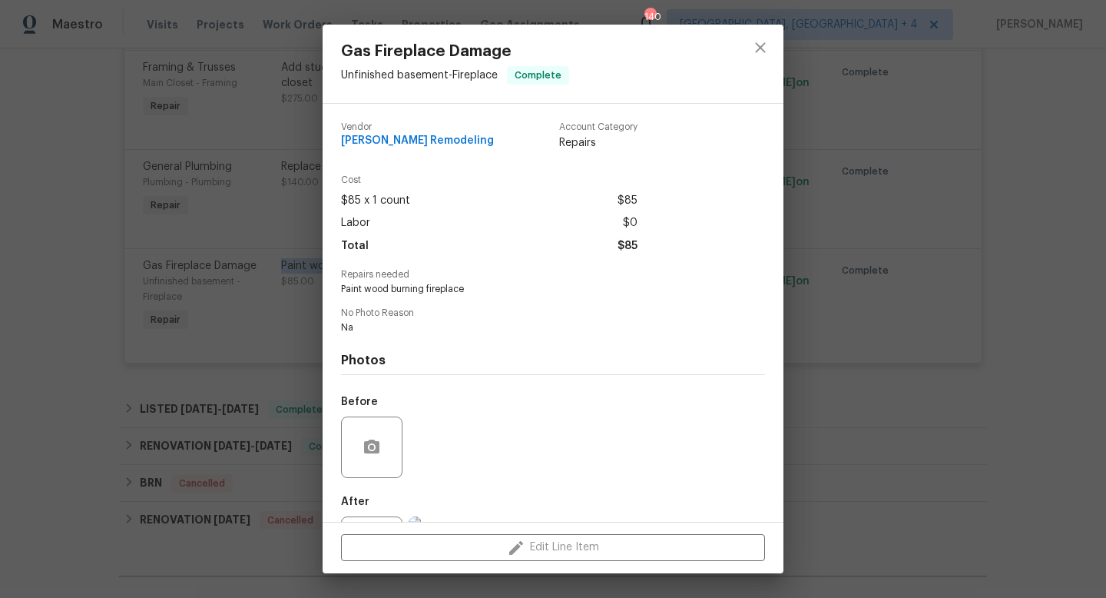
copy div "Paint wood burning fireplace"
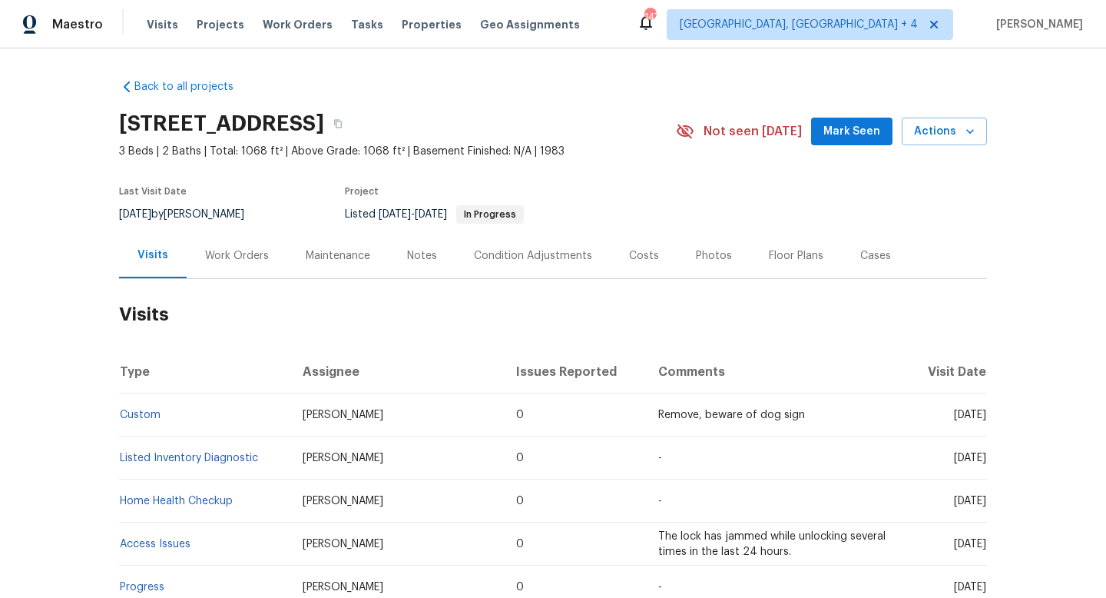
click at [240, 260] on div "Work Orders" at bounding box center [237, 255] width 64 height 15
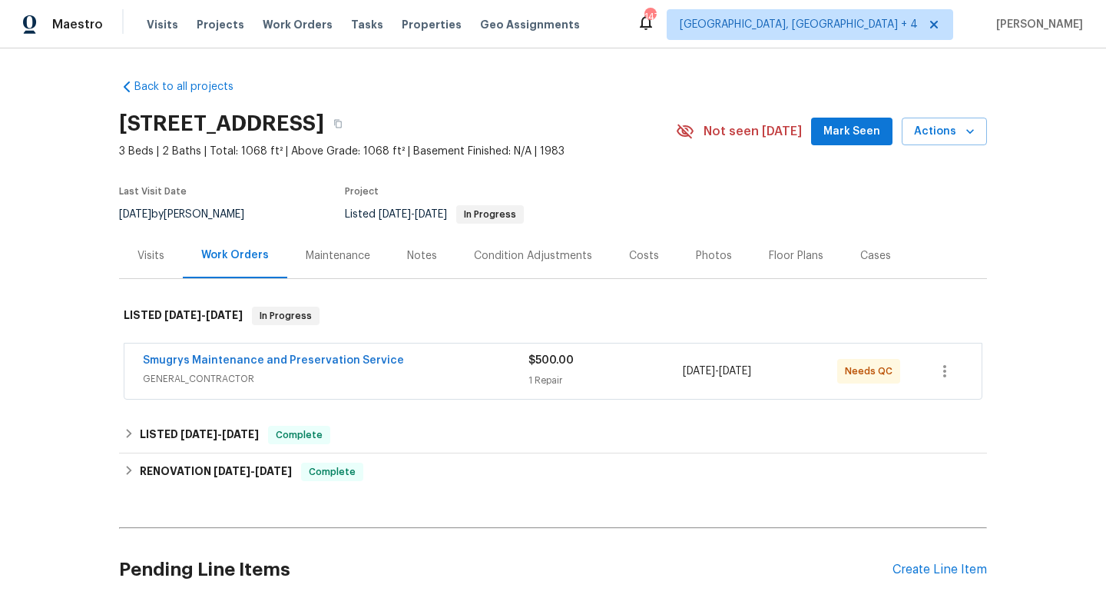
click at [376, 372] on span "GENERAL_CONTRACTOR" at bounding box center [336, 378] width 386 height 15
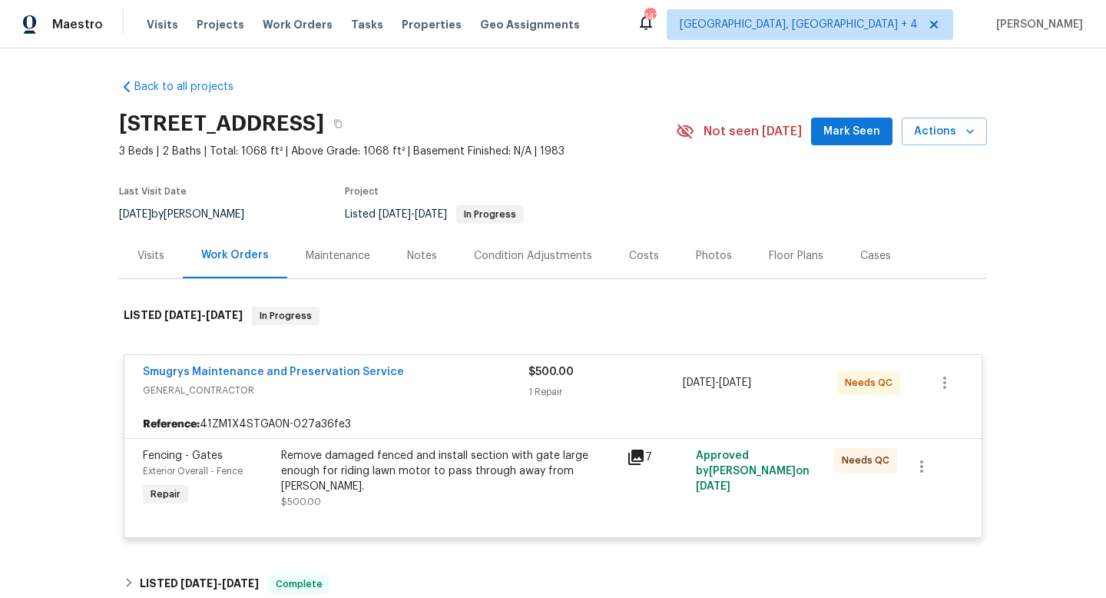
click at [134, 262] on div "Visits" at bounding box center [151, 255] width 64 height 45
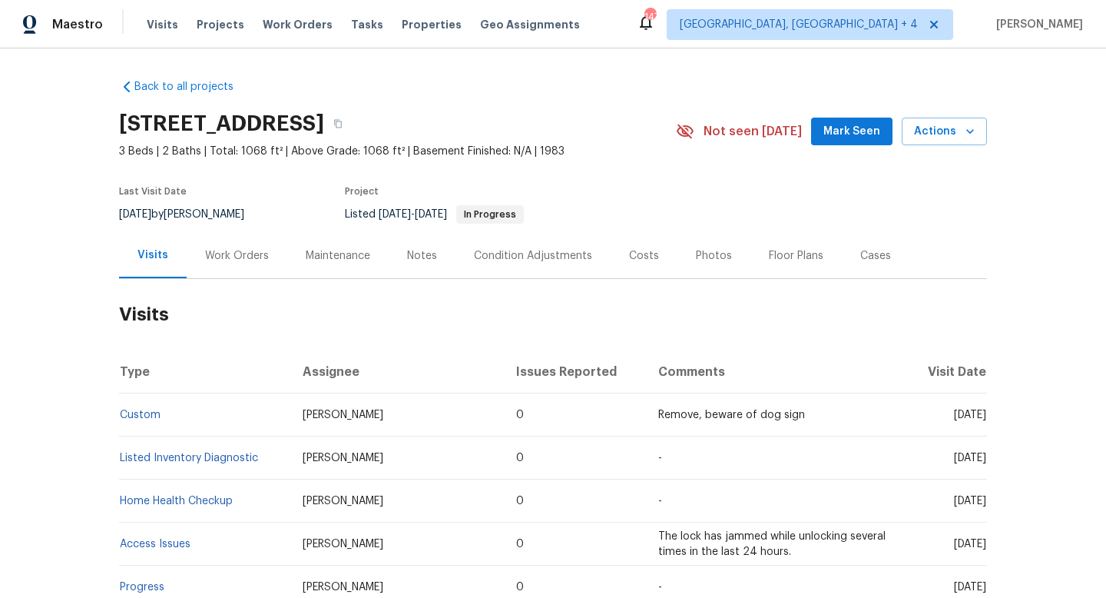
click at [224, 255] on div "Work Orders" at bounding box center [237, 255] width 64 height 15
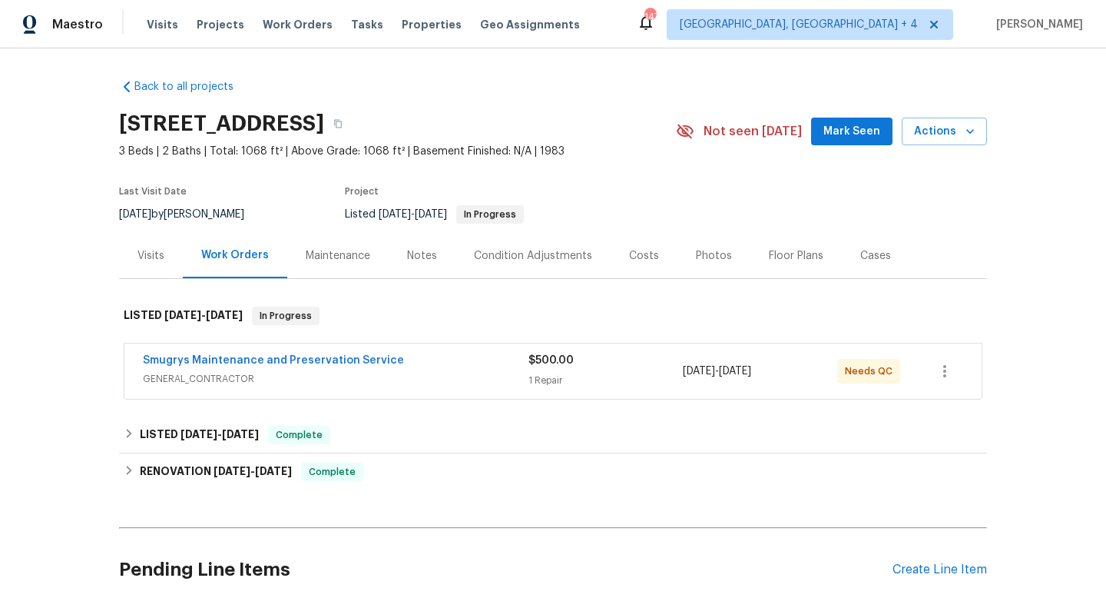
click at [860, 254] on div "Cases" at bounding box center [875, 255] width 31 height 15
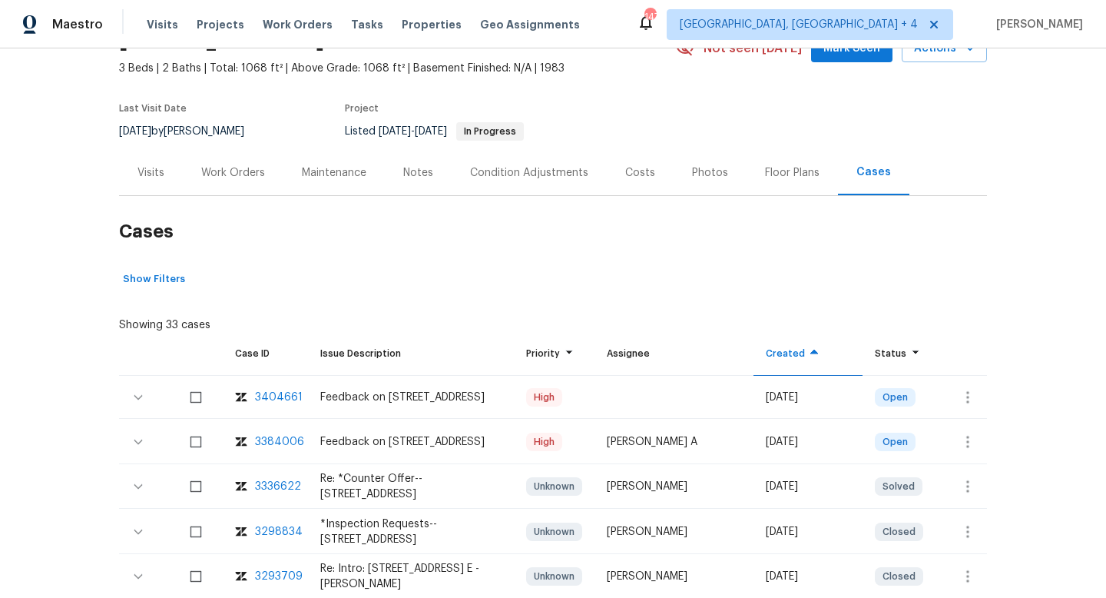
scroll to position [253, 0]
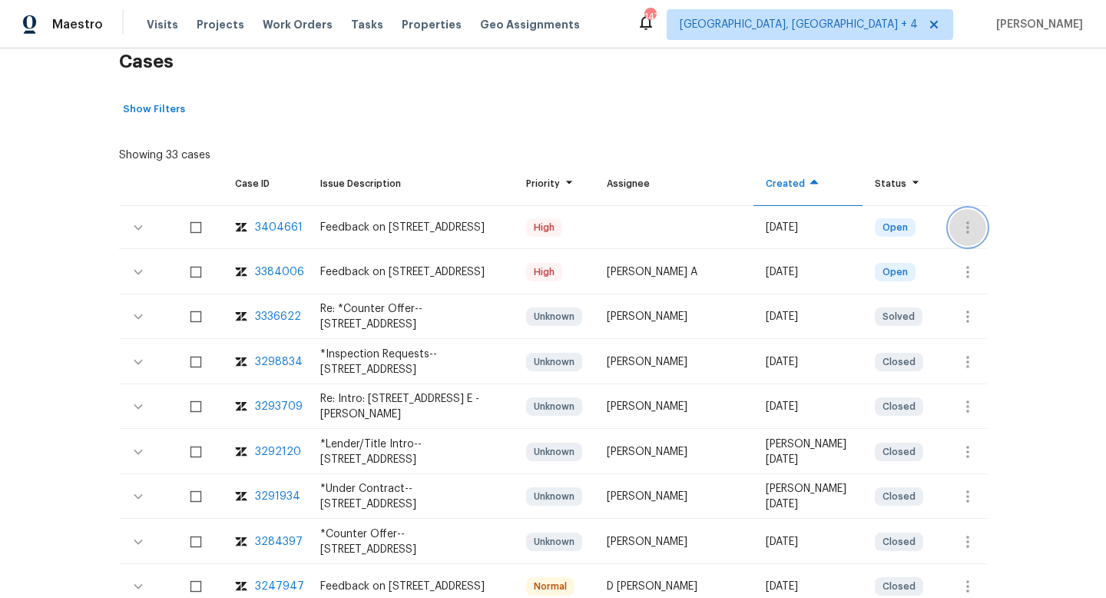
click at [963, 218] on icon "button" at bounding box center [968, 227] width 18 height 18
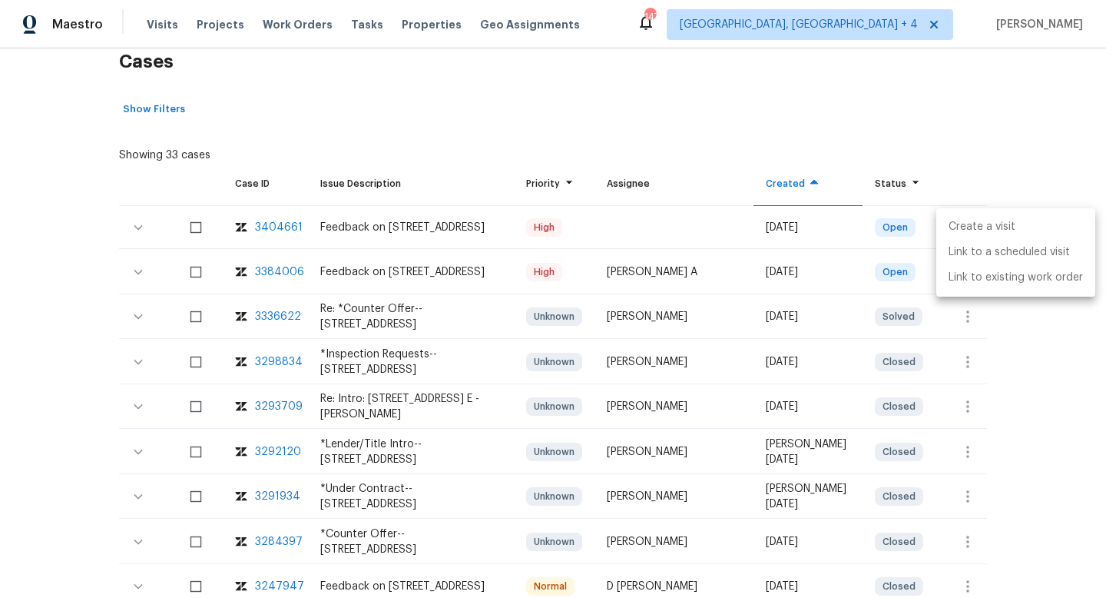
click at [960, 224] on li "Create a visit" at bounding box center [1015, 226] width 159 height 25
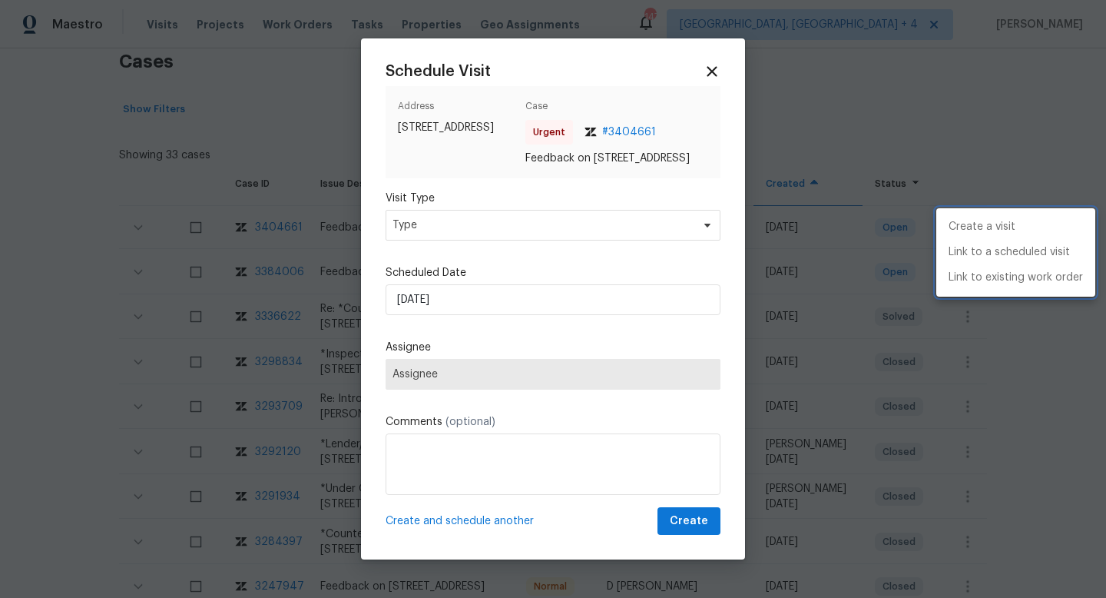
click at [426, 303] on div at bounding box center [553, 299] width 1106 height 598
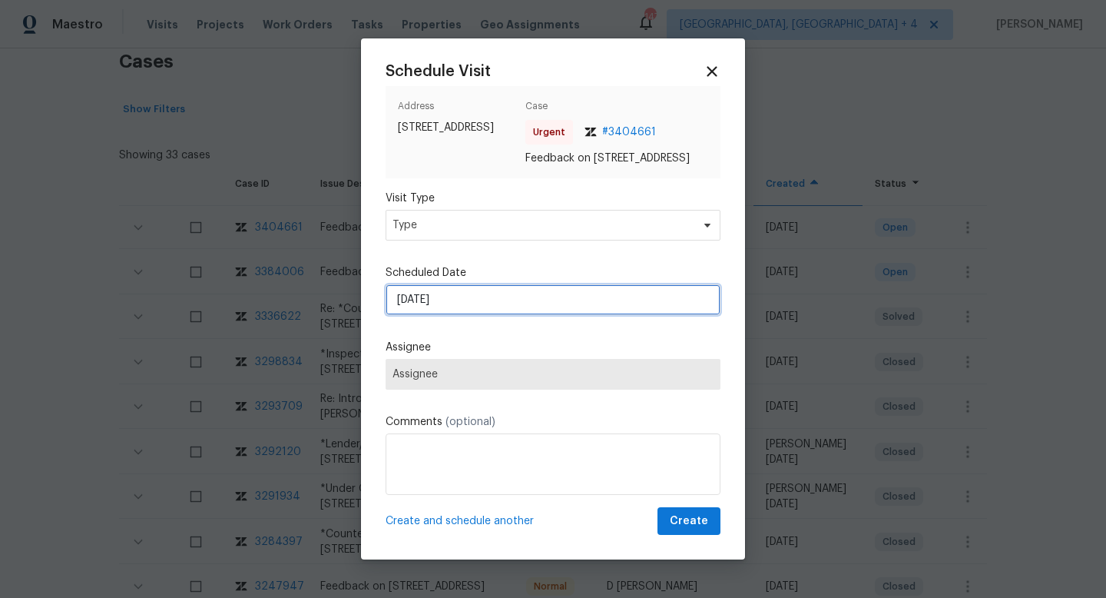
click at [430, 312] on input "[DATE]" at bounding box center [553, 299] width 335 height 31
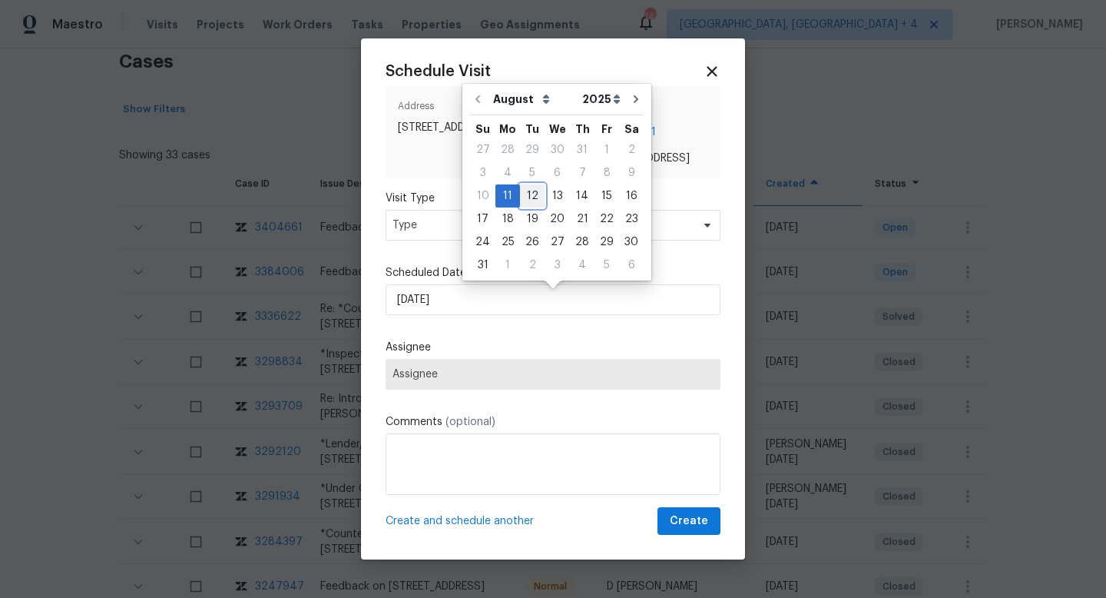
click at [524, 188] on div "12" at bounding box center [532, 196] width 25 height 22
type input "12/08/2025"
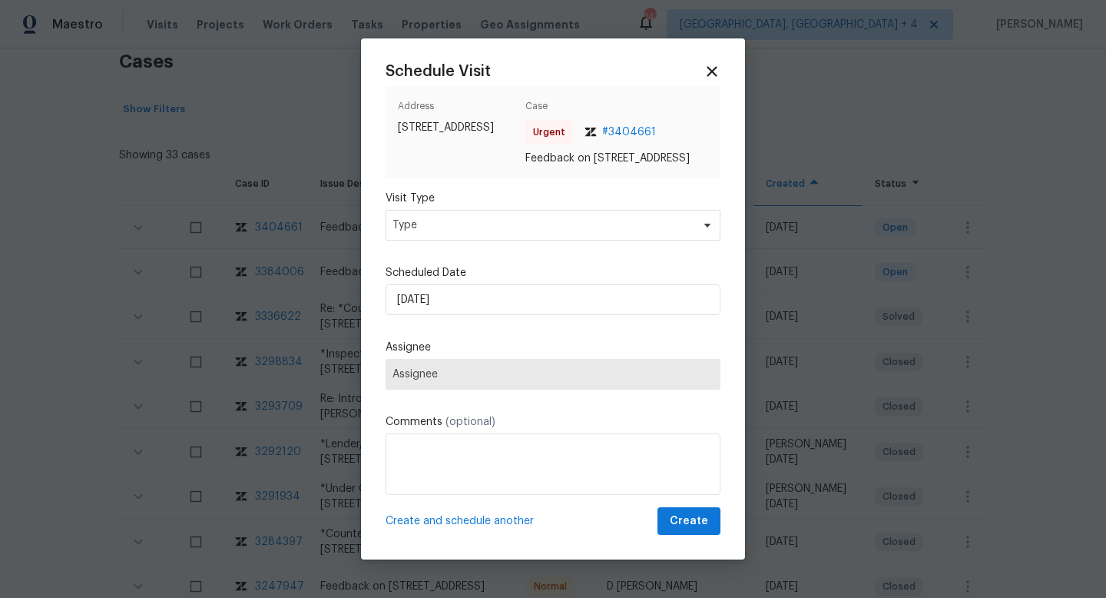
click at [410, 375] on span "Assignee" at bounding box center [553, 374] width 335 height 31
click at [458, 231] on span "Type" at bounding box center [542, 224] width 299 height 15
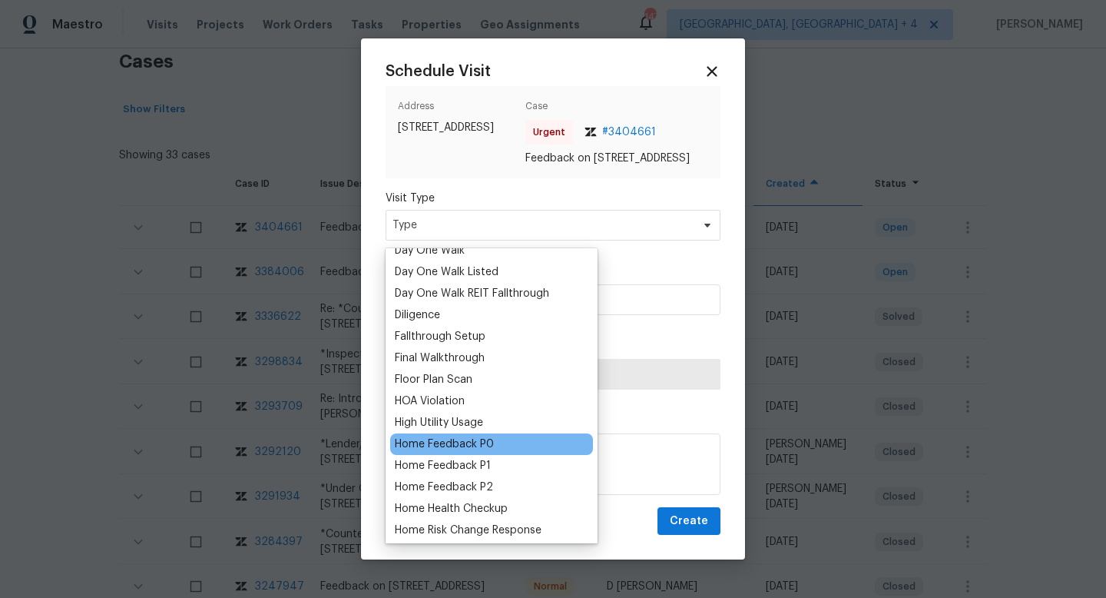
scroll to position [306, 0]
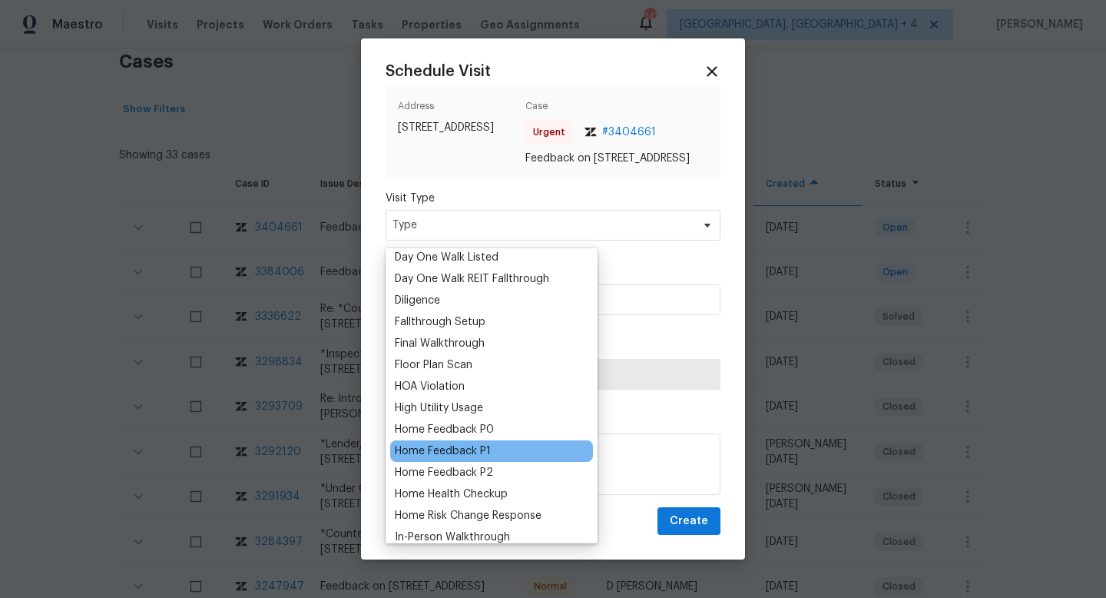
click at [472, 459] on div "Home Feedback P1" at bounding box center [491, 451] width 203 height 22
click at [451, 450] on div "Home Feedback P1" at bounding box center [443, 450] width 96 height 15
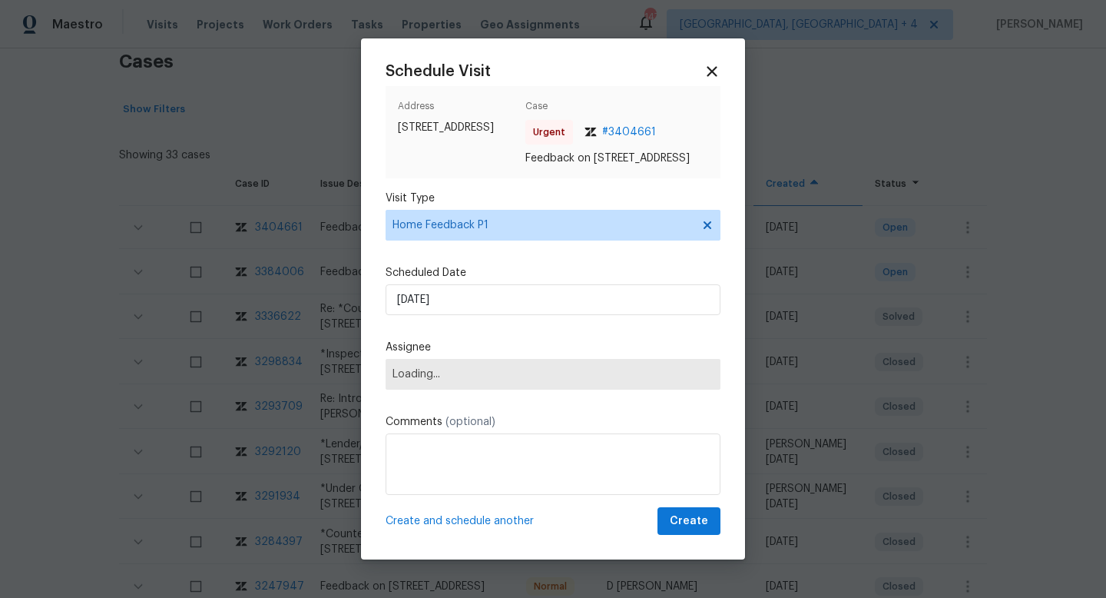
click at [437, 379] on span "Loading..." at bounding box center [553, 374] width 321 height 12
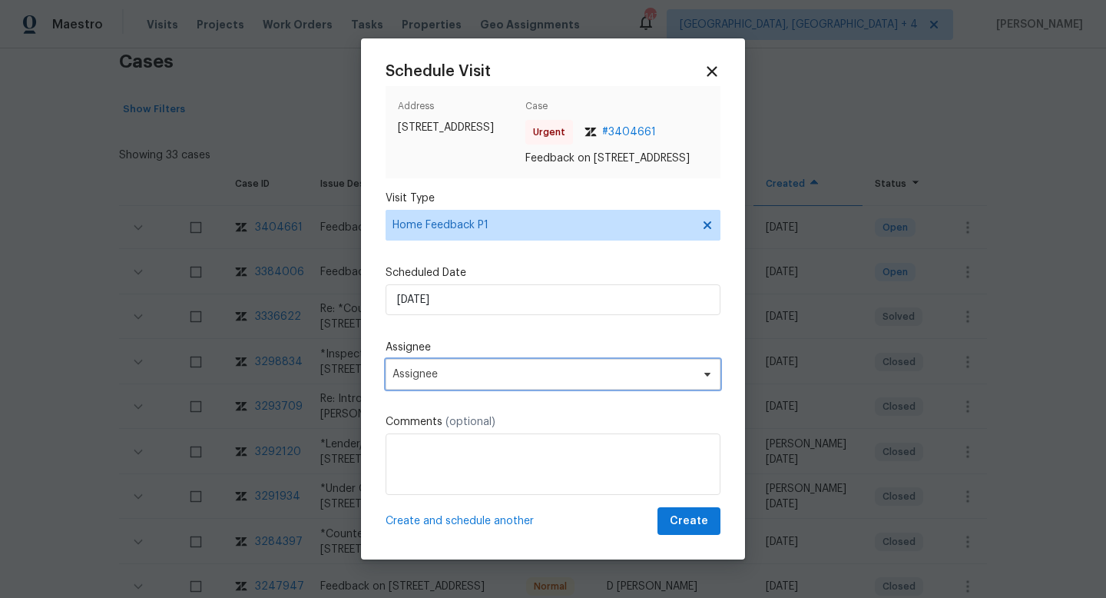
click at [437, 379] on span "Assignee" at bounding box center [543, 374] width 301 height 12
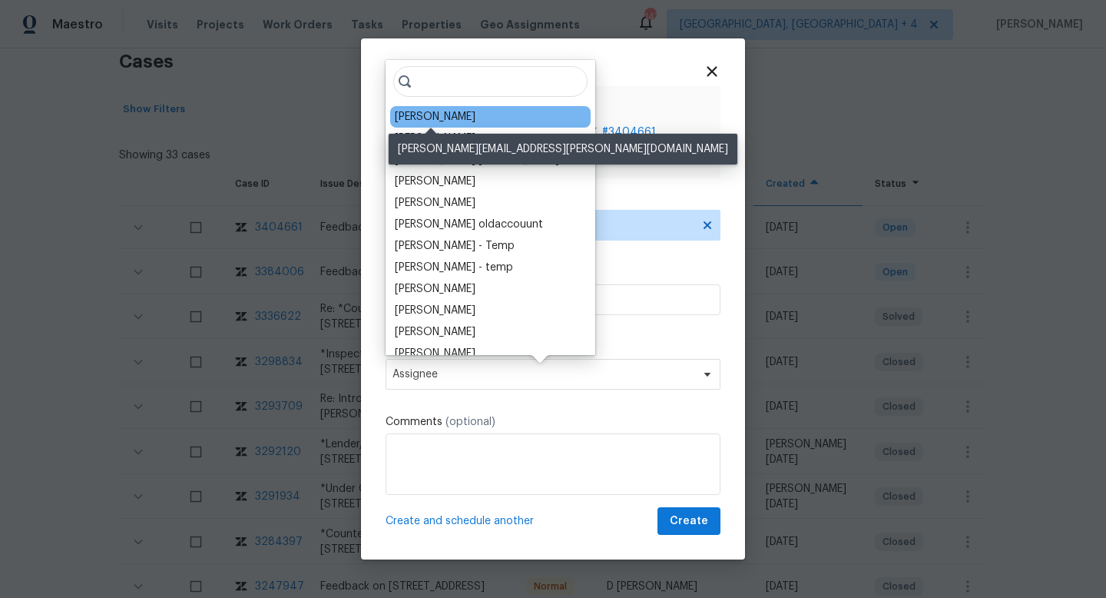
click at [440, 124] on div "William Sparks" at bounding box center [435, 116] width 81 height 15
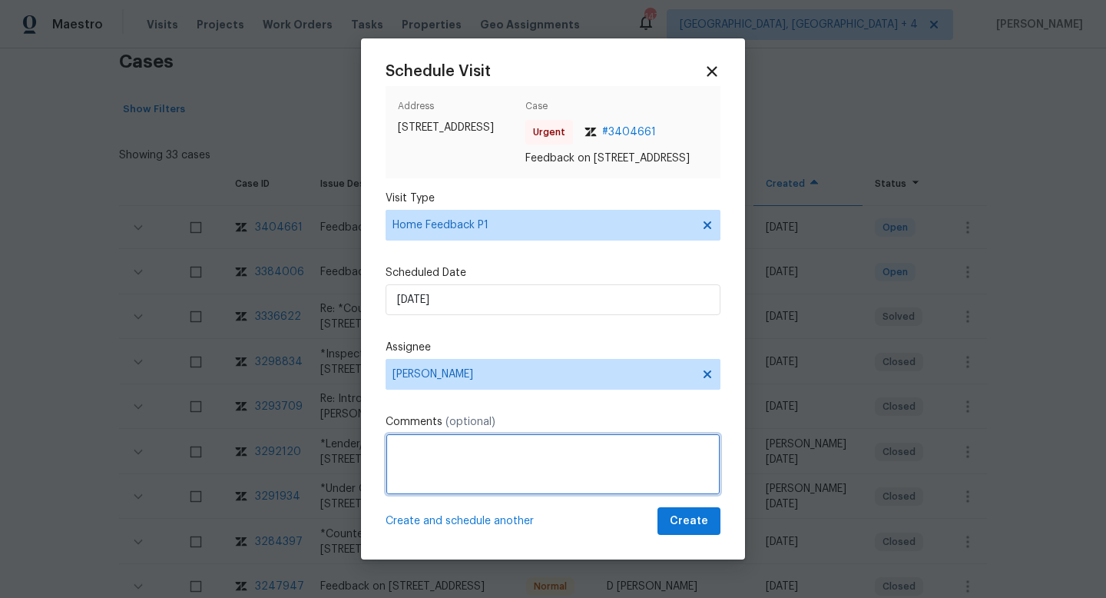
click at [574, 477] on textarea at bounding box center [553, 463] width 335 height 61
type textarea "H"
paste textarea "it smelled and needed a duct cleaning / ozone machine"
paste textarea "Updated HVAC, lightbulbs are out,"
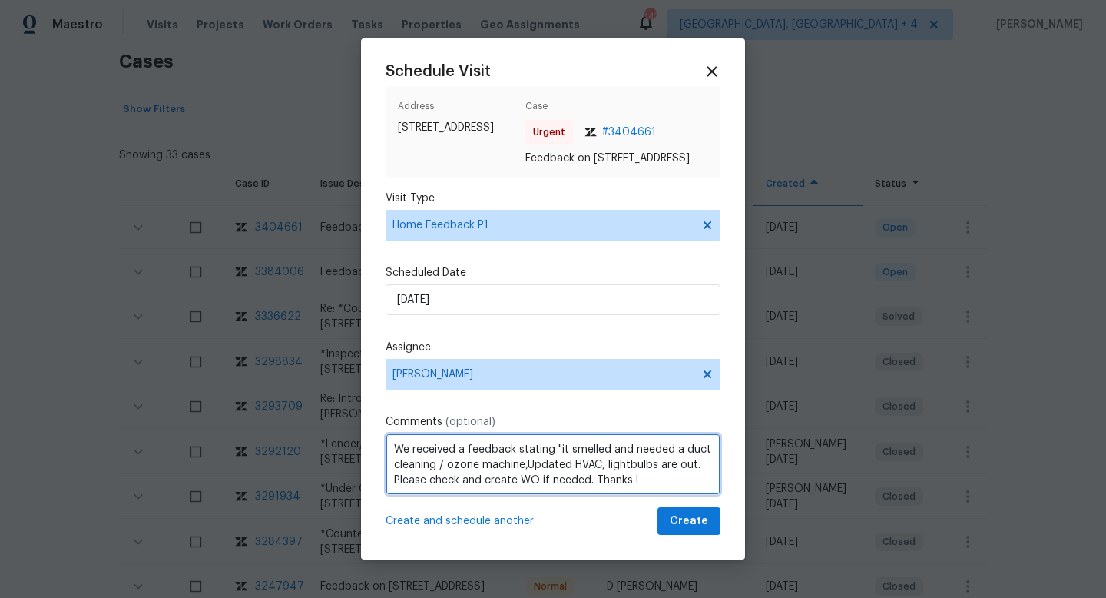
type textarea "We received a feedback stating "it smelled and needed a duct cleaning / ozone m…"
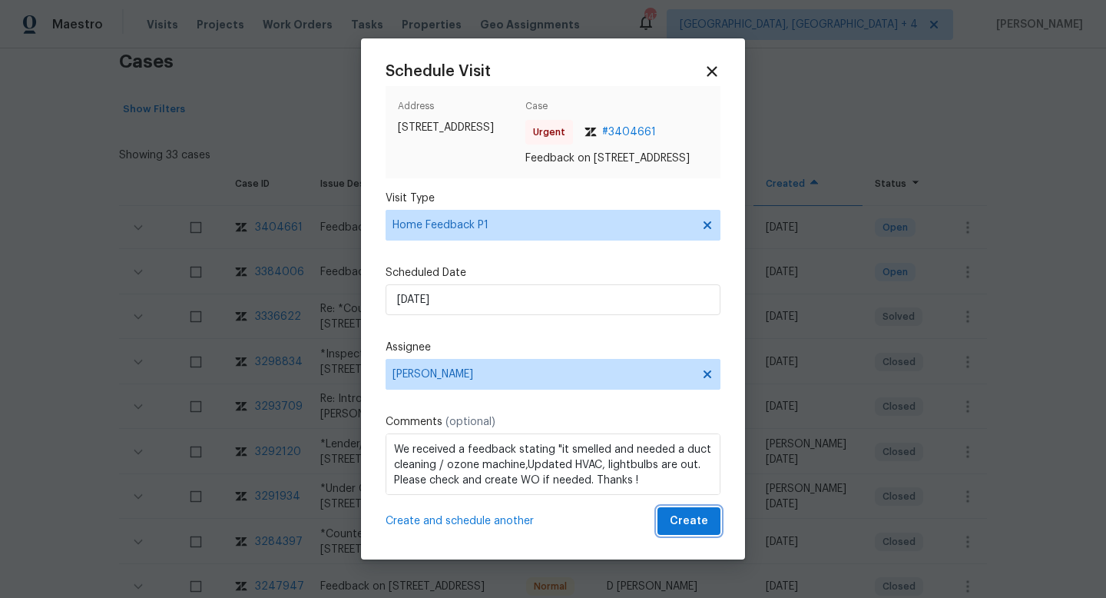
click at [675, 518] on button "Create" at bounding box center [689, 521] width 63 height 28
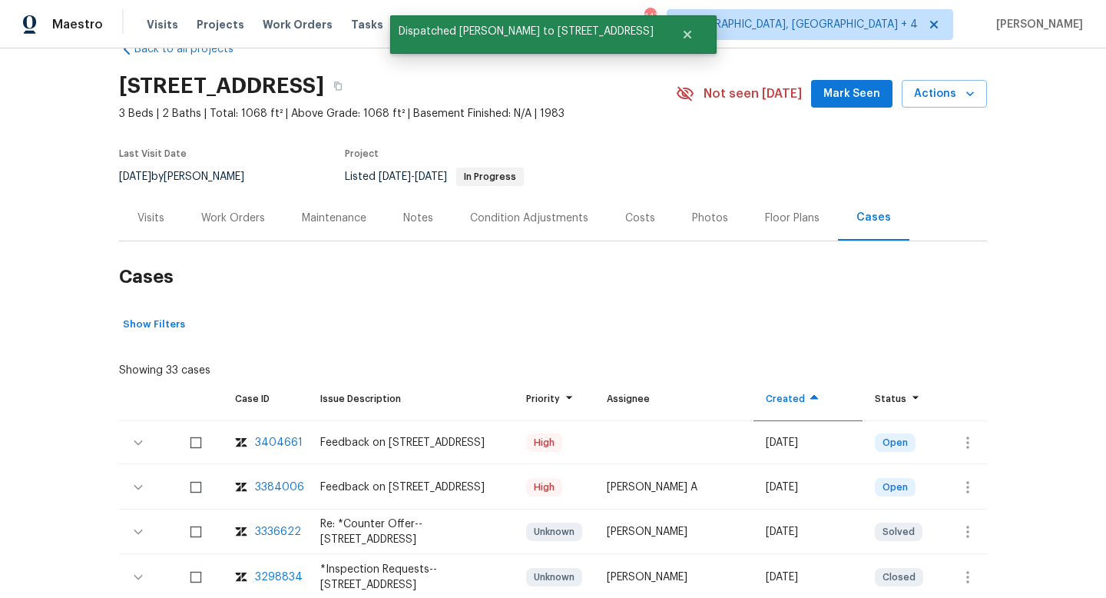
scroll to position [0, 0]
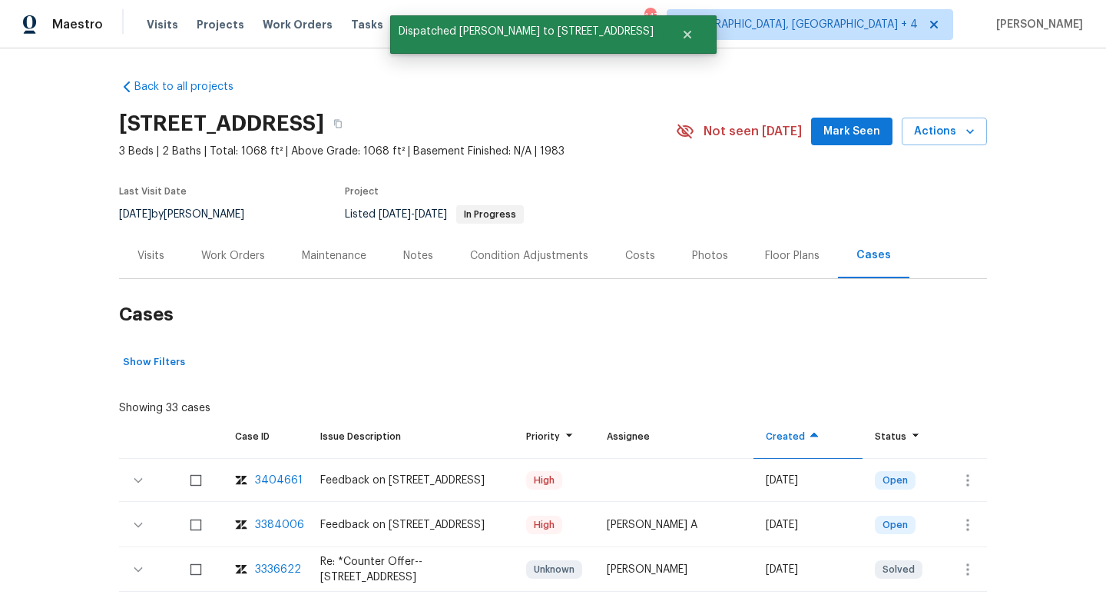
click at [151, 252] on div "Visits" at bounding box center [151, 255] width 27 height 15
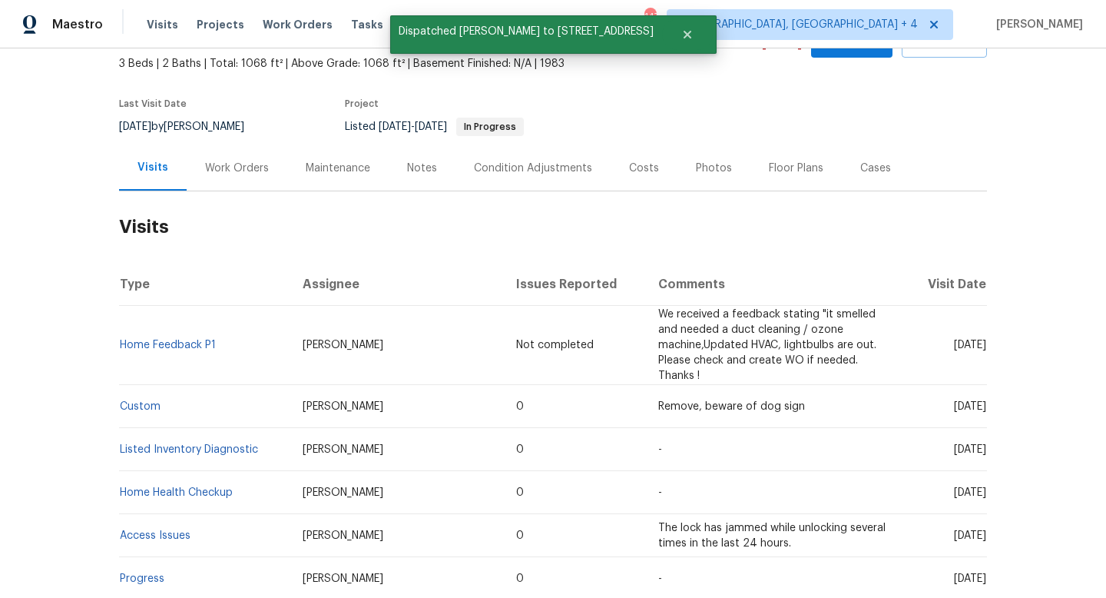
scroll to position [89, 0]
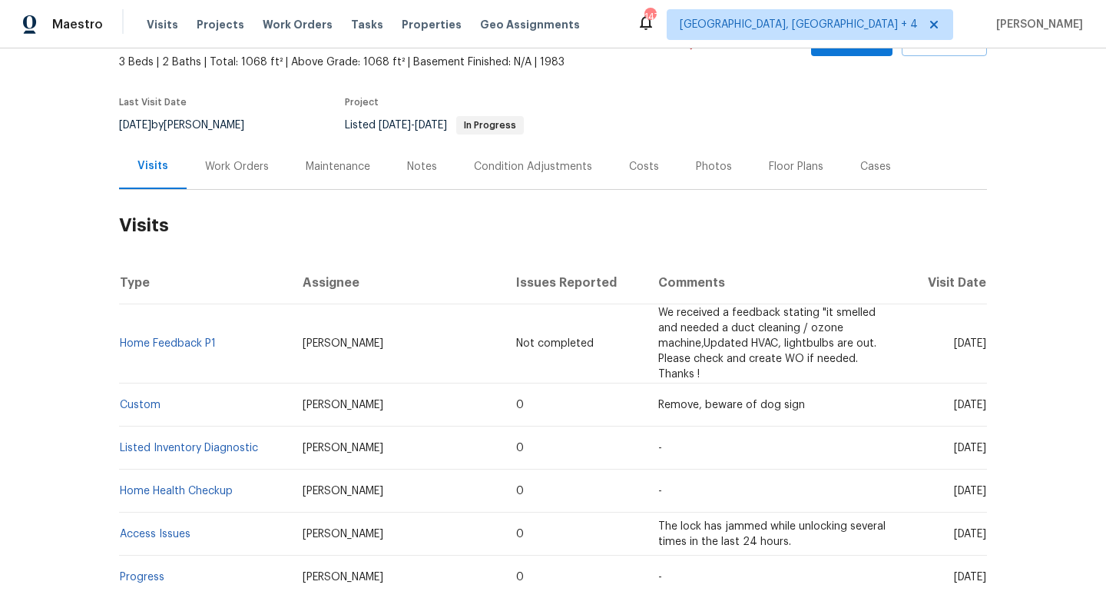
click at [209, 117] on div "8/4/2025 by William Sparks" at bounding box center [191, 125] width 144 height 18
copy div "8/4/2025 by William Sparks"
click at [244, 168] on div "Work Orders" at bounding box center [237, 166] width 64 height 15
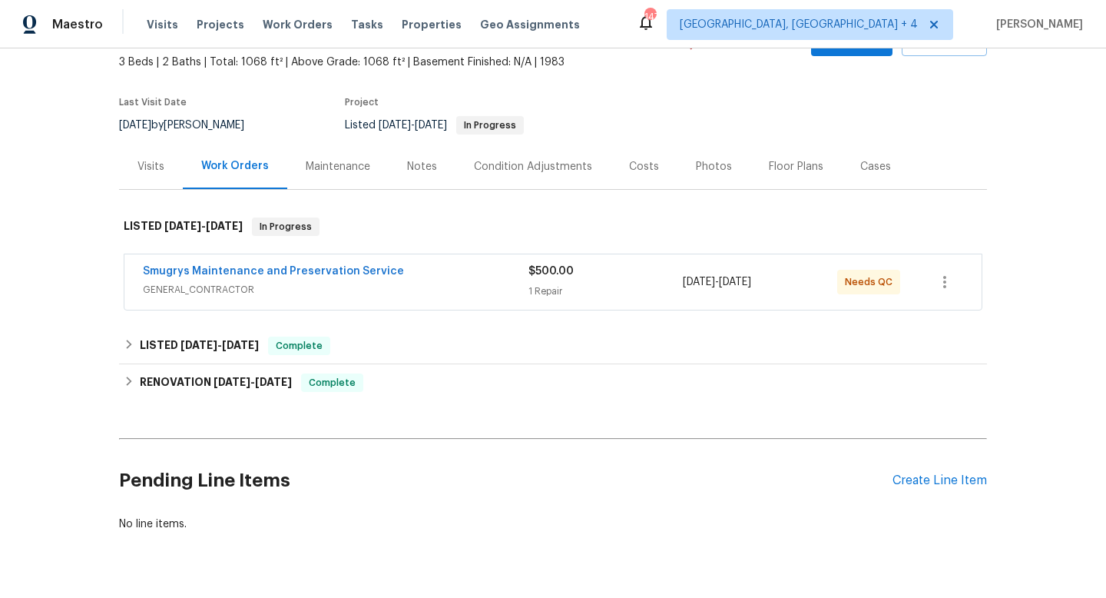
click at [397, 290] on span "GENERAL_CONTRACTOR" at bounding box center [336, 289] width 386 height 15
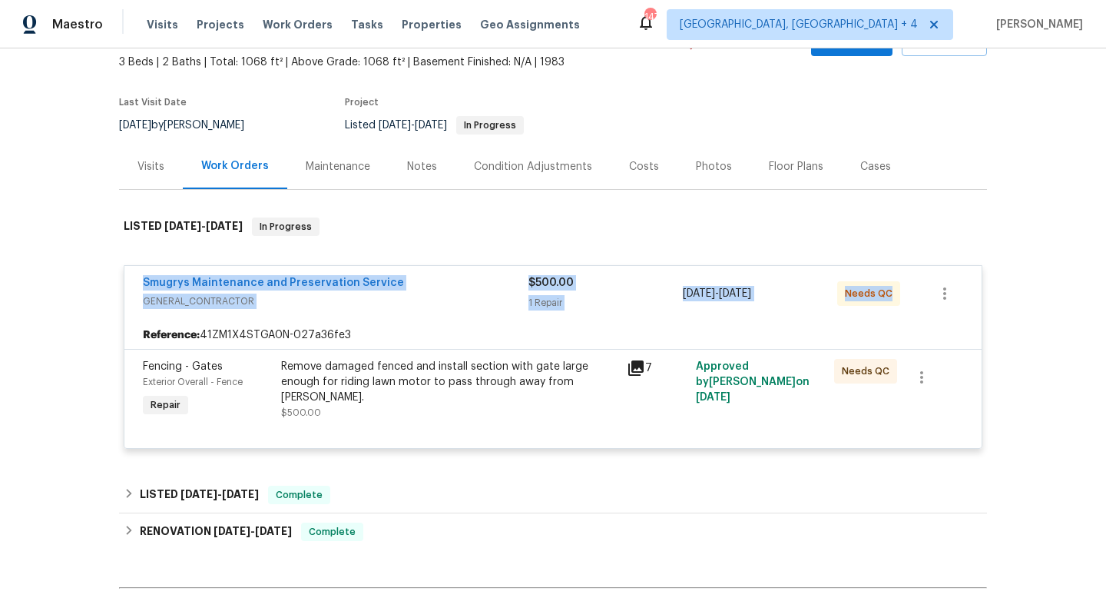
drag, startPoint x: 124, startPoint y: 274, endPoint x: 1045, endPoint y: 321, distance: 923.0
click at [1045, 322] on div "Back to all projects 3444 Excalibur Way E, Jacksonville, FL 32223 3 Beds | 2 Ba…" at bounding box center [553, 322] width 1106 height 549
copy div "Smugrys Maintenance and Preservation Service GENERAL_CONTRACTOR $500.00 1 Repai…"
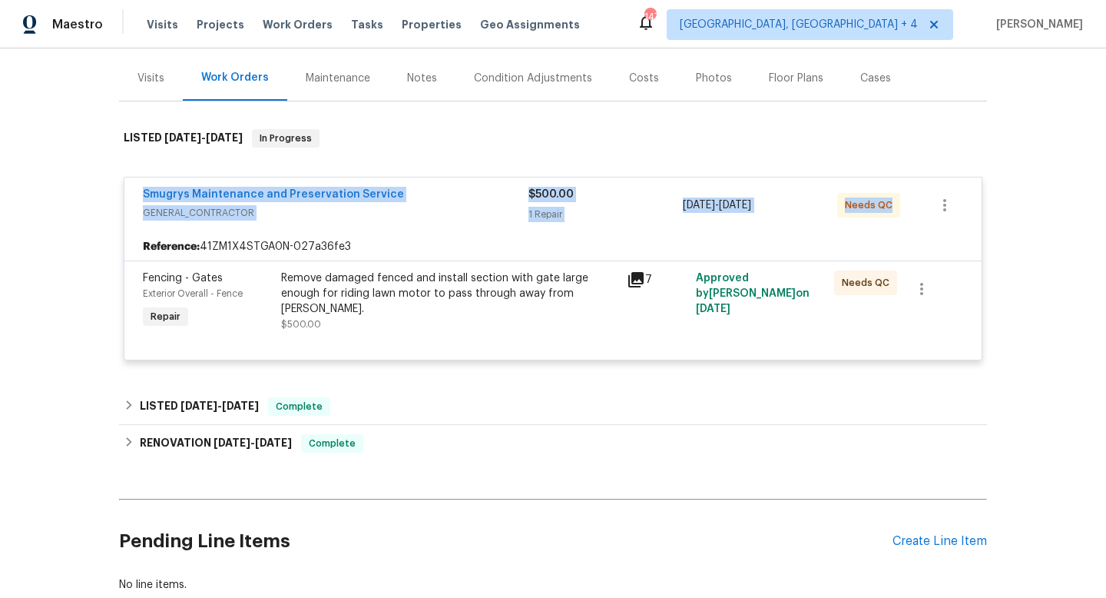
scroll to position [191, 0]
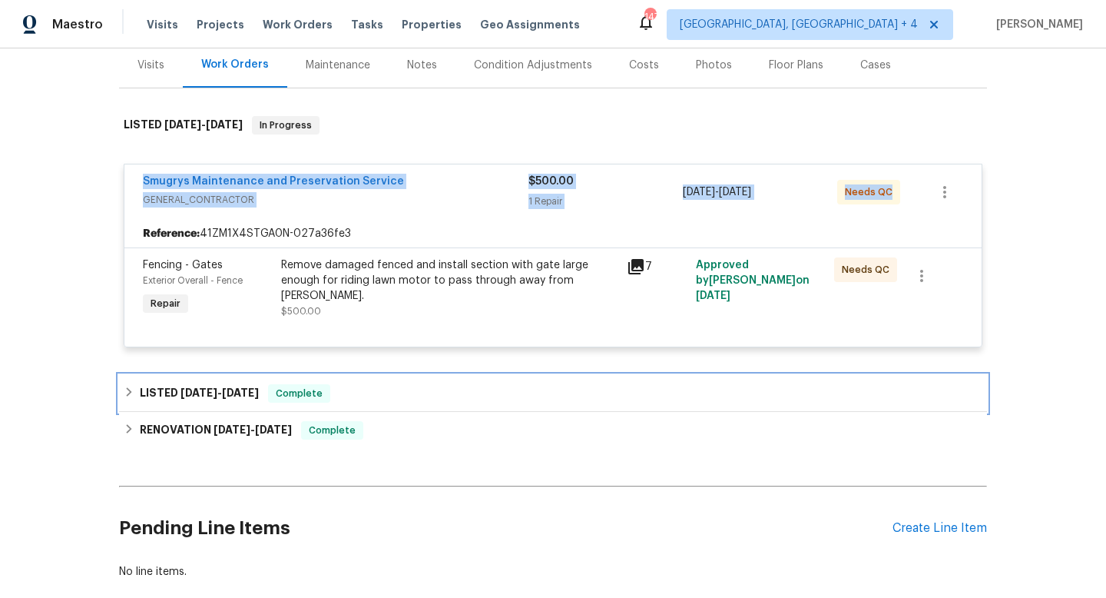
click at [406, 397] on div "LISTED 6/10/25 - 6/10/25 Complete" at bounding box center [553, 393] width 859 height 18
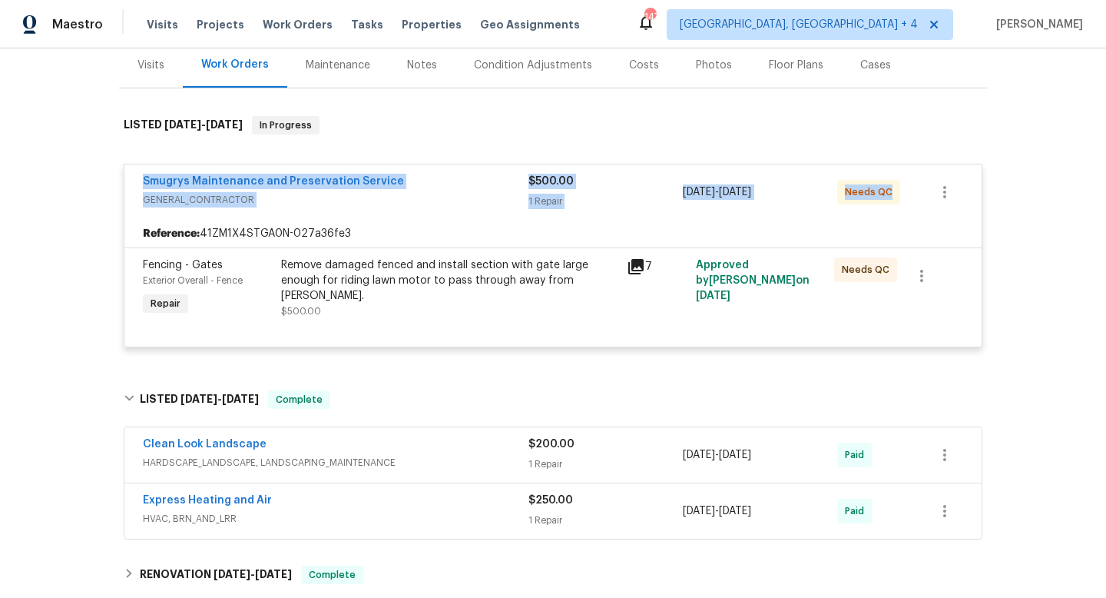
click at [344, 494] on div "Express Heating and Air" at bounding box center [336, 501] width 386 height 18
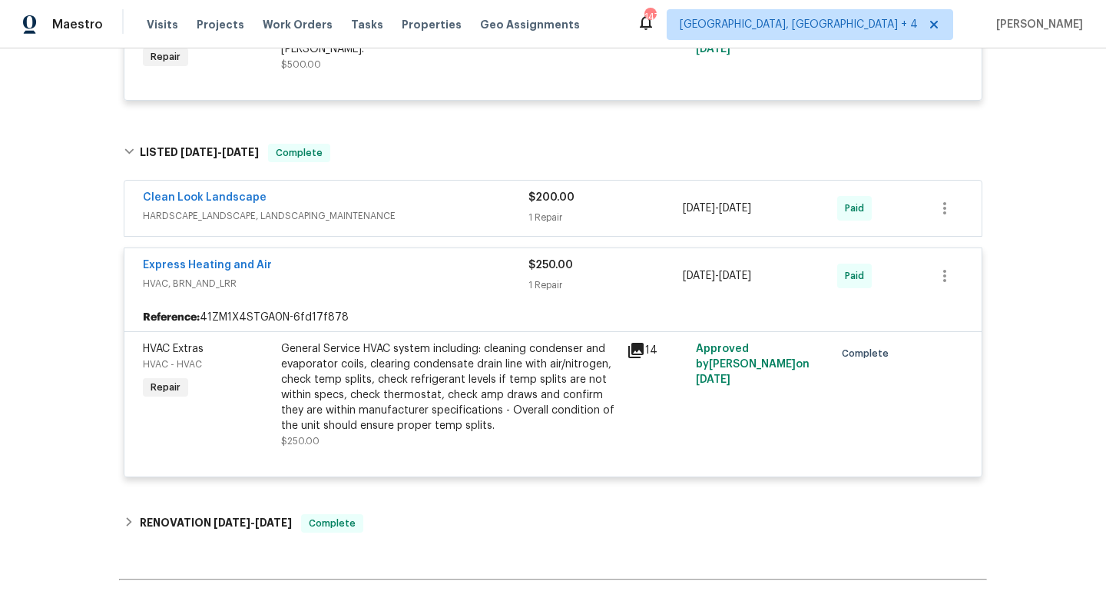
scroll to position [436, 0]
click at [458, 217] on span "HARDSCAPE_LANDSCAPE, LANDSCAPING_MAINTENANCE" at bounding box center [336, 217] width 386 height 15
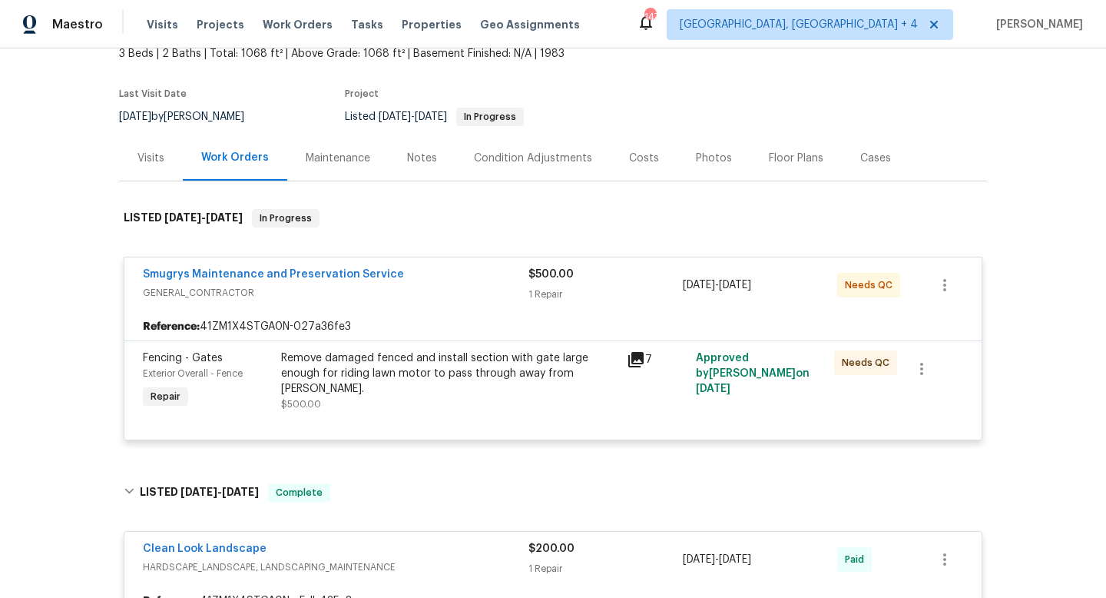
scroll to position [0, 0]
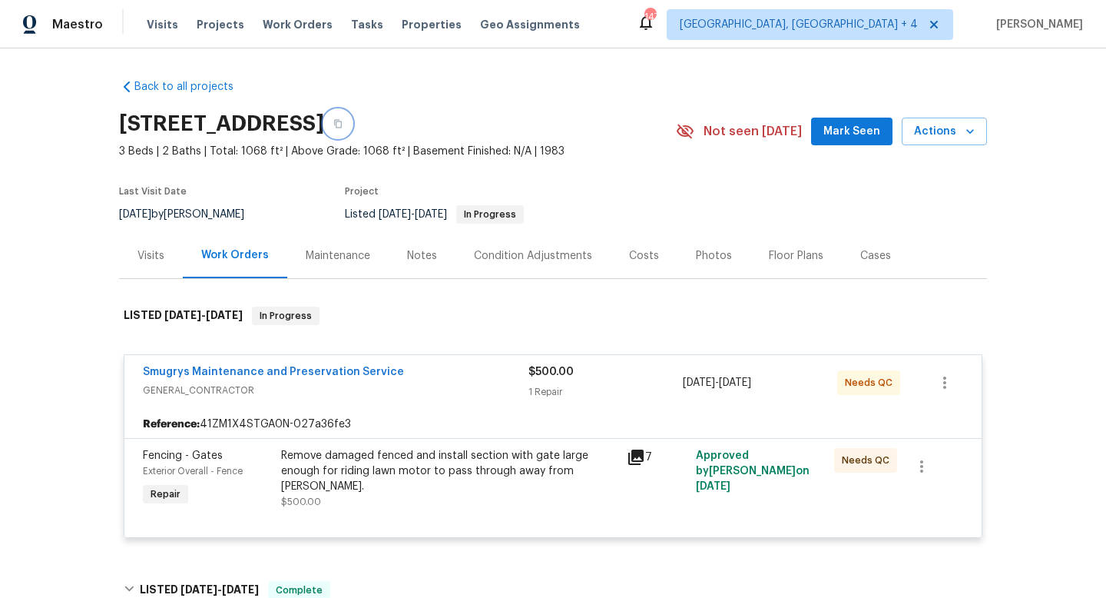
click at [342, 121] on icon "button" at bounding box center [338, 124] width 8 height 8
click at [606, 136] on div "3444 Excalibur Way E, Jacksonville, FL 32223" at bounding box center [397, 124] width 557 height 40
click at [352, 136] on button "button" at bounding box center [338, 124] width 28 height 28
click at [868, 30] on span "Greensboro, NC + 4" at bounding box center [799, 24] width 238 height 15
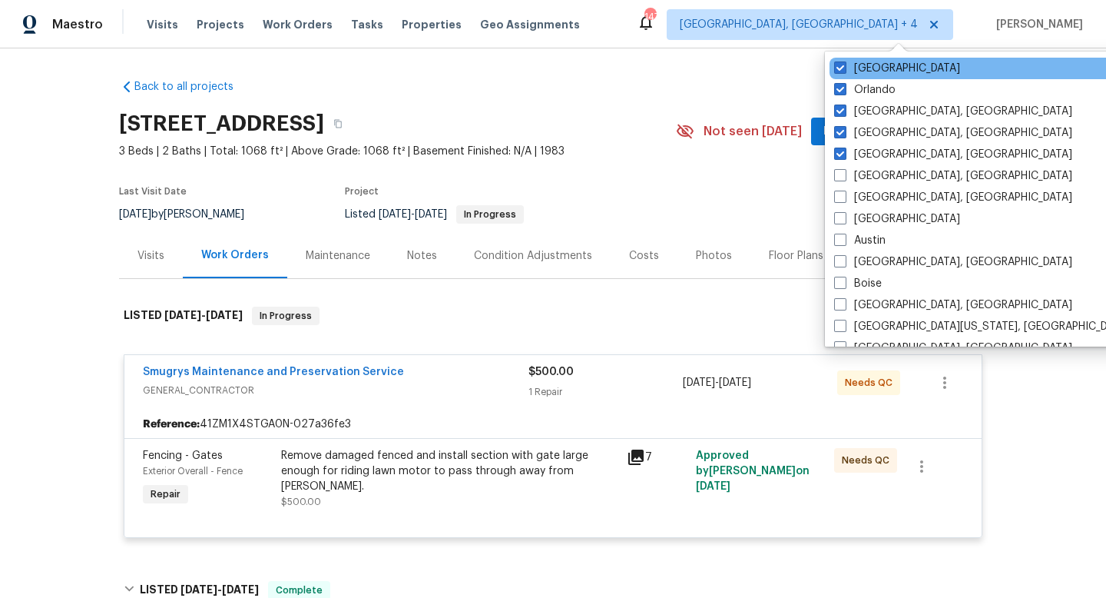
click at [840, 78] on div "Raleigh" at bounding box center [985, 69] width 310 height 22
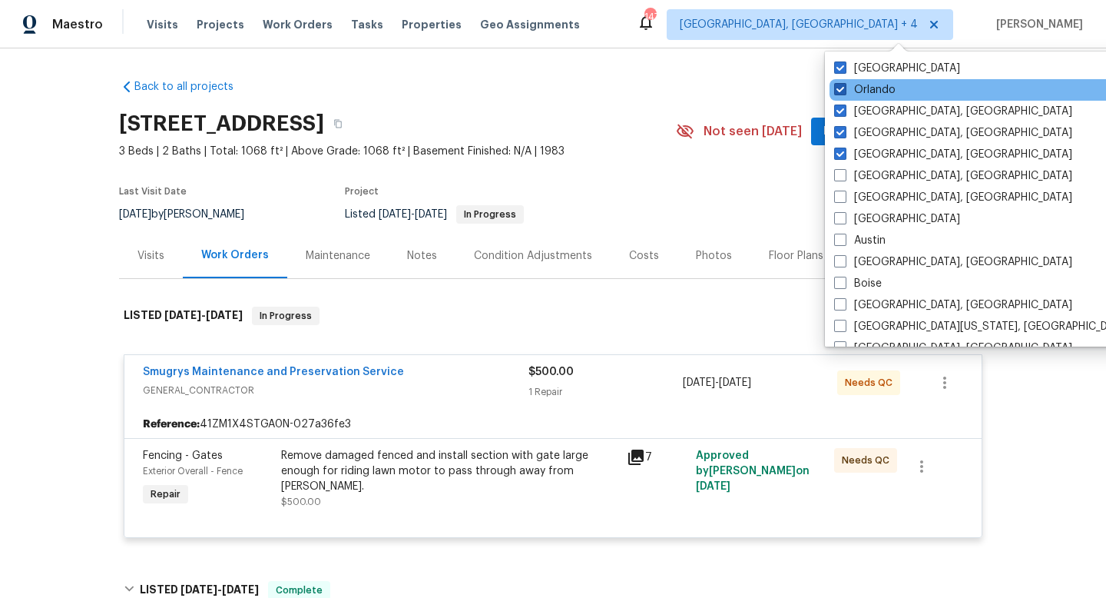
click at [840, 91] on span at bounding box center [840, 89] width 12 height 12
click at [840, 91] on input "Orlando" at bounding box center [839, 87] width 10 height 10
checkbox input "false"
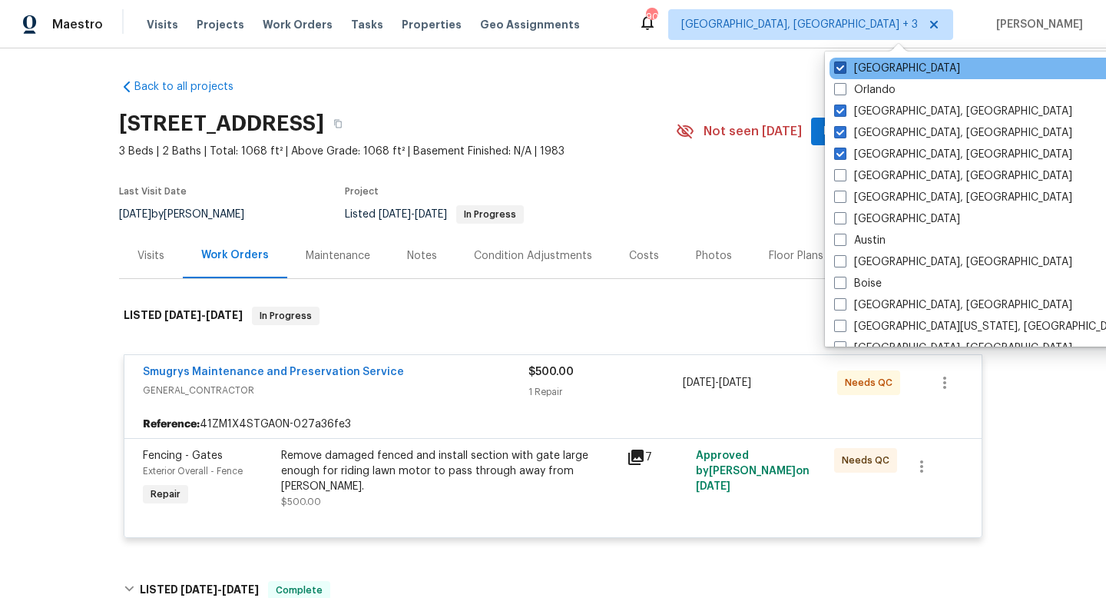
click at [837, 70] on span at bounding box center [840, 67] width 12 height 12
click at [837, 70] on input "Raleigh" at bounding box center [839, 66] width 10 height 10
checkbox input "false"
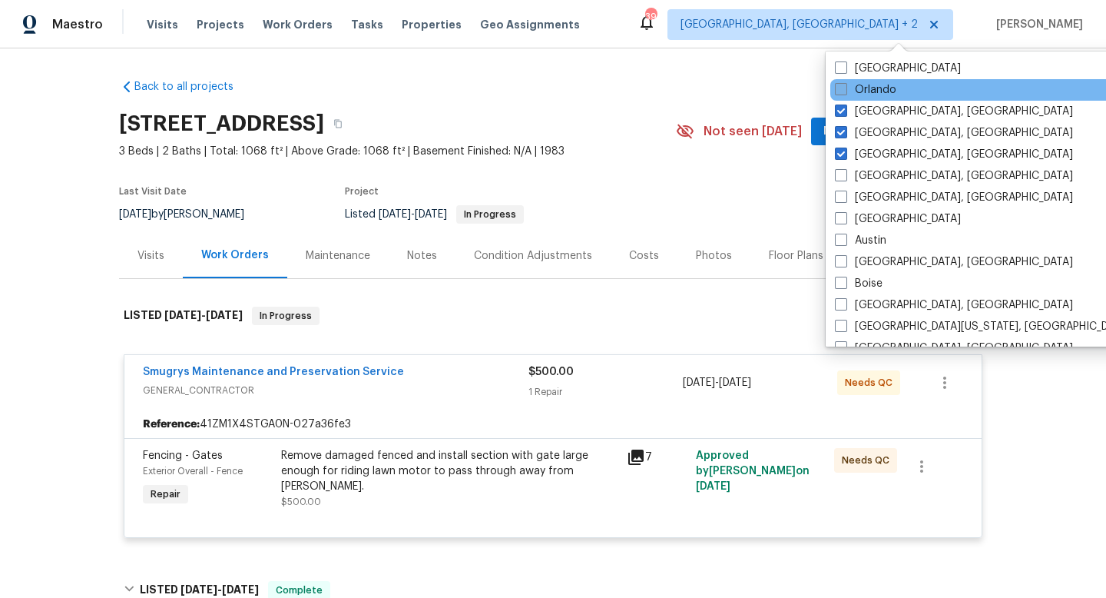
click at [838, 96] on label "Orlando" at bounding box center [865, 89] width 61 height 15
click at [838, 92] on input "Orlando" at bounding box center [840, 87] width 10 height 10
click at [839, 88] on span at bounding box center [840, 89] width 12 height 12
click at [839, 88] on input "Orlando" at bounding box center [839, 87] width 10 height 10
checkbox input "false"
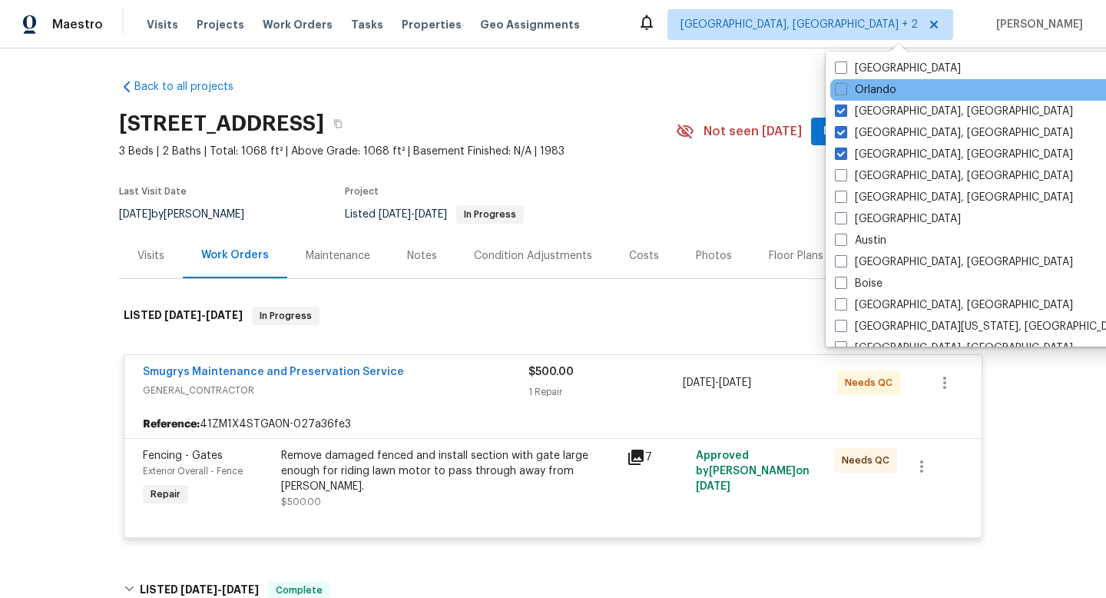
click at [839, 98] on div "Orlando" at bounding box center [985, 90] width 310 height 22
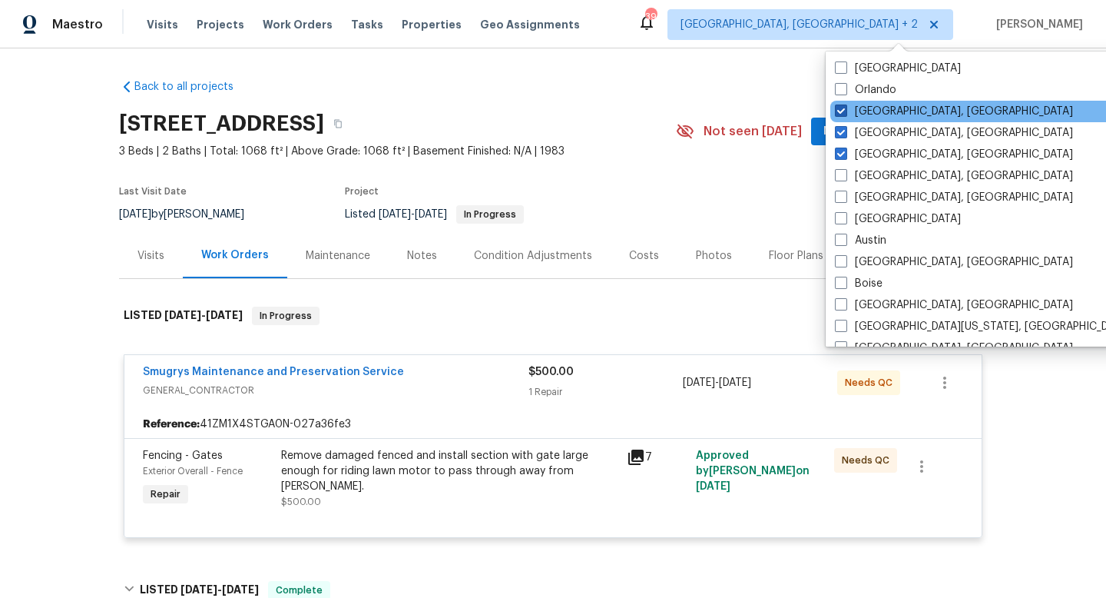
click at [840, 105] on span at bounding box center [841, 110] width 12 height 12
click at [840, 105] on input "Greensboro, NC" at bounding box center [840, 109] width 10 height 10
checkbox input "false"
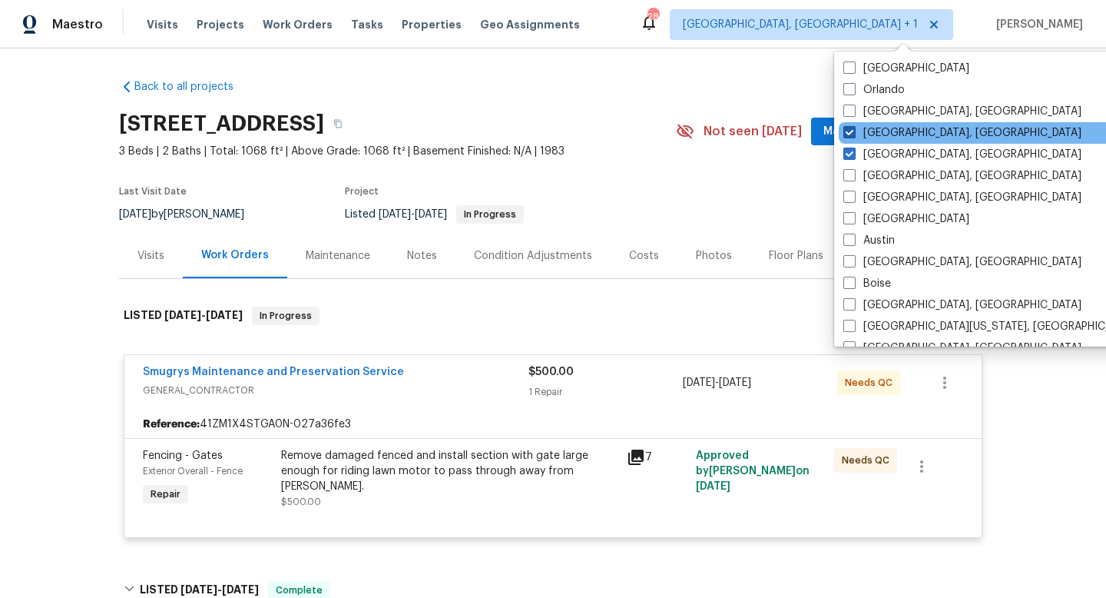
click at [843, 128] on span at bounding box center [849, 132] width 12 height 12
click at [843, 128] on input "Columbus, OH" at bounding box center [848, 130] width 10 height 10
checkbox input "false"
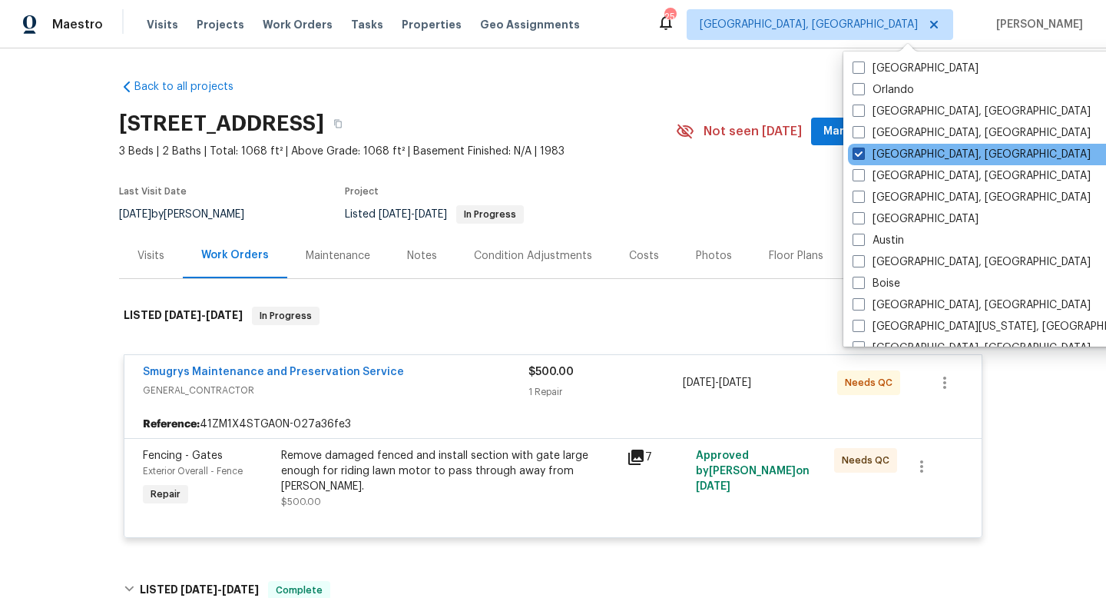
click at [857, 148] on span at bounding box center [859, 153] width 12 height 12
click at [857, 148] on input "Birmingham, AL" at bounding box center [858, 152] width 10 height 10
checkbox input "false"
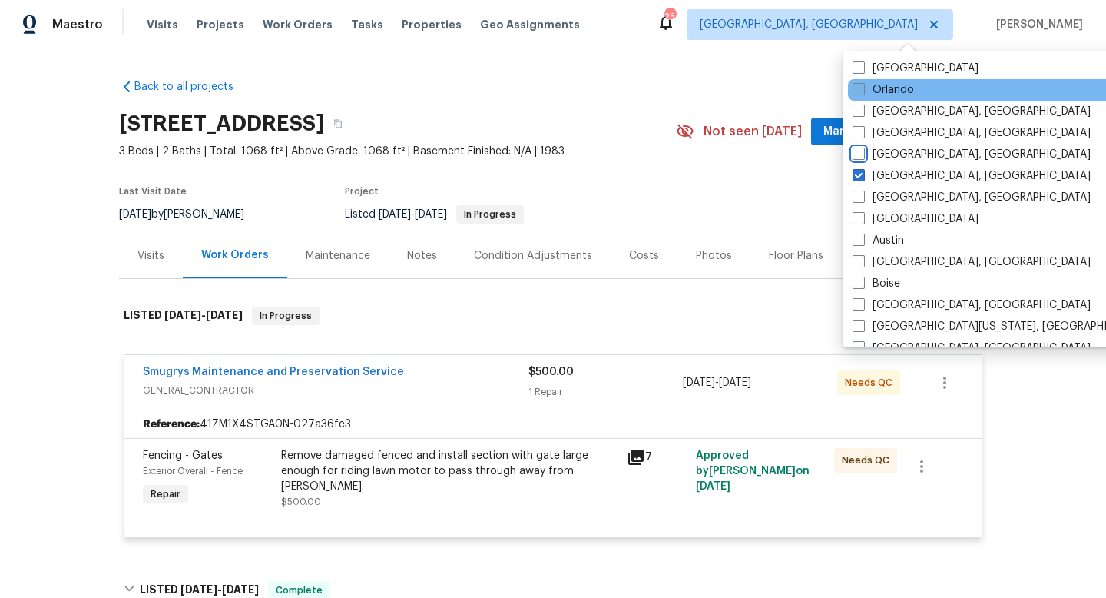
checkbox input "true"
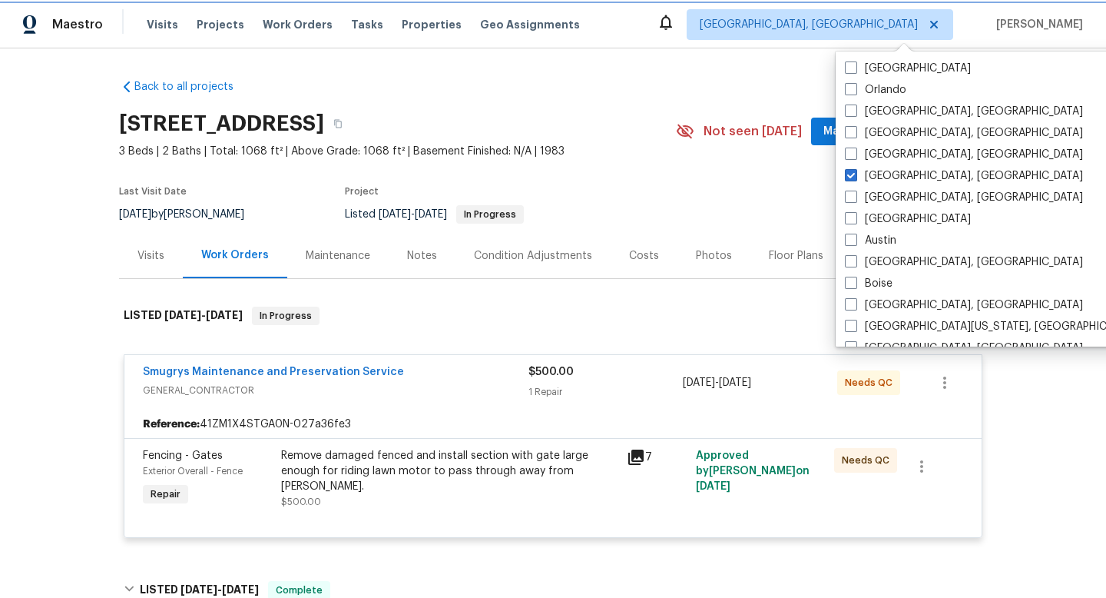
click at [863, 24] on span "Albuquerque, NM" at bounding box center [809, 24] width 218 height 15
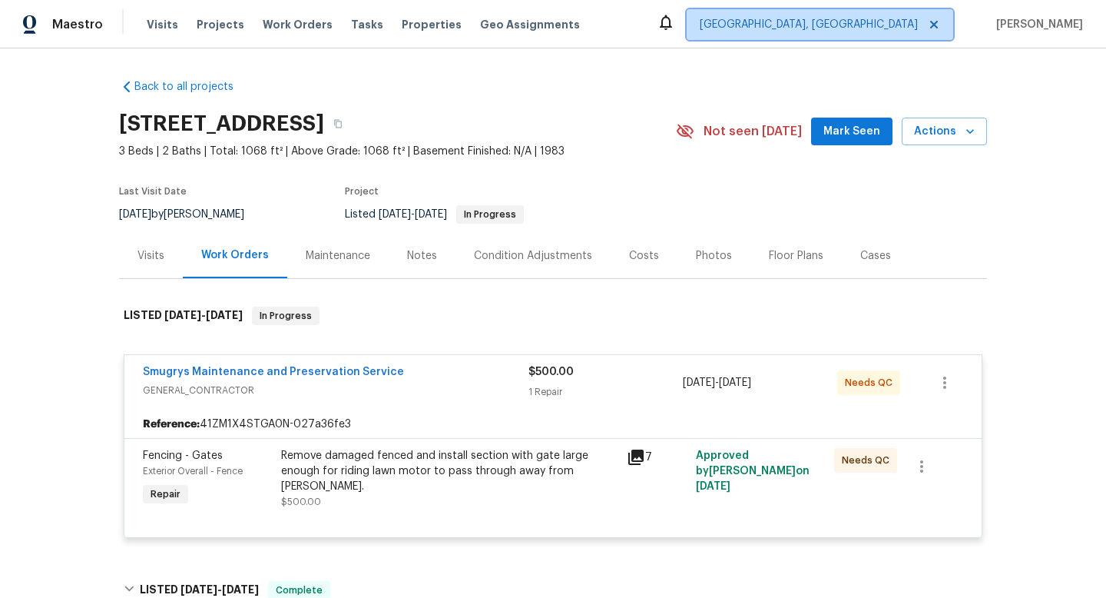
click at [863, 23] on span "Albuquerque, NM" at bounding box center [809, 24] width 218 height 15
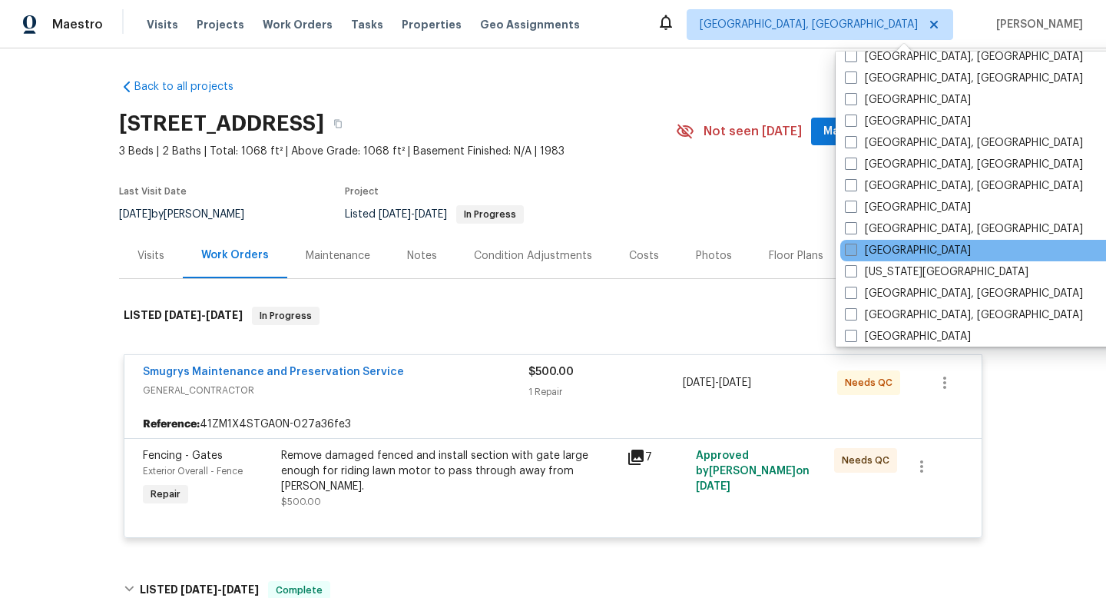
scroll to position [386, 0]
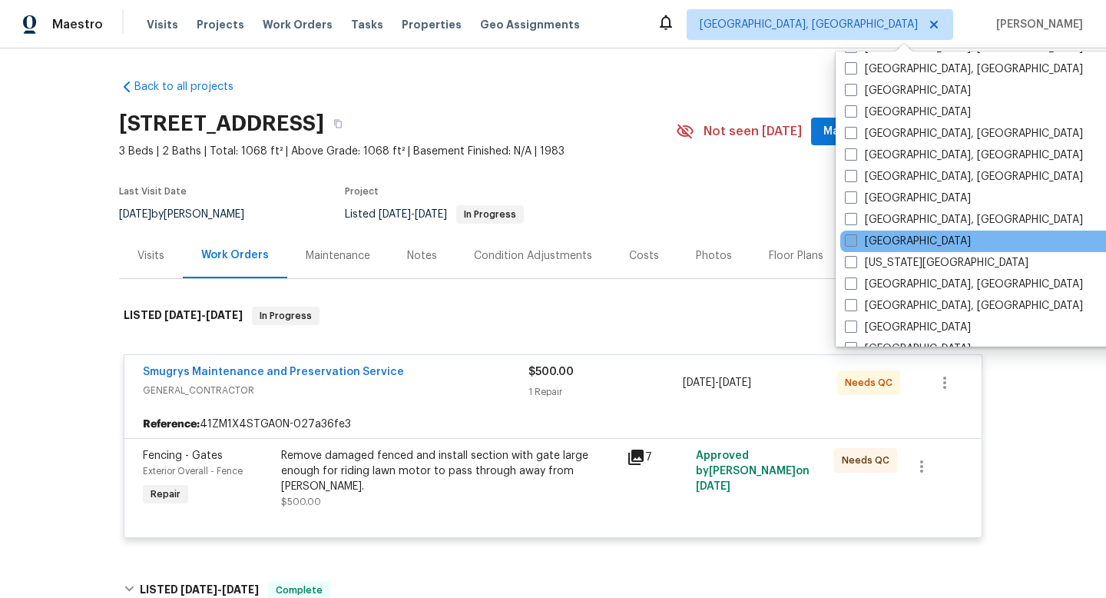
click at [851, 242] on span at bounding box center [851, 240] width 12 height 12
click at [851, 242] on input "[GEOGRAPHIC_DATA]" at bounding box center [850, 239] width 10 height 10
checkbox input "true"
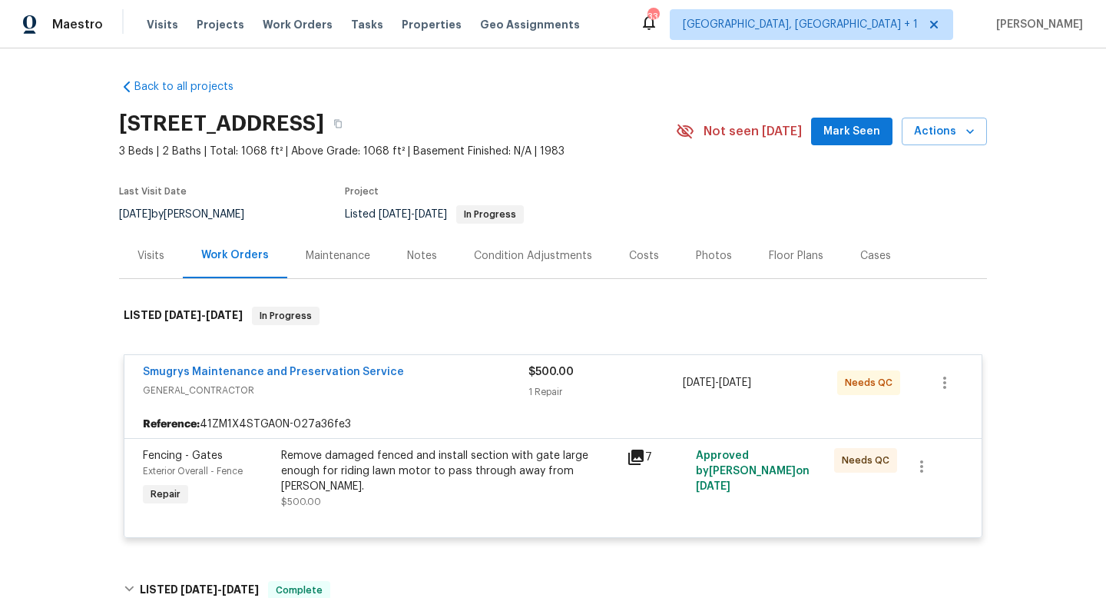
click at [1018, 213] on div "Back to all projects 3444 Excalibur Way E, Jacksonville, FL 32223 3 Beds | 2 Ba…" at bounding box center [553, 322] width 1106 height 549
click at [157, 23] on span "Visits" at bounding box center [162, 24] width 31 height 15
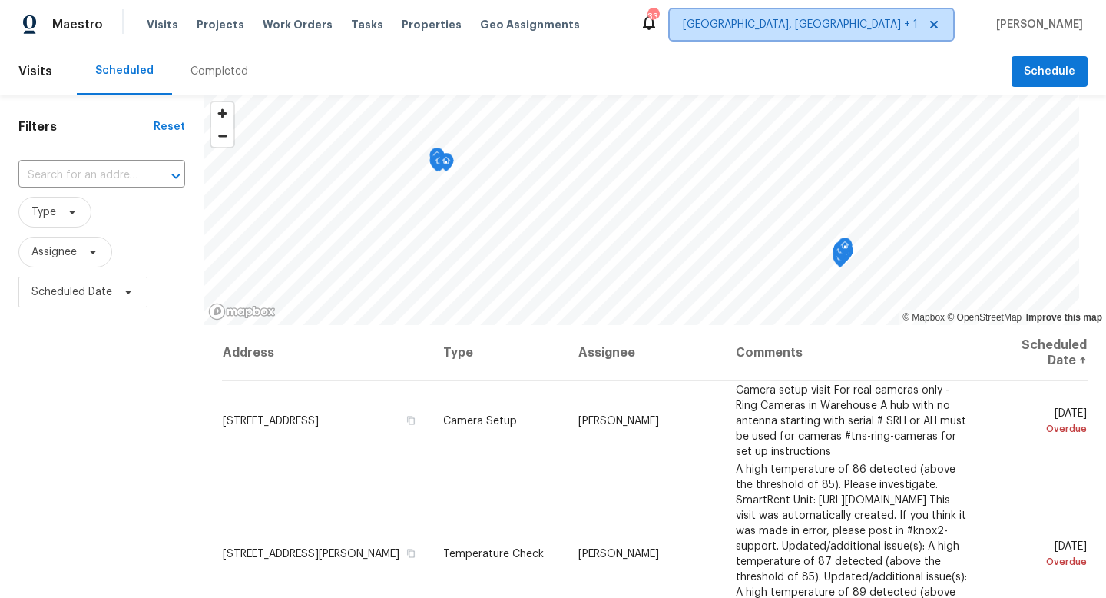
click at [896, 14] on span "Albuquerque, NM + 1" at bounding box center [811, 24] width 283 height 31
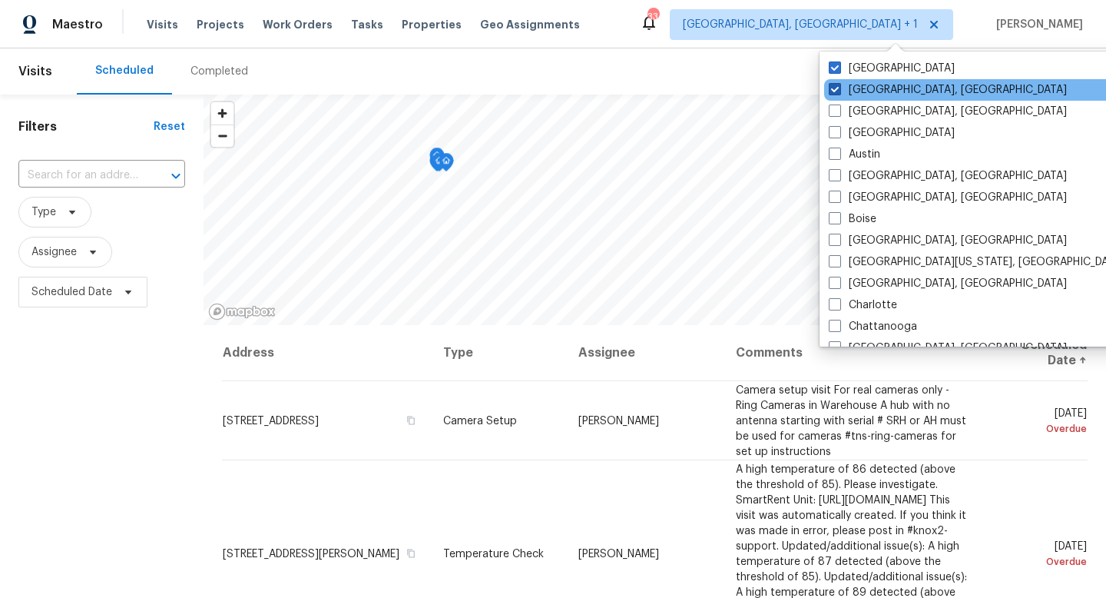
click at [842, 83] on label "Albuquerque, NM" at bounding box center [948, 89] width 238 height 15
click at [839, 83] on input "Albuquerque, NM" at bounding box center [834, 87] width 10 height 10
checkbox input "false"
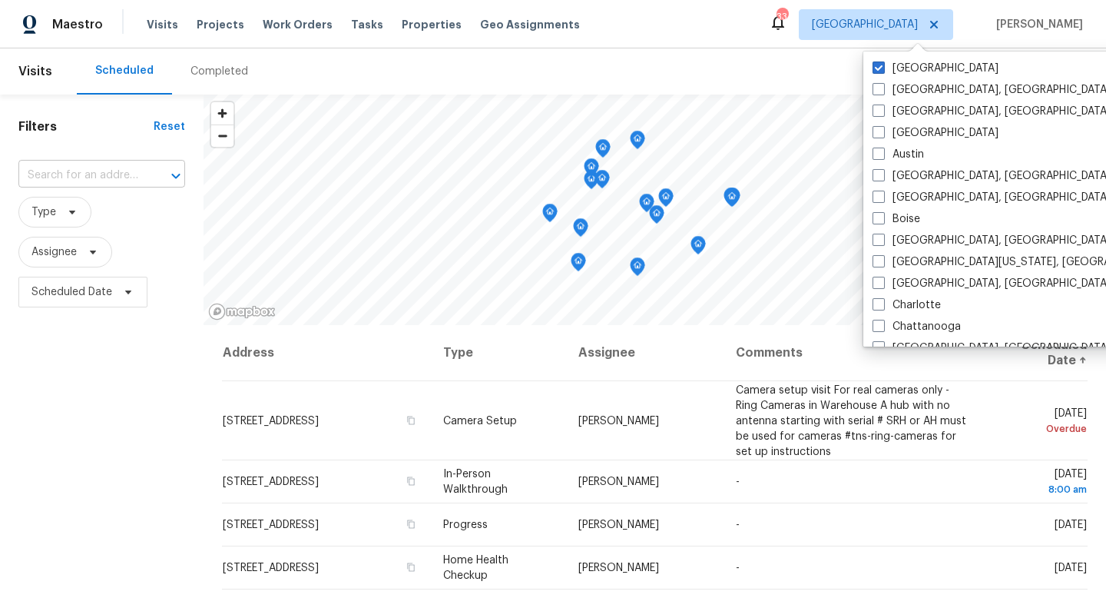
click at [114, 176] on input "text" at bounding box center [80, 176] width 124 height 24
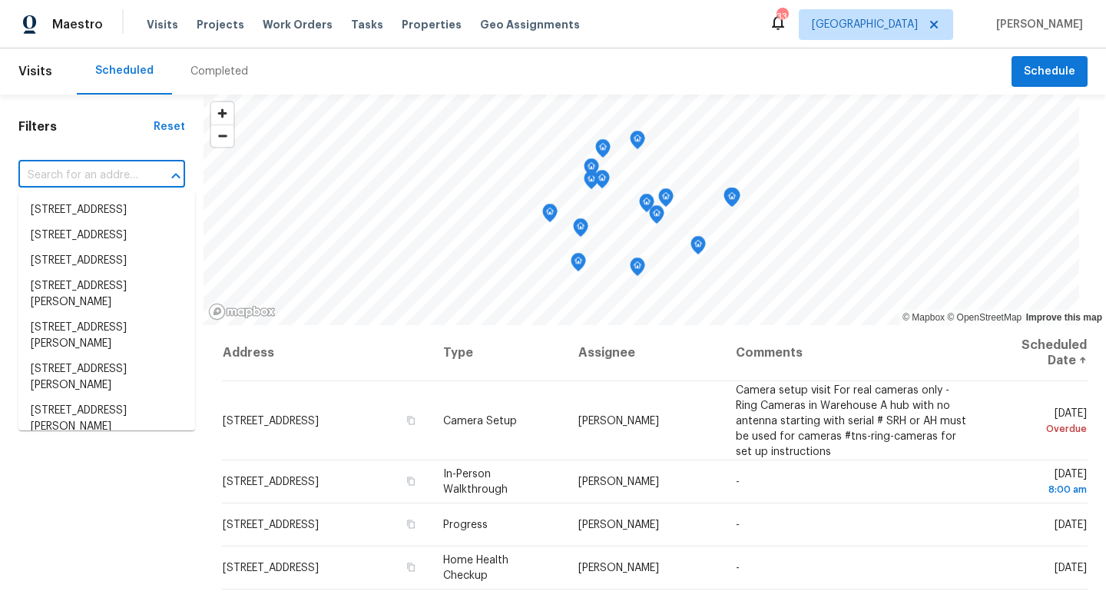
paste input "3444 Excalibur Way E, Jacksonville, FL 32223"
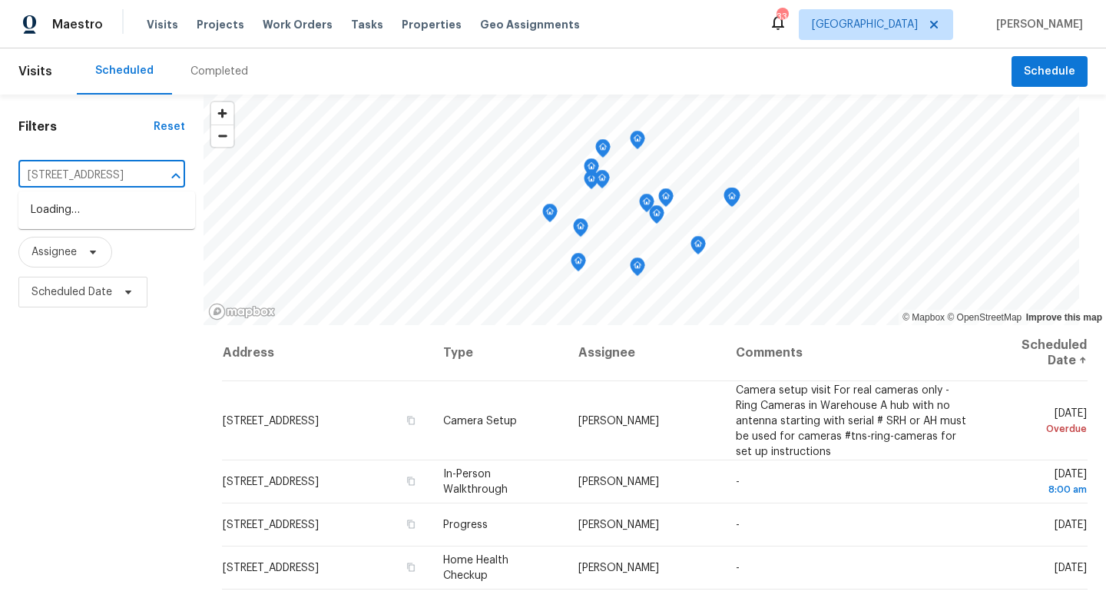
scroll to position [0, 101]
type input "3444 Excalibur Way E, Jacksonville, FL 32223"
click at [93, 210] on li "3444 Excalibur Way E, Jacksonville, FL 32223" at bounding box center [106, 209] width 177 height 25
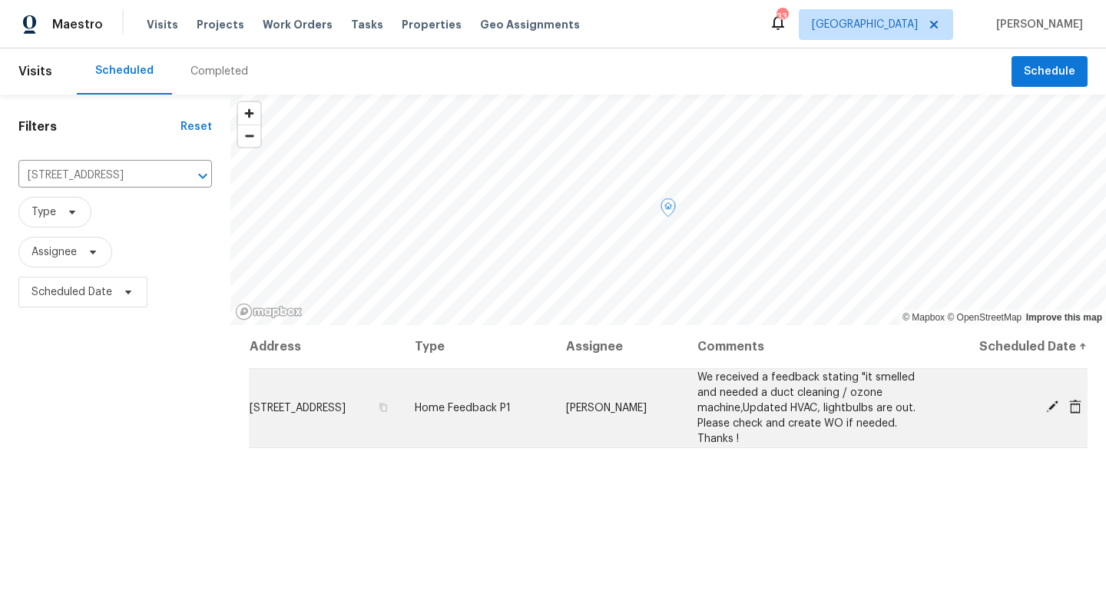
click at [1052, 404] on icon at bounding box center [1052, 406] width 12 height 12
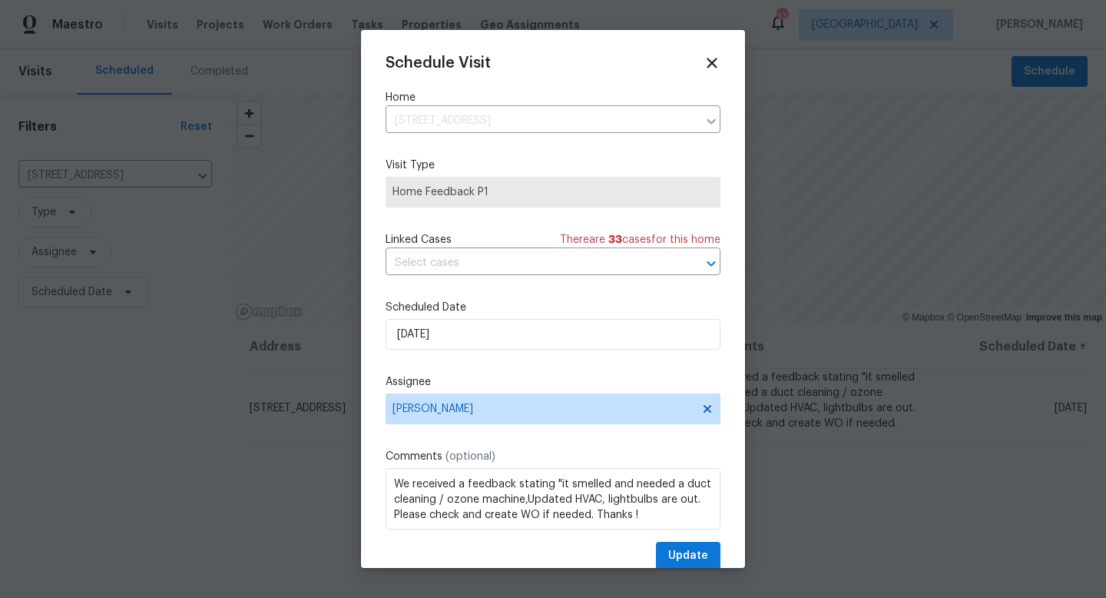
click at [479, 194] on span "Home Feedback P1" at bounding box center [553, 191] width 321 height 15
click at [483, 194] on span "Home Feedback P1" at bounding box center [553, 191] width 321 height 15
click at [469, 217] on div "Schedule Visit Home 3444 Excalibur Way E, Jacksonville, FL 32223 ​ Visit Type H…" at bounding box center [553, 312] width 335 height 515
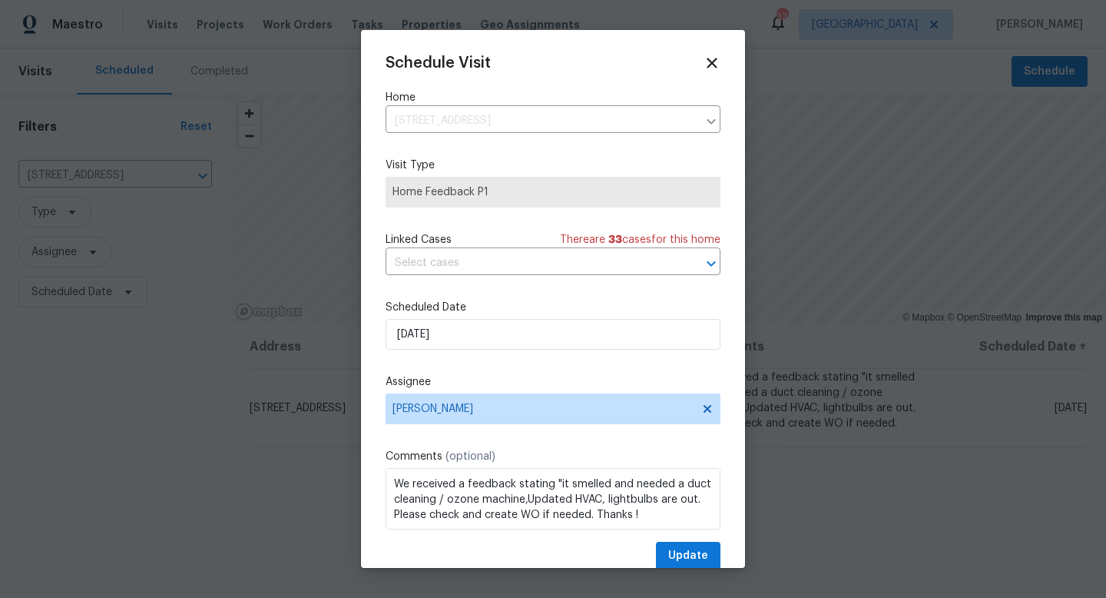
click at [469, 198] on span "Home Feedback P1" at bounding box center [553, 191] width 321 height 15
click at [479, 238] on div "Linked Cases There are 33 case s for this home" at bounding box center [553, 239] width 335 height 15
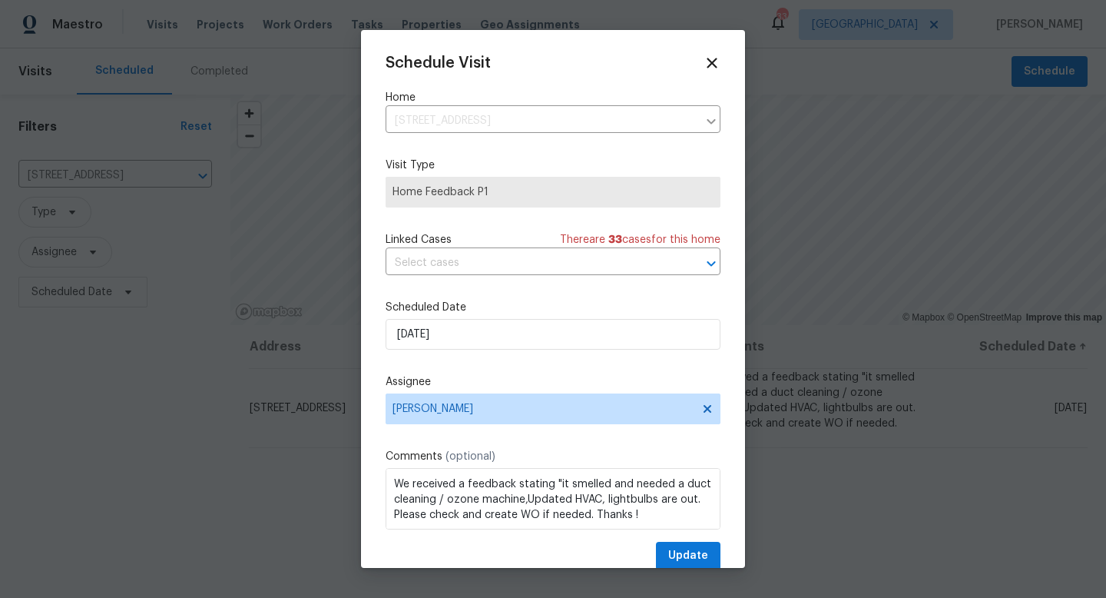
click at [479, 203] on span "Home Feedback P1" at bounding box center [553, 192] width 335 height 31
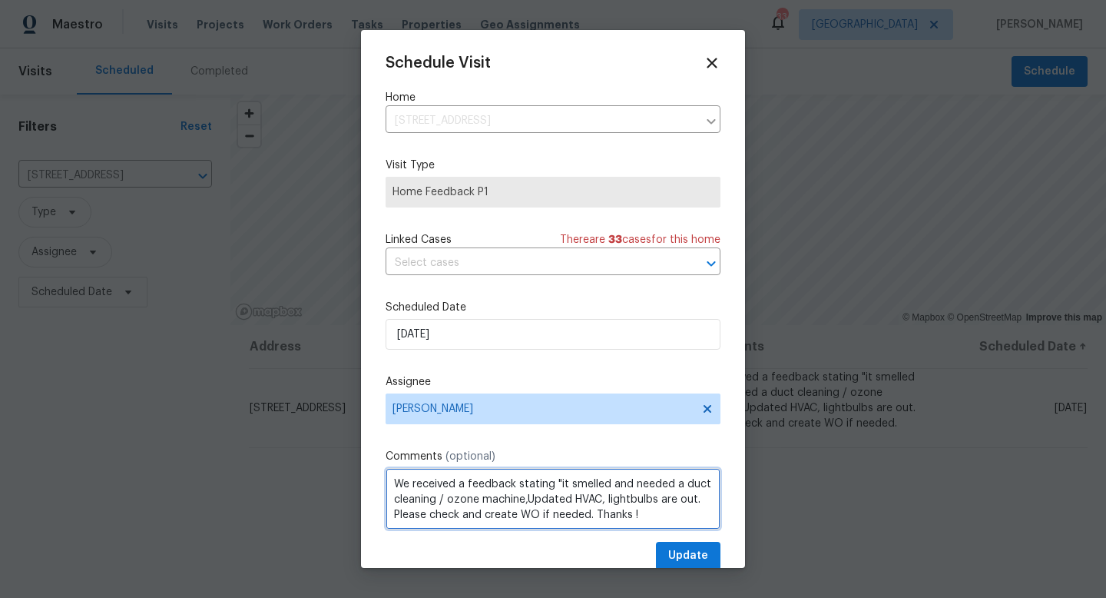
click at [513, 484] on textarea "We received a feedback stating "it smelled and needed a duct cleaning / ozone m…" at bounding box center [553, 498] width 335 height 61
click at [638, 494] on textarea "We received a feedback stating "it smelled and needed a duct cleaning / ozone m…" at bounding box center [553, 498] width 335 height 61
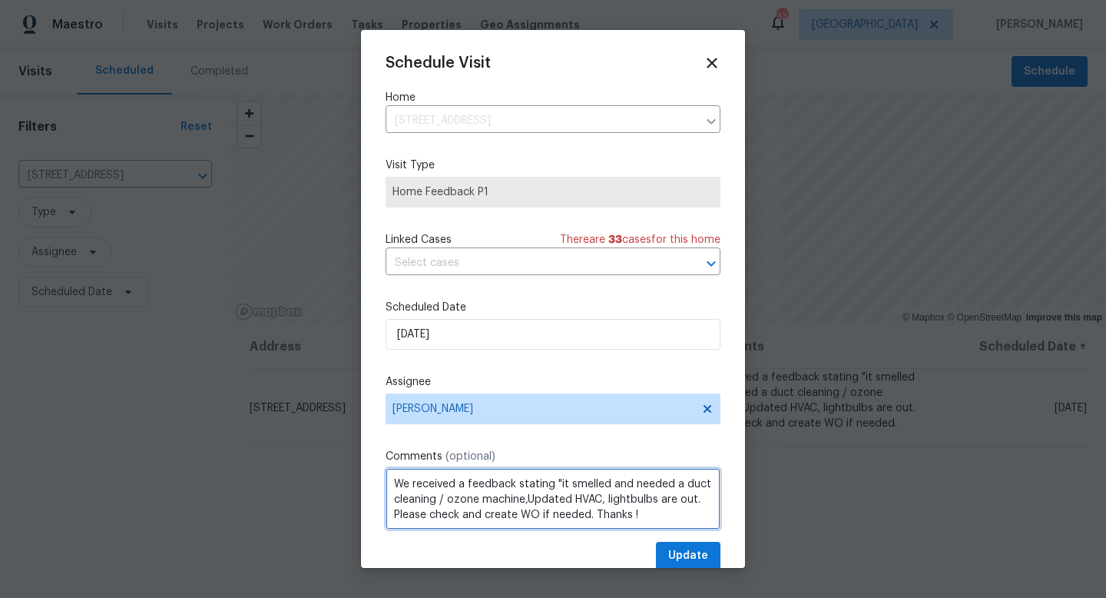
click at [638, 494] on textarea "We received a feedback stating "it smelled and needed a duct cleaning / ozone m…" at bounding box center [553, 498] width 335 height 61
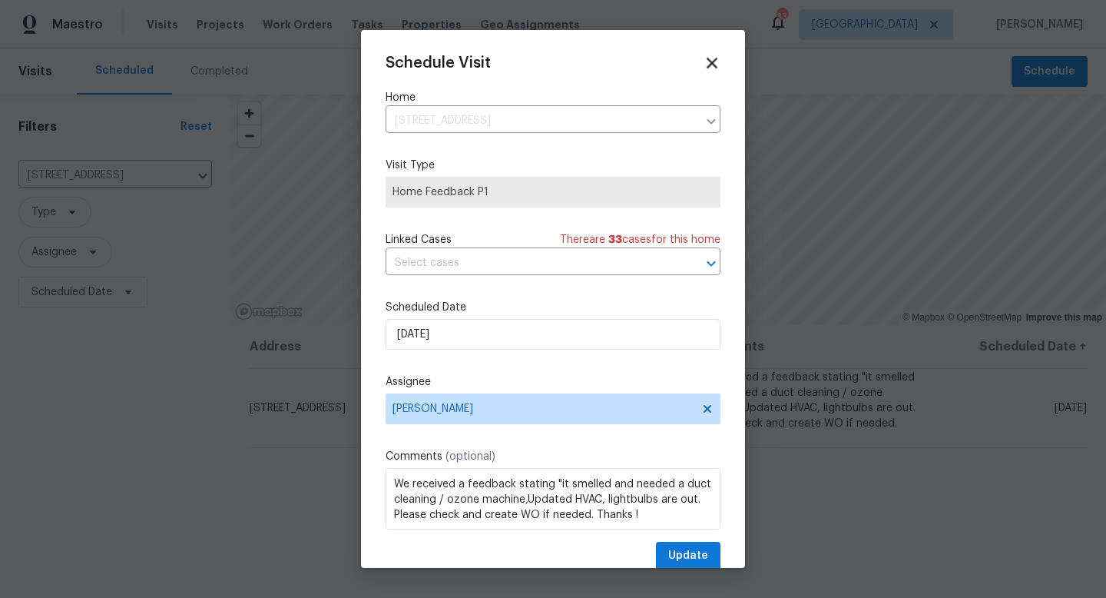
click at [715, 61] on icon at bounding box center [712, 63] width 18 height 18
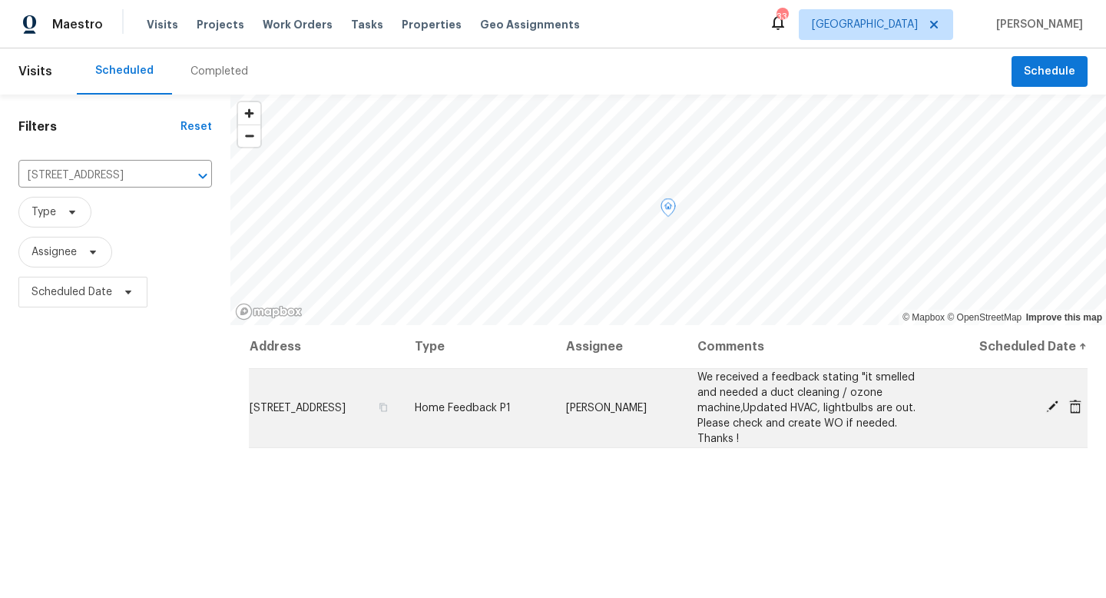
click at [1079, 412] on icon at bounding box center [1075, 406] width 12 height 14
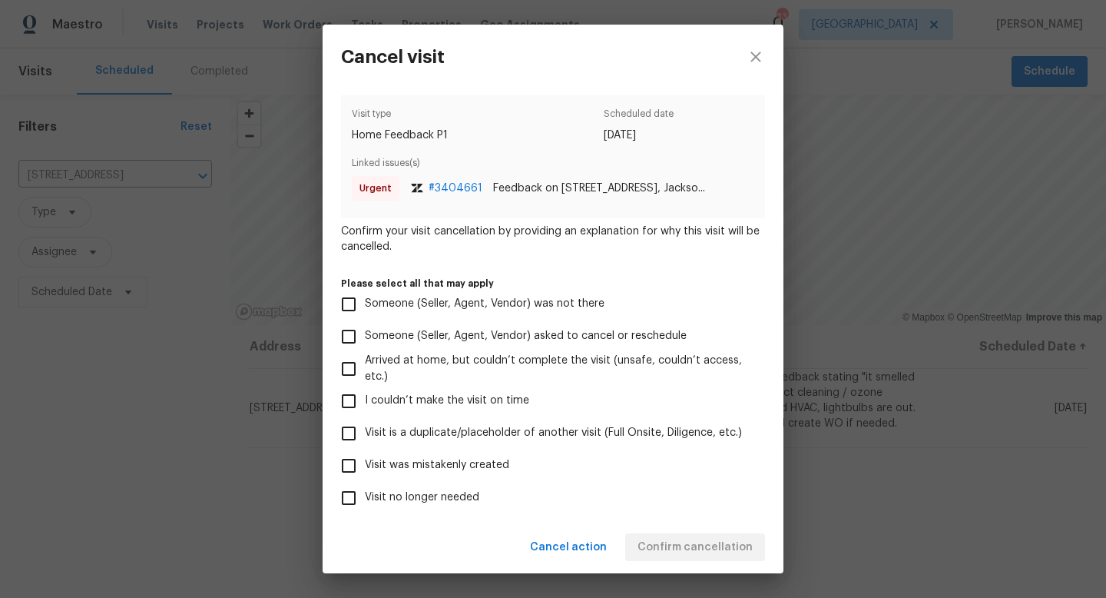
scroll to position [106, 0]
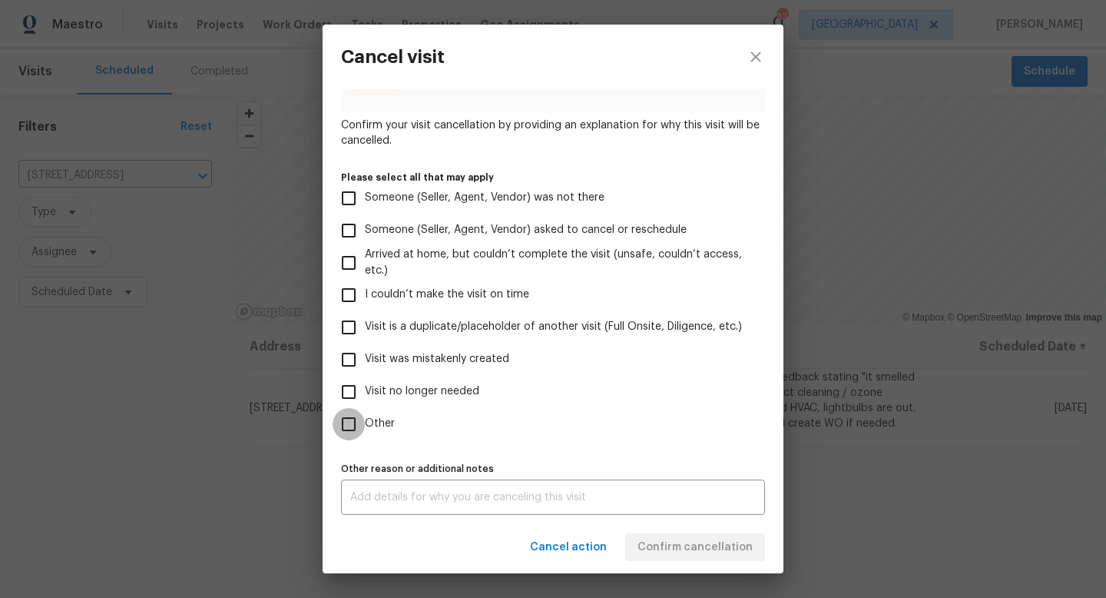
click at [355, 431] on input "Other" at bounding box center [349, 424] width 32 height 32
checkbox input "true"
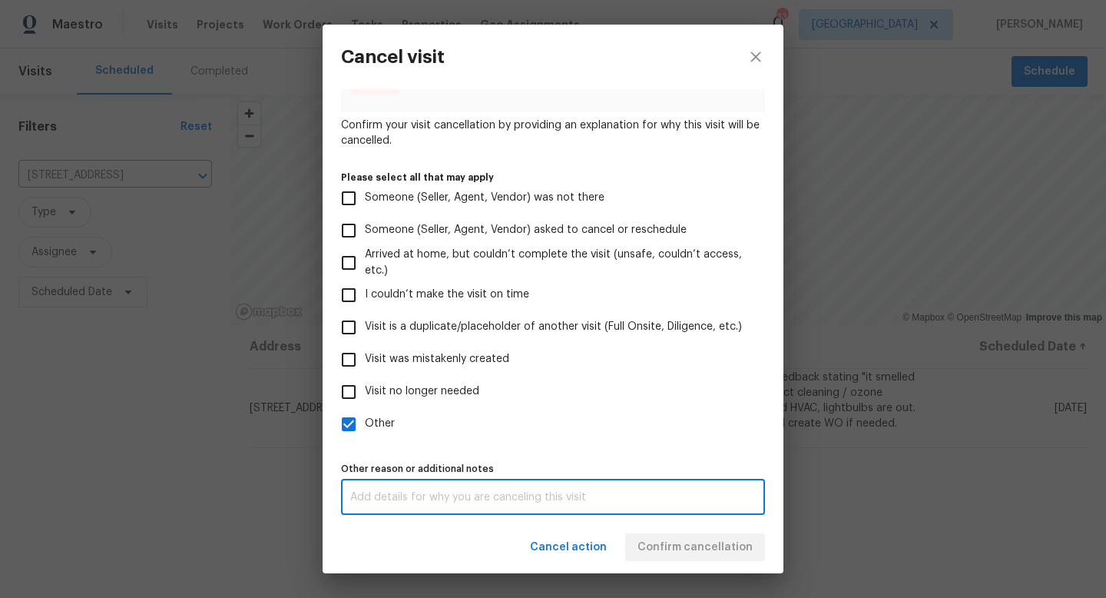
click at [408, 499] on textarea at bounding box center [553, 497] width 406 height 11
type textarea "Created incorrectly"
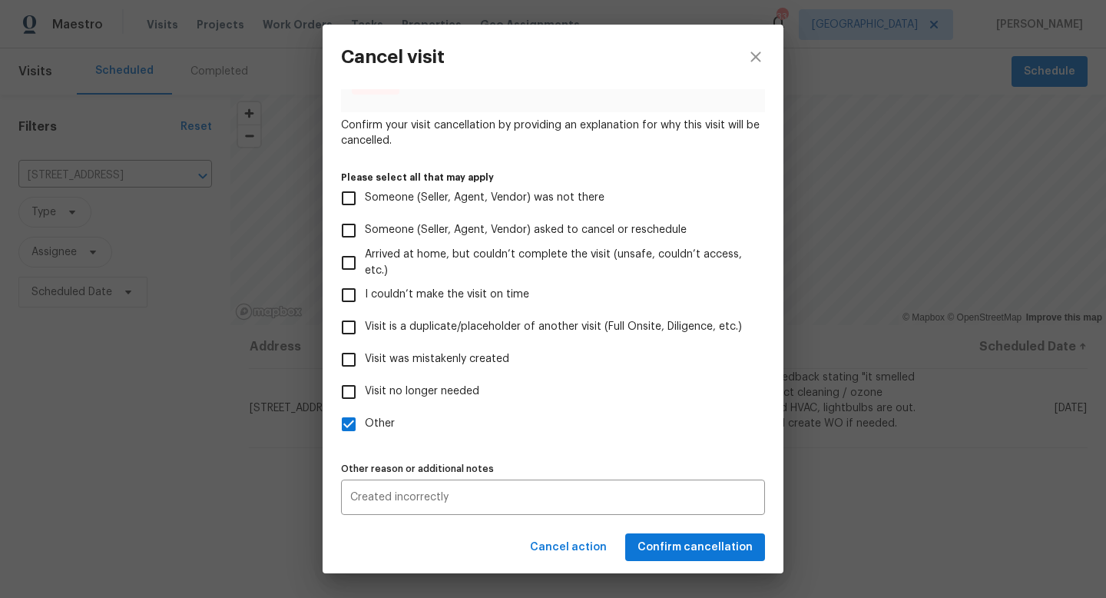
click at [661, 549] on div "Cancel action Confirm cancellation" at bounding box center [553, 547] width 461 height 53
click at [661, 549] on span "Confirm cancellation" at bounding box center [695, 547] width 115 height 19
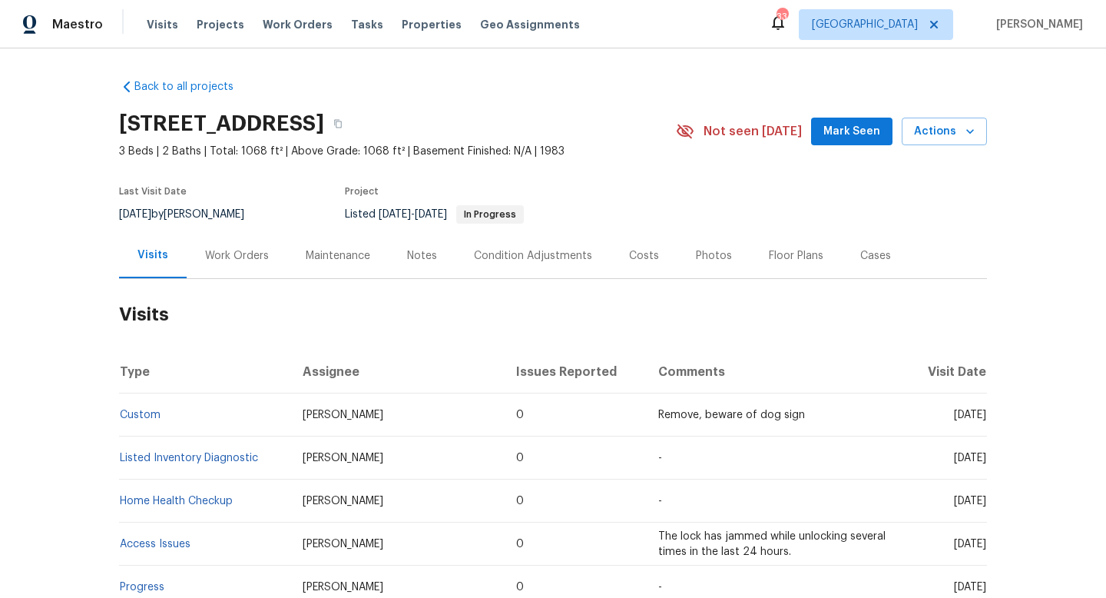
click at [860, 259] on div "Cases" at bounding box center [875, 255] width 31 height 15
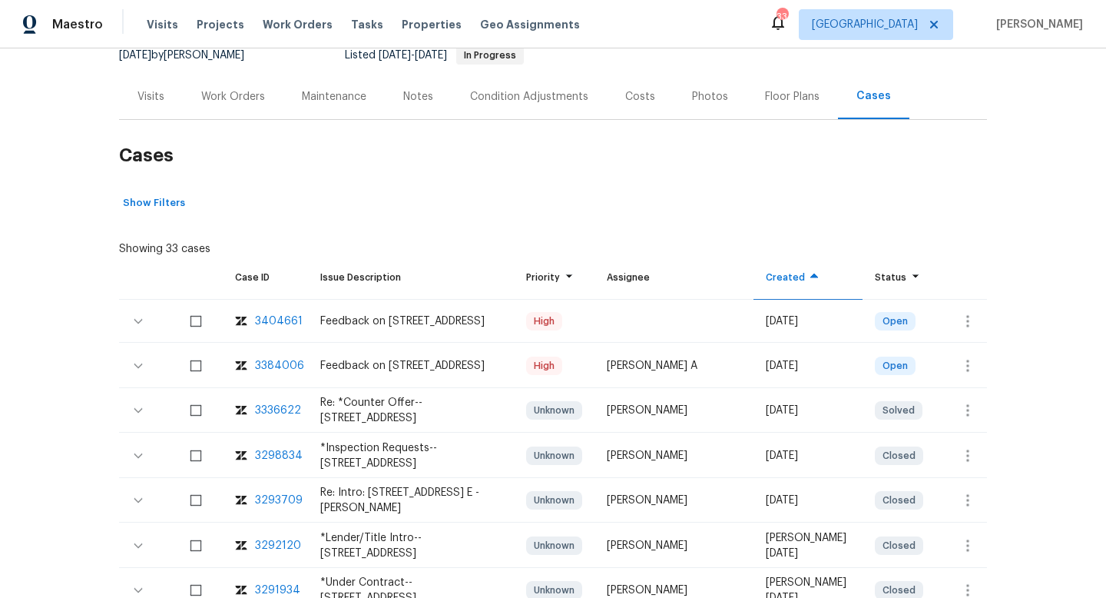
scroll to position [161, 0]
click at [973, 310] on icon "button" at bounding box center [968, 319] width 18 height 18
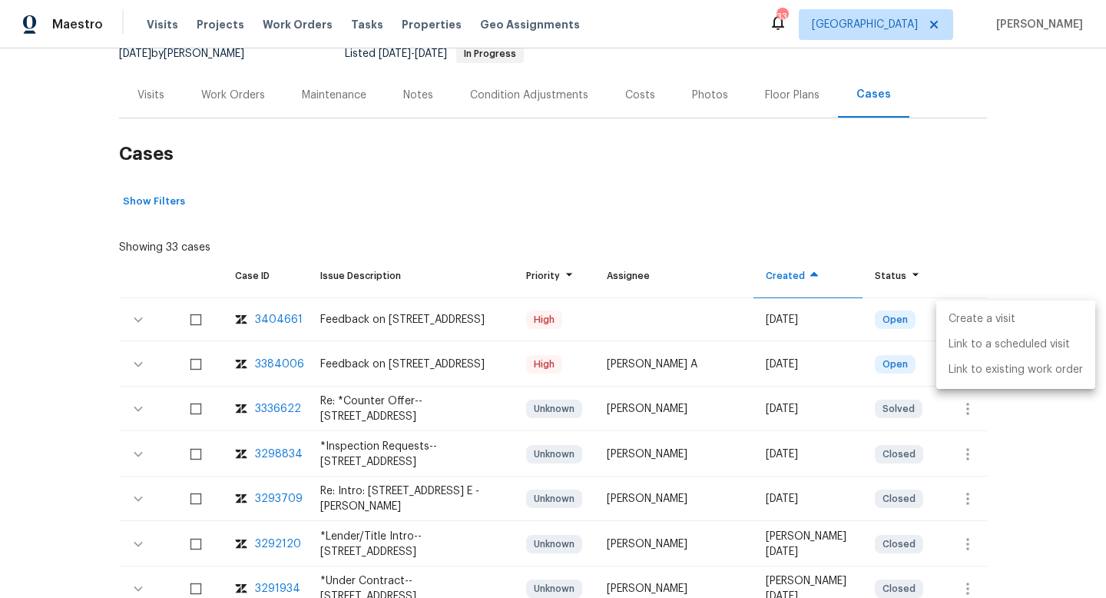
click at [962, 310] on li "Create a visit" at bounding box center [1015, 319] width 159 height 25
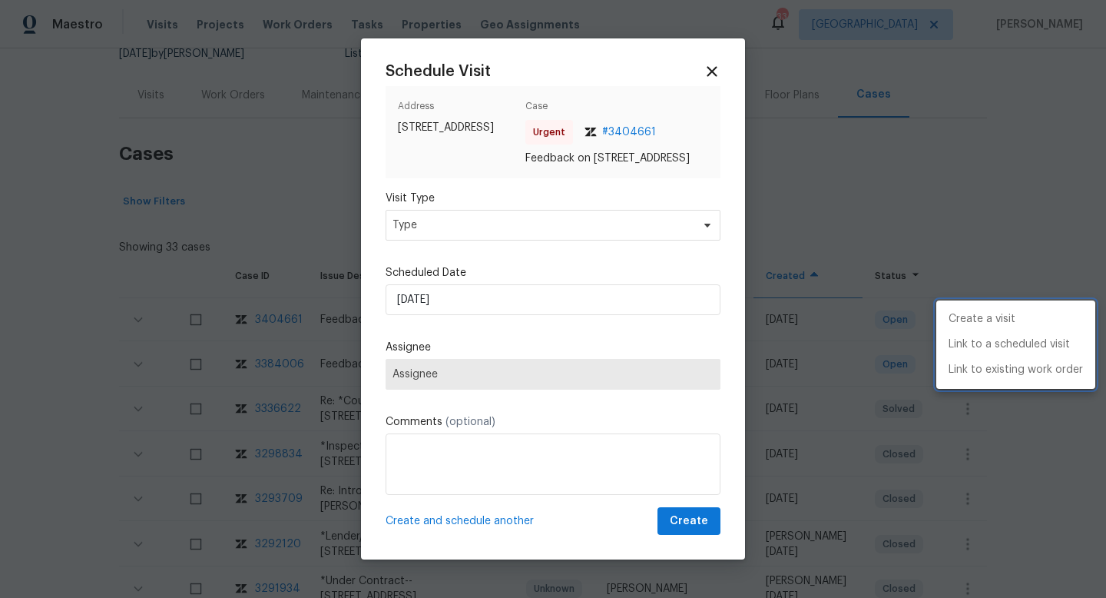
click at [447, 232] on div at bounding box center [553, 299] width 1106 height 598
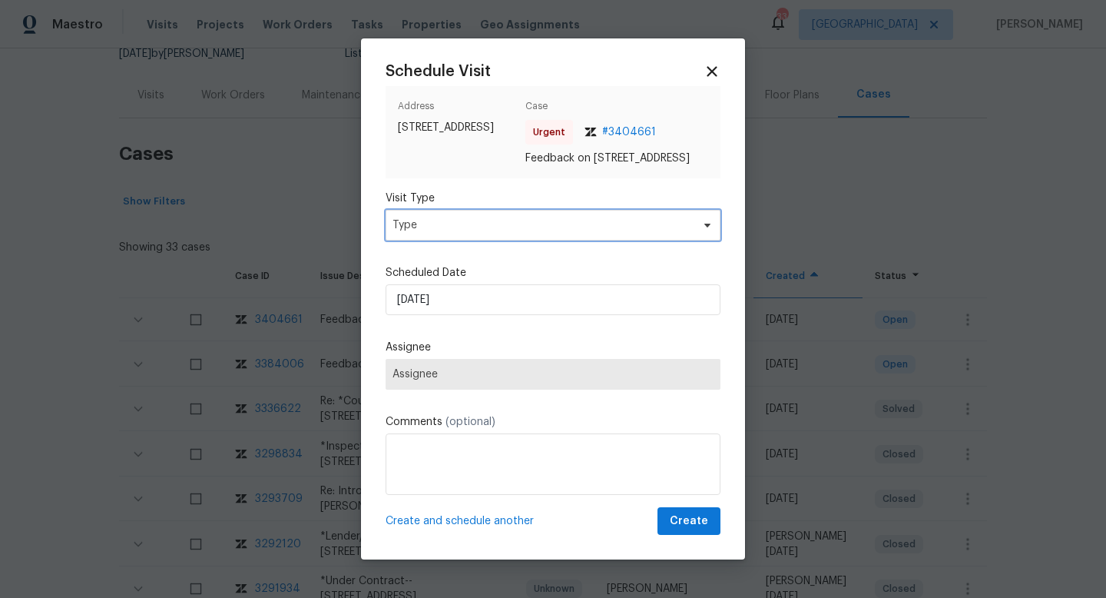
click at [447, 232] on span "Type" at bounding box center [542, 224] width 299 height 15
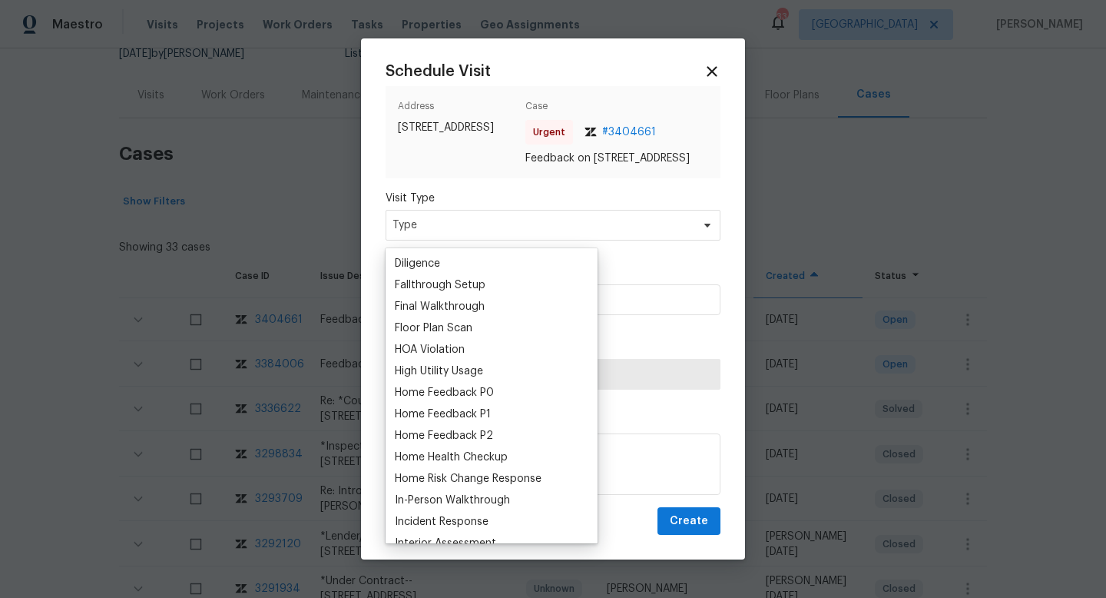
scroll to position [343, 0]
click at [453, 385] on div "Home Feedback P0" at bounding box center [444, 391] width 99 height 15
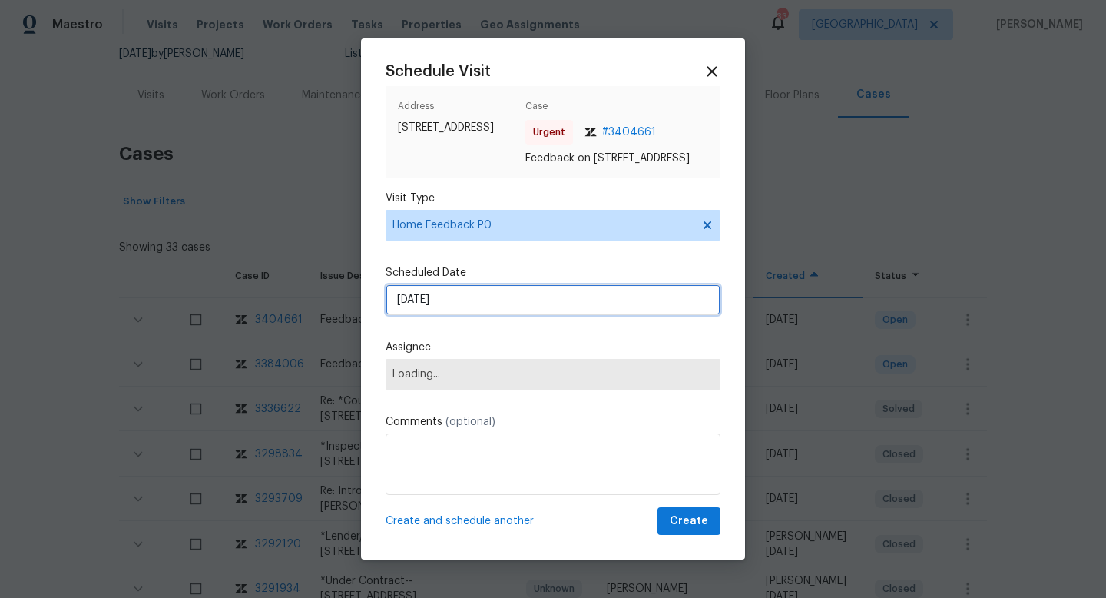
click at [448, 309] on input "11/08/2025" at bounding box center [553, 299] width 335 height 31
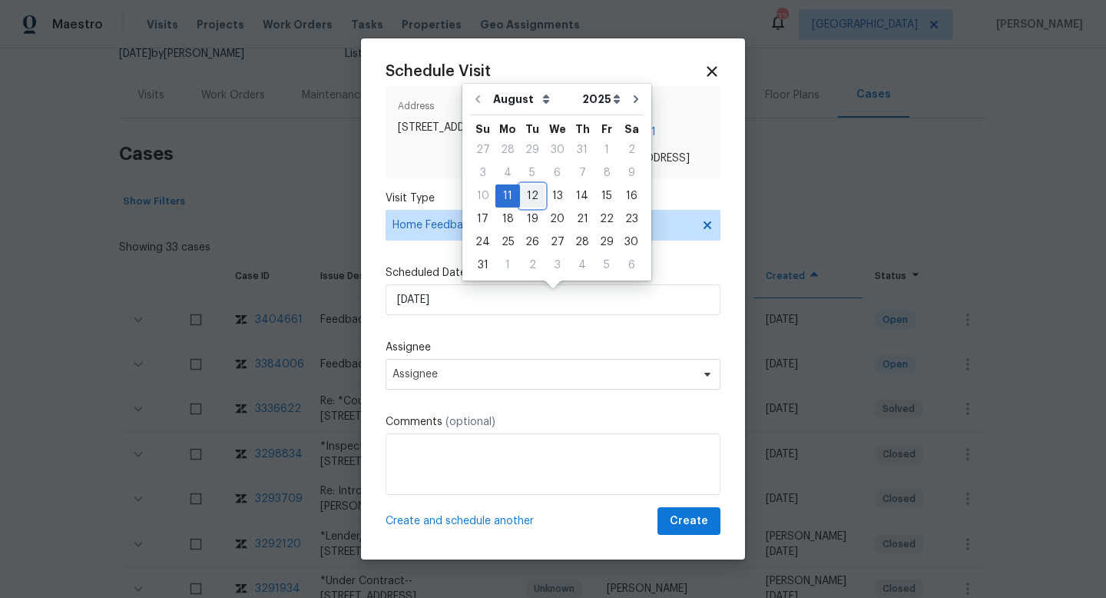
click at [530, 194] on div "12" at bounding box center [532, 196] width 25 height 22
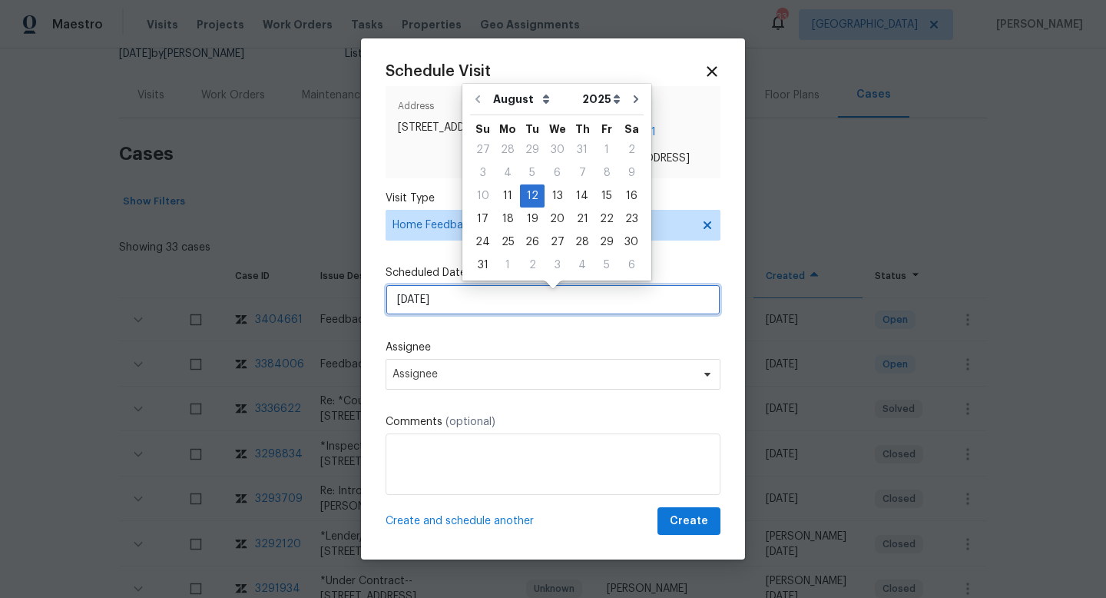
click at [441, 310] on input "12/08/2025" at bounding box center [553, 299] width 335 height 31
click at [503, 195] on div "11" at bounding box center [507, 196] width 25 height 22
type input "11/08/2025"
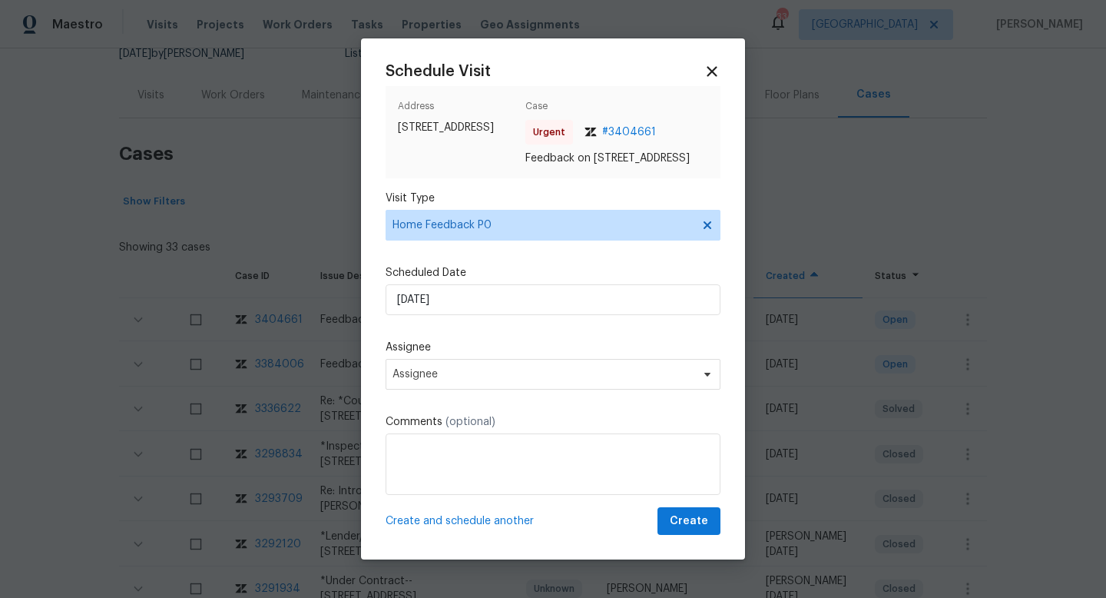
click at [431, 355] on label "Assignee" at bounding box center [553, 347] width 335 height 15
click at [432, 389] on span "Assignee" at bounding box center [553, 374] width 335 height 31
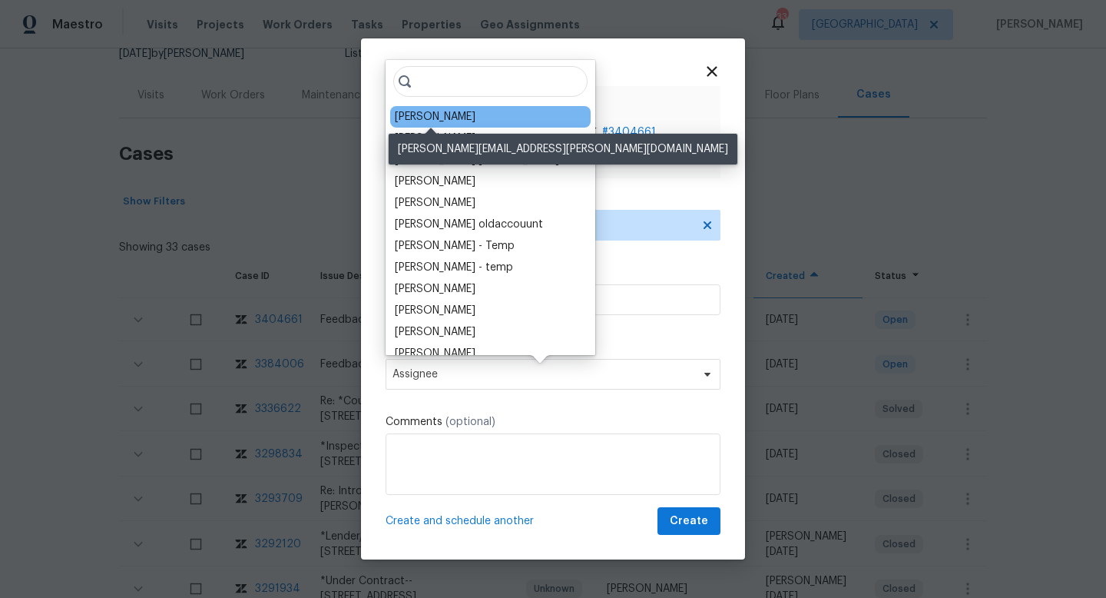
click at [456, 121] on div "William Sparks" at bounding box center [435, 116] width 81 height 15
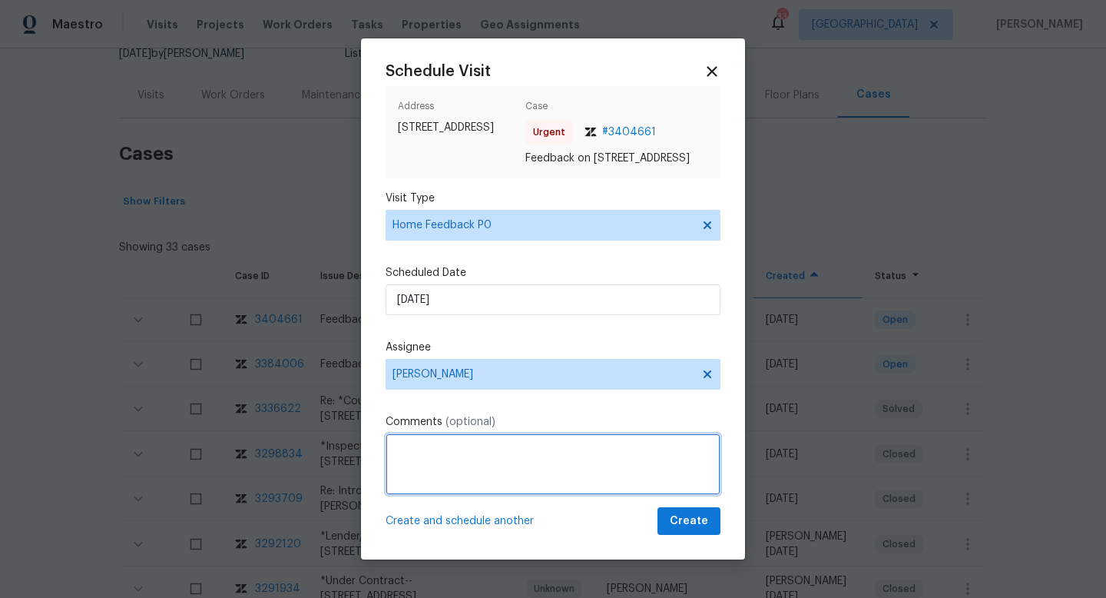
click at [505, 445] on textarea at bounding box center [553, 463] width 335 height 61
paste textarea "We received a feedback stating "it smelled and needed a duct cleaning / ozone m…"
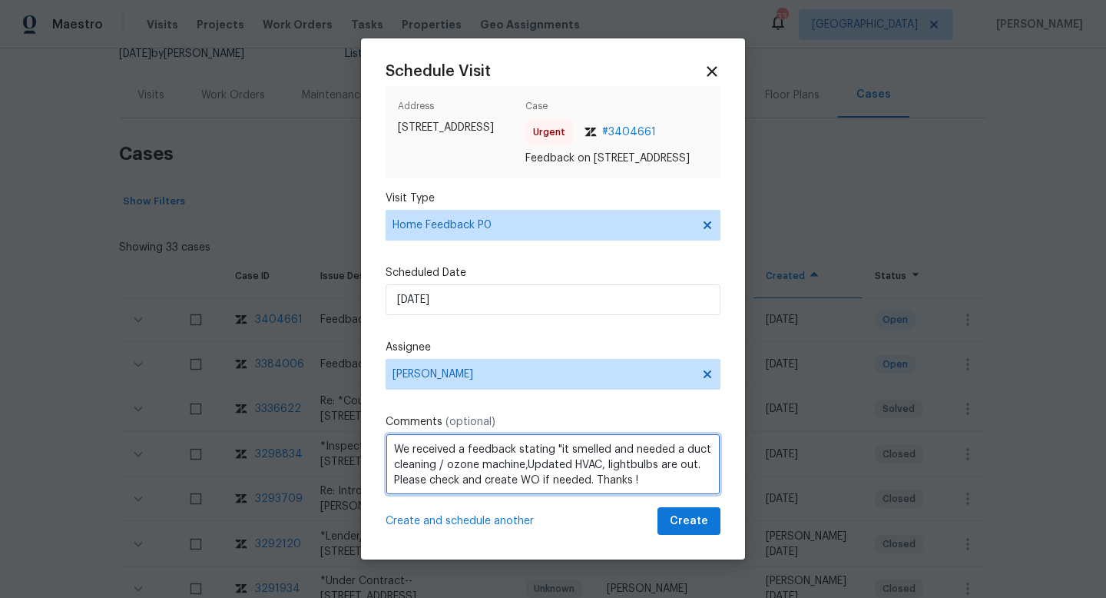
type textarea "We received a feedback stating "it smelled and needed a duct cleaning / ozone m…"
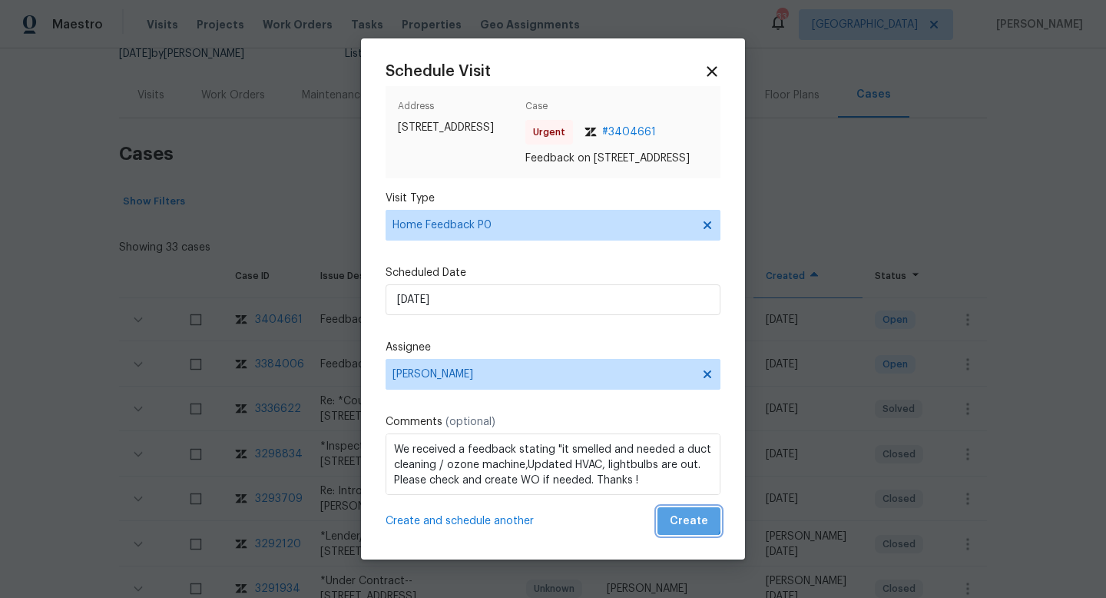
click at [691, 525] on span "Create" at bounding box center [689, 521] width 38 height 19
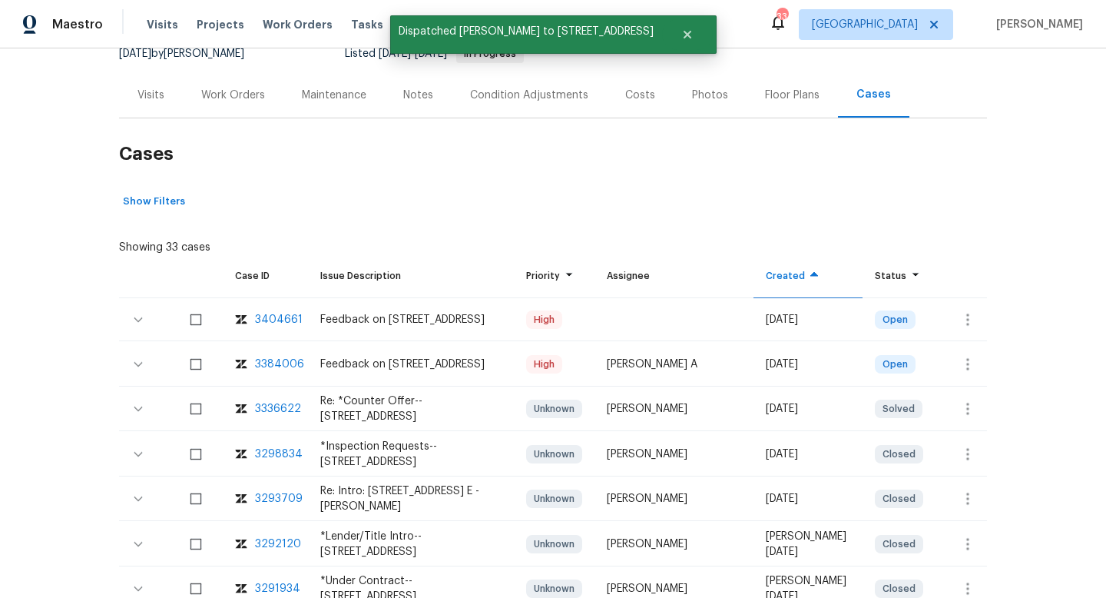
click at [153, 96] on div "Visits" at bounding box center [151, 95] width 27 height 15
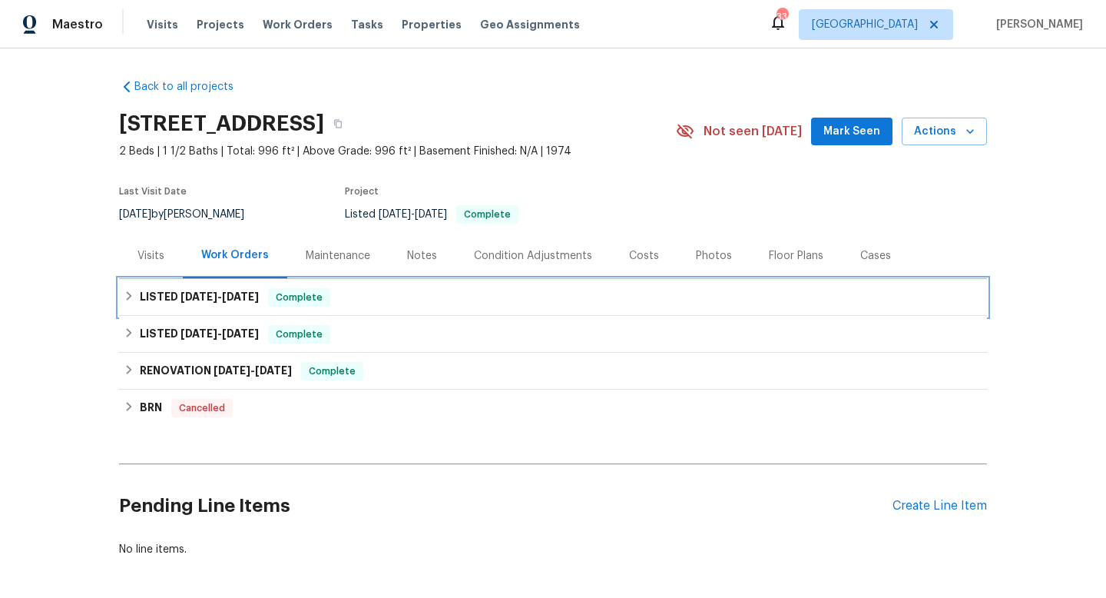
click at [409, 295] on div "LISTED [DATE] - [DATE] Complete" at bounding box center [553, 297] width 859 height 18
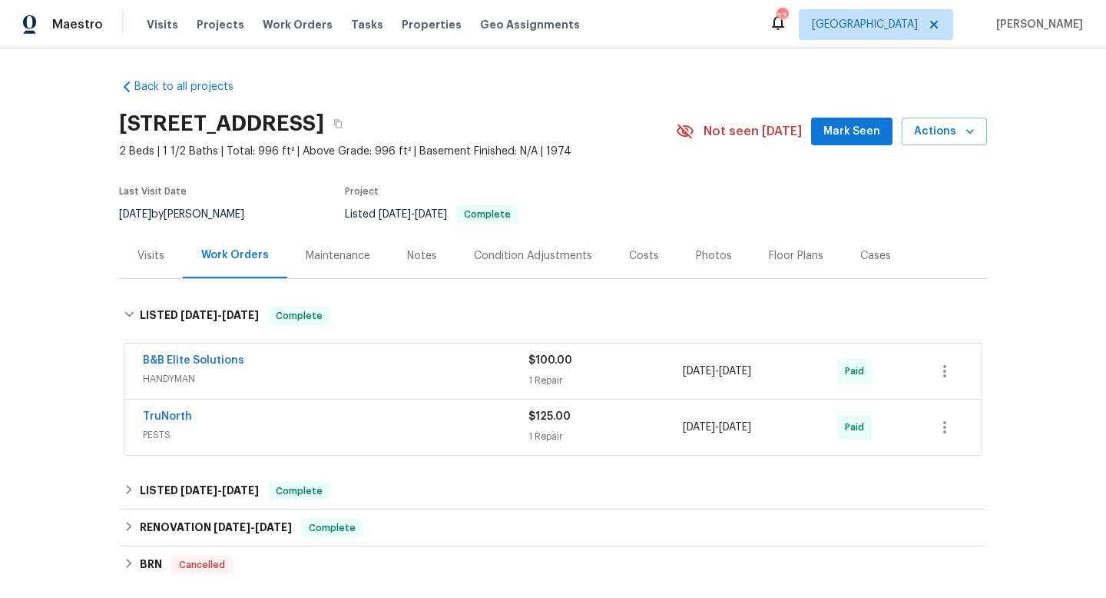
click at [395, 440] on span "PESTS" at bounding box center [336, 434] width 386 height 15
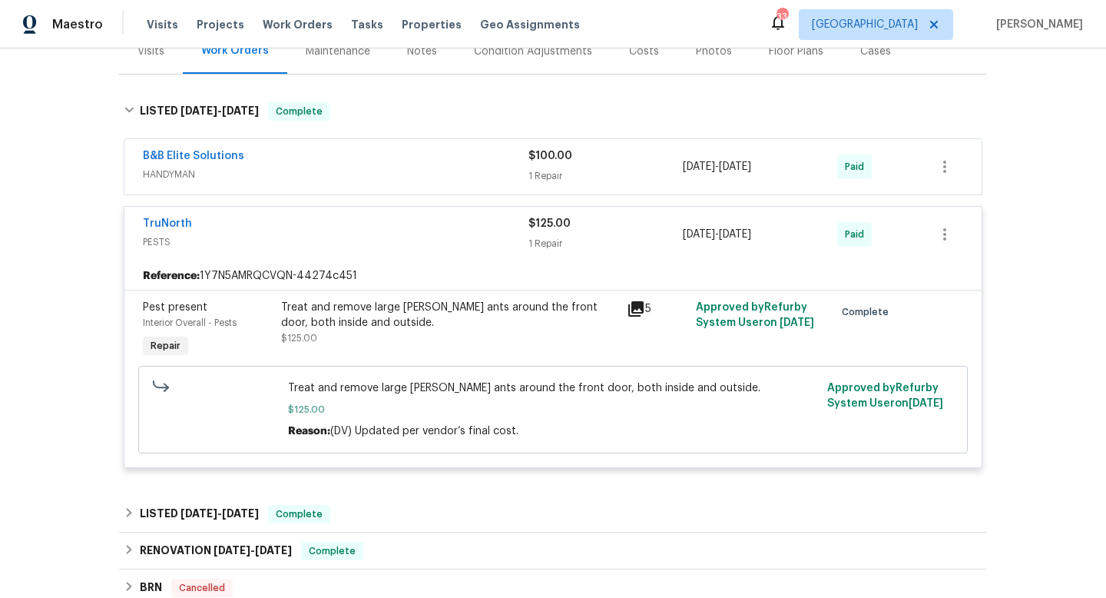
scroll to position [200, 0]
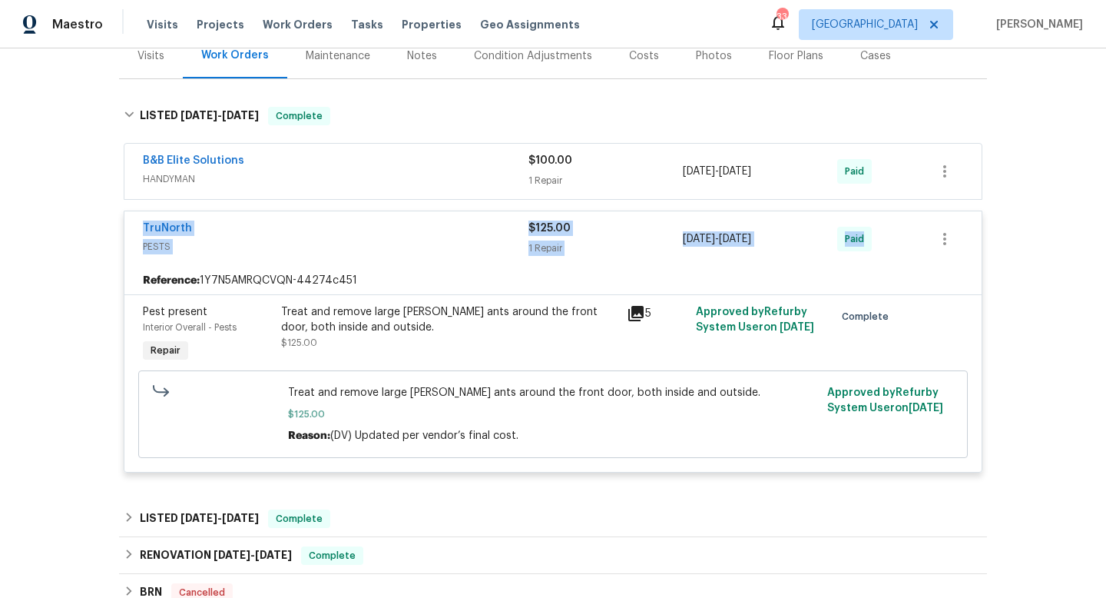
drag, startPoint x: 135, startPoint y: 214, endPoint x: 886, endPoint y: 257, distance: 752.5
click at [894, 257] on div "TruNorth PESTS $125.00 1 Repair [DATE] - [DATE] Paid" at bounding box center [552, 238] width 857 height 55
copy div "TruNorth PESTS $125.00 1 Repair [DATE] - [DATE] Paid"
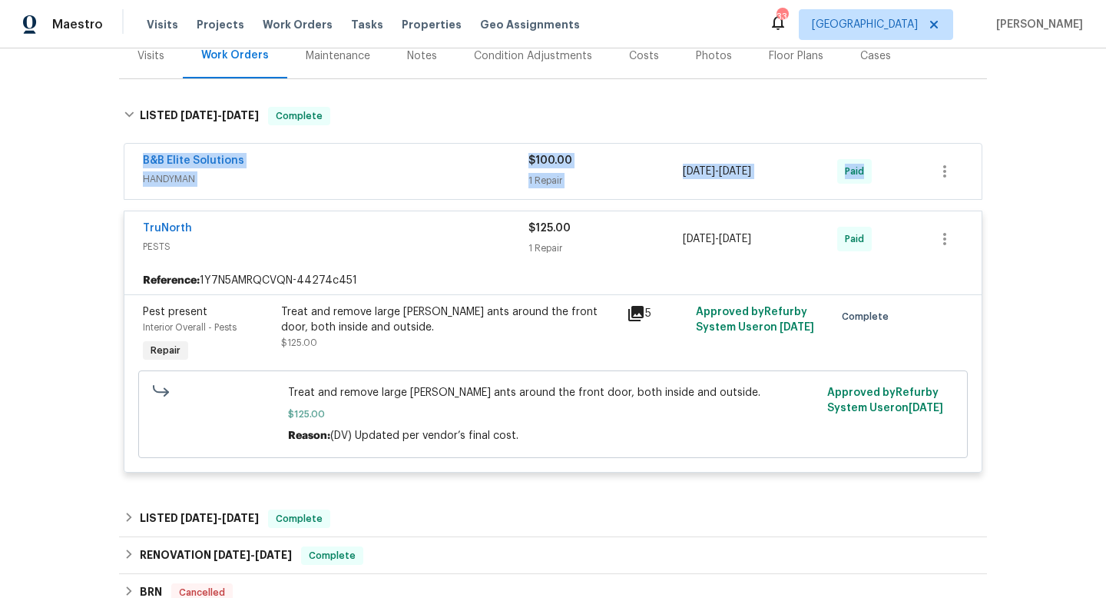
drag, startPoint x: 120, startPoint y: 151, endPoint x: 953, endPoint y: 161, distance: 832.8
click at [953, 162] on div "B&B Elite Solutions HANDYMAN $100.00 1 Repair [DATE] - [DATE] Paid TruNorth PES…" at bounding box center [553, 314] width 868 height 347
copy div "B&B Elite Solutions HANDYMAN $100.00 1 Repair [DATE] - [DATE] Paid"
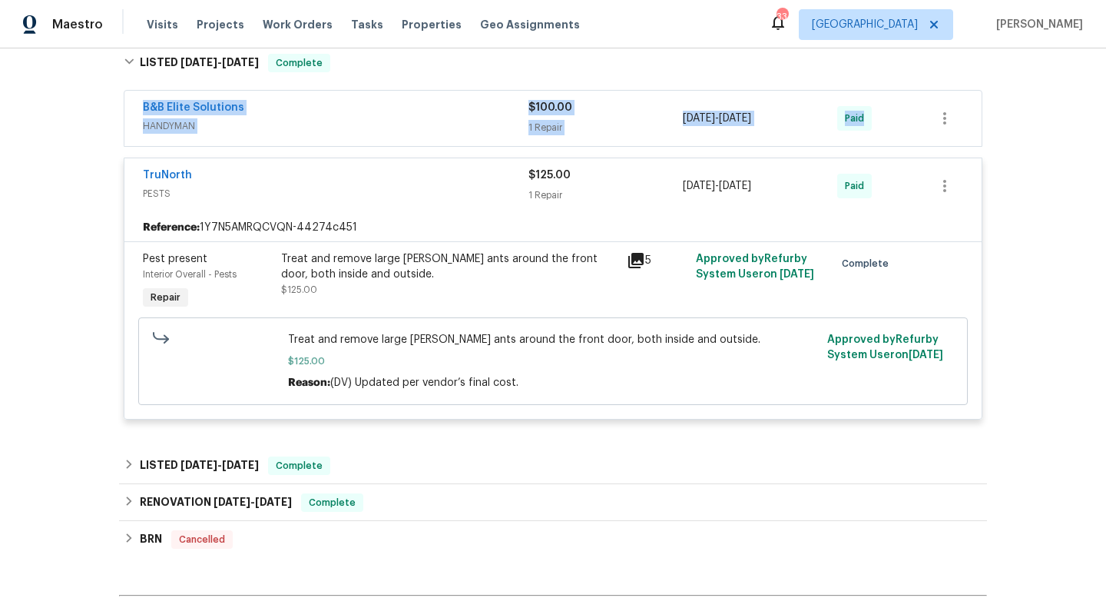
scroll to position [257, 0]
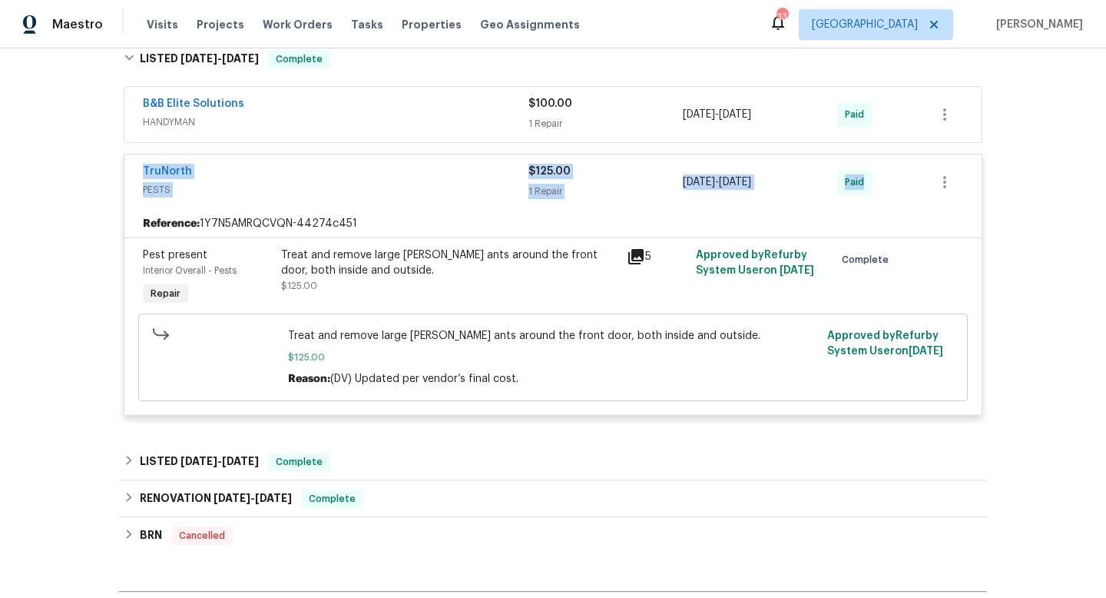
drag, startPoint x: 135, startPoint y: 167, endPoint x: 883, endPoint y: 194, distance: 747.9
click at [890, 196] on div "TruNorth PESTS $125.00 1 Repair [DATE] - [DATE] Paid" at bounding box center [552, 181] width 857 height 55
copy div "TruNorth PESTS $125.00 1 Repair [DATE] - [DATE] Paid"
